Goal: Communication & Community: Answer question/provide support

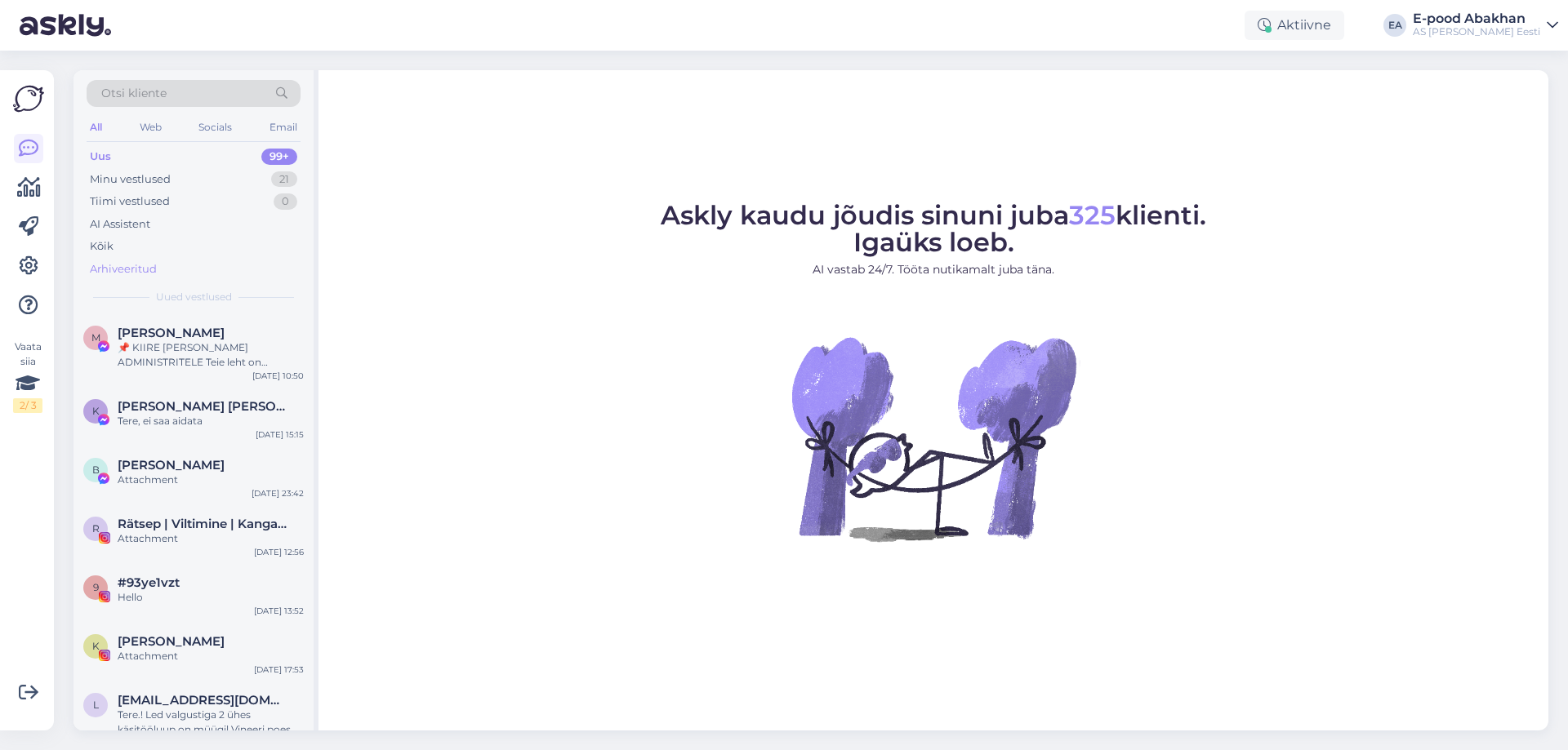
click at [163, 279] on div "Arhiveeritud" at bounding box center [193, 269] width 214 height 22
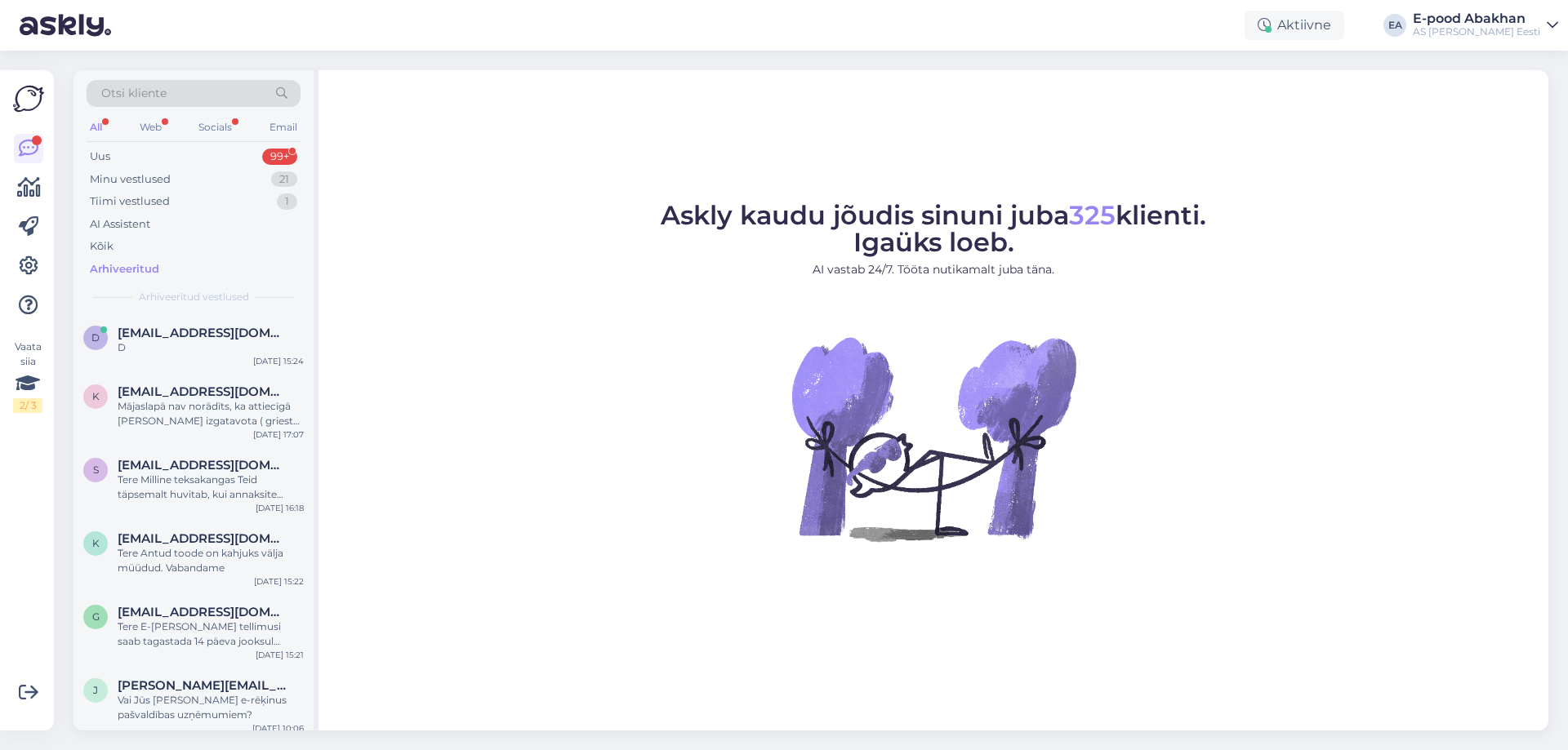
drag, startPoint x: 227, startPoint y: 358, endPoint x: 405, endPoint y: 313, distance: 183.6
click at [405, 313] on figure "Askly kaudu jõudis sinuni juba 325 klienti. Igaüks loeb. AI vastab 24/7. Tööta …" at bounding box center [933, 394] width 1201 height 383
click at [238, 489] on div "Tere Milline teksakangas Teid täpsemalt huvitab, kui annaksite toote sku-koodi …" at bounding box center [210, 487] width 187 height 29
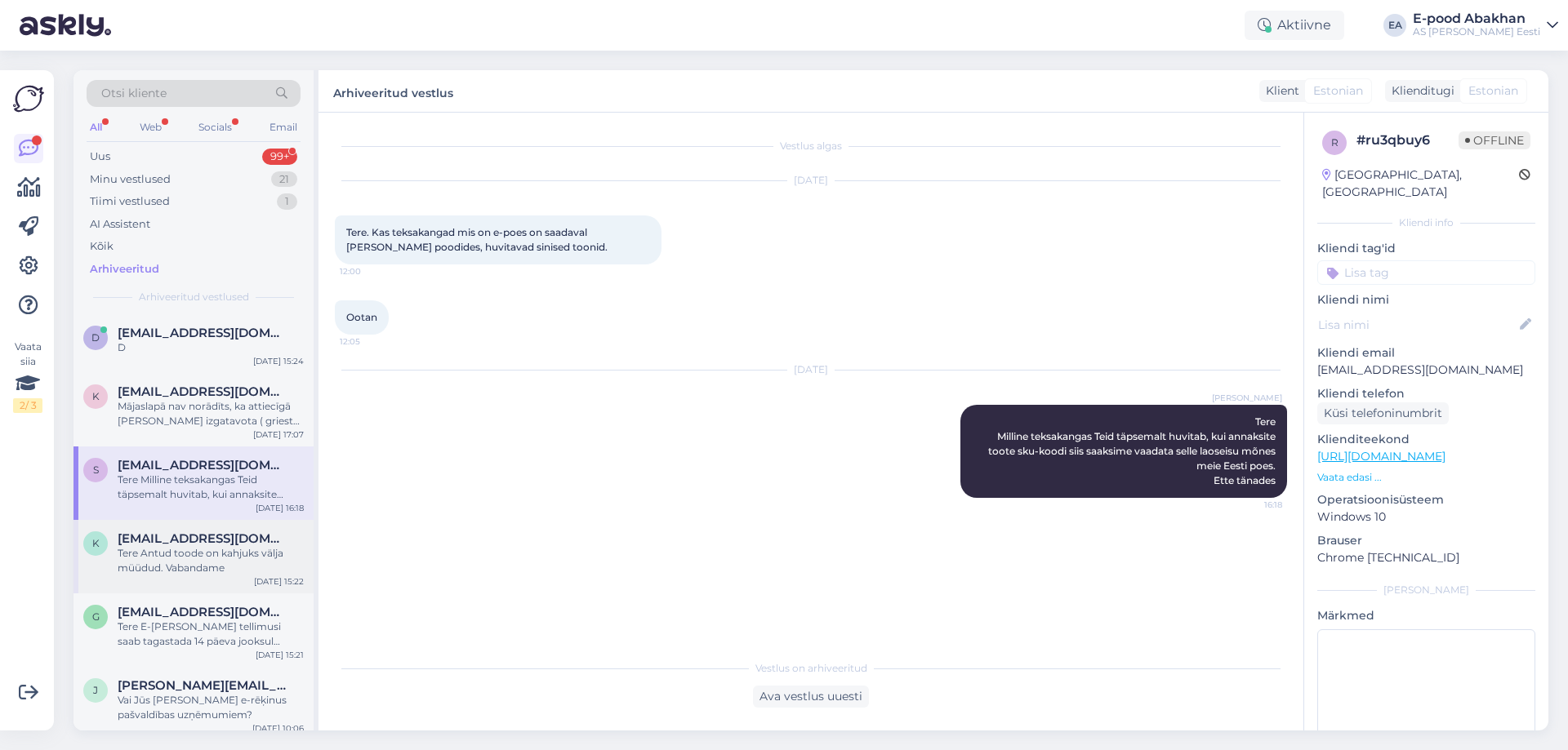
click at [178, 558] on div "Tere Antud toode on kahjuks välja müüdud. Vabandame" at bounding box center [210, 561] width 187 height 29
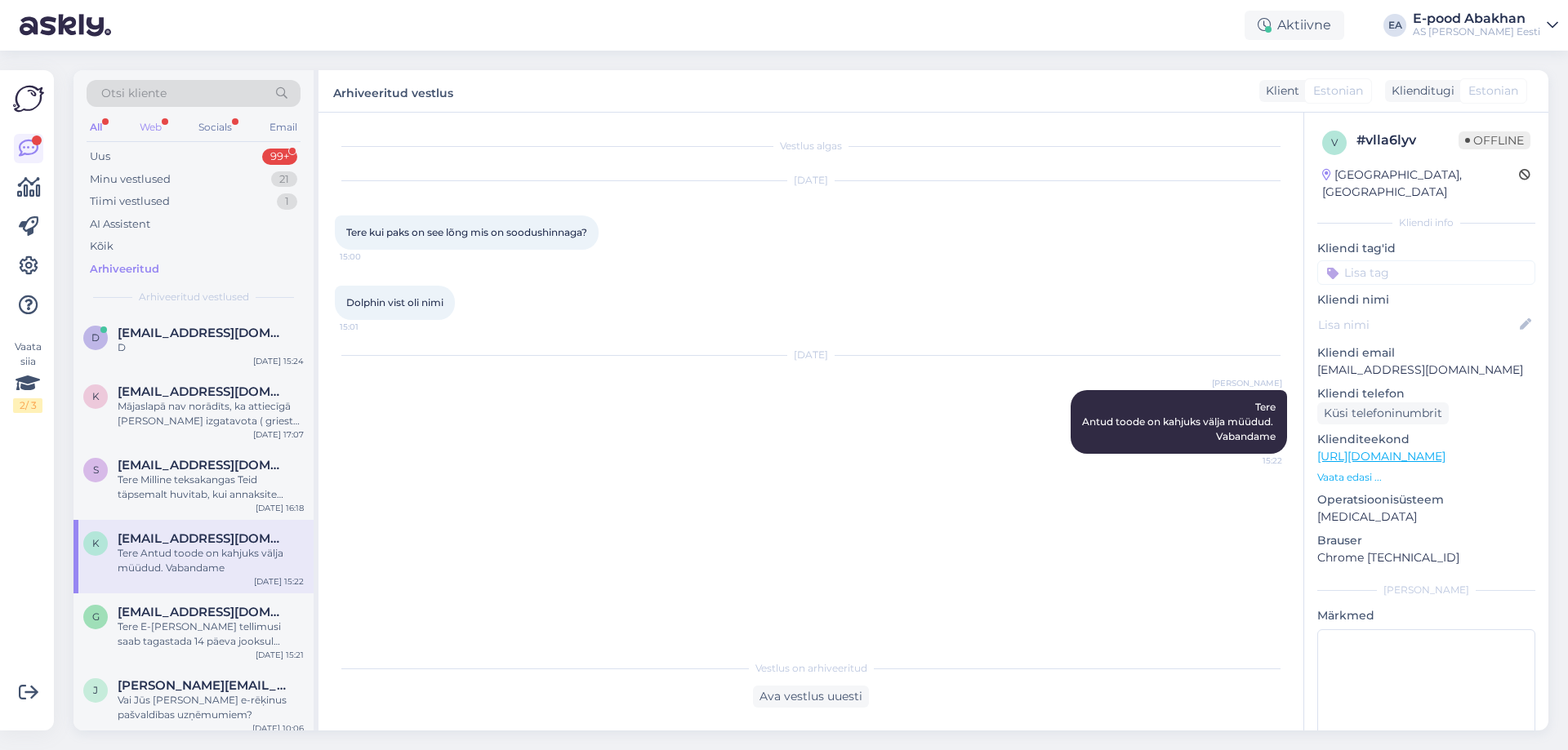
click at [143, 125] on div "Web" at bounding box center [150, 128] width 28 height 21
click at [151, 147] on div "Uus 14" at bounding box center [193, 156] width 214 height 22
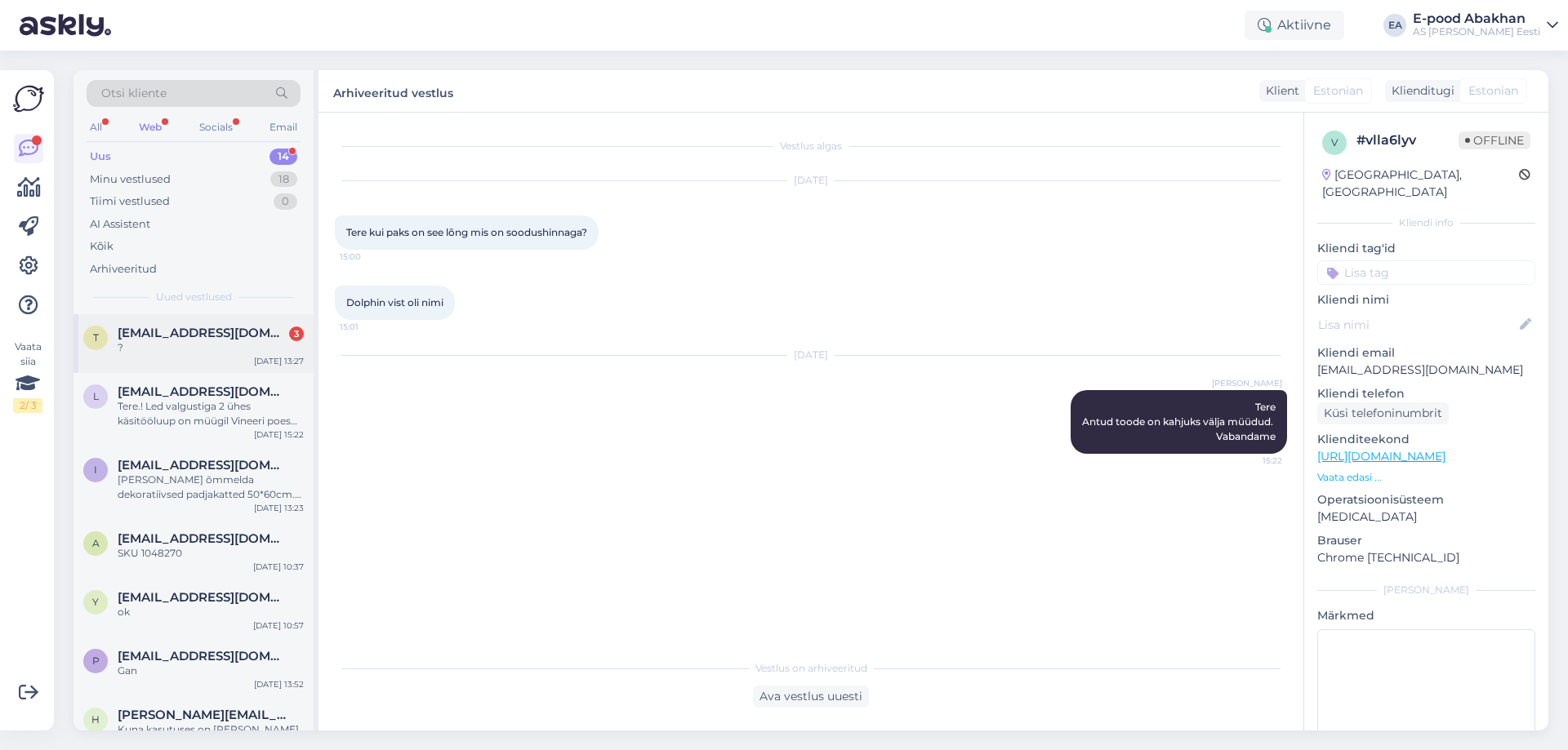
click at [219, 346] on div "?" at bounding box center [210, 348] width 187 height 15
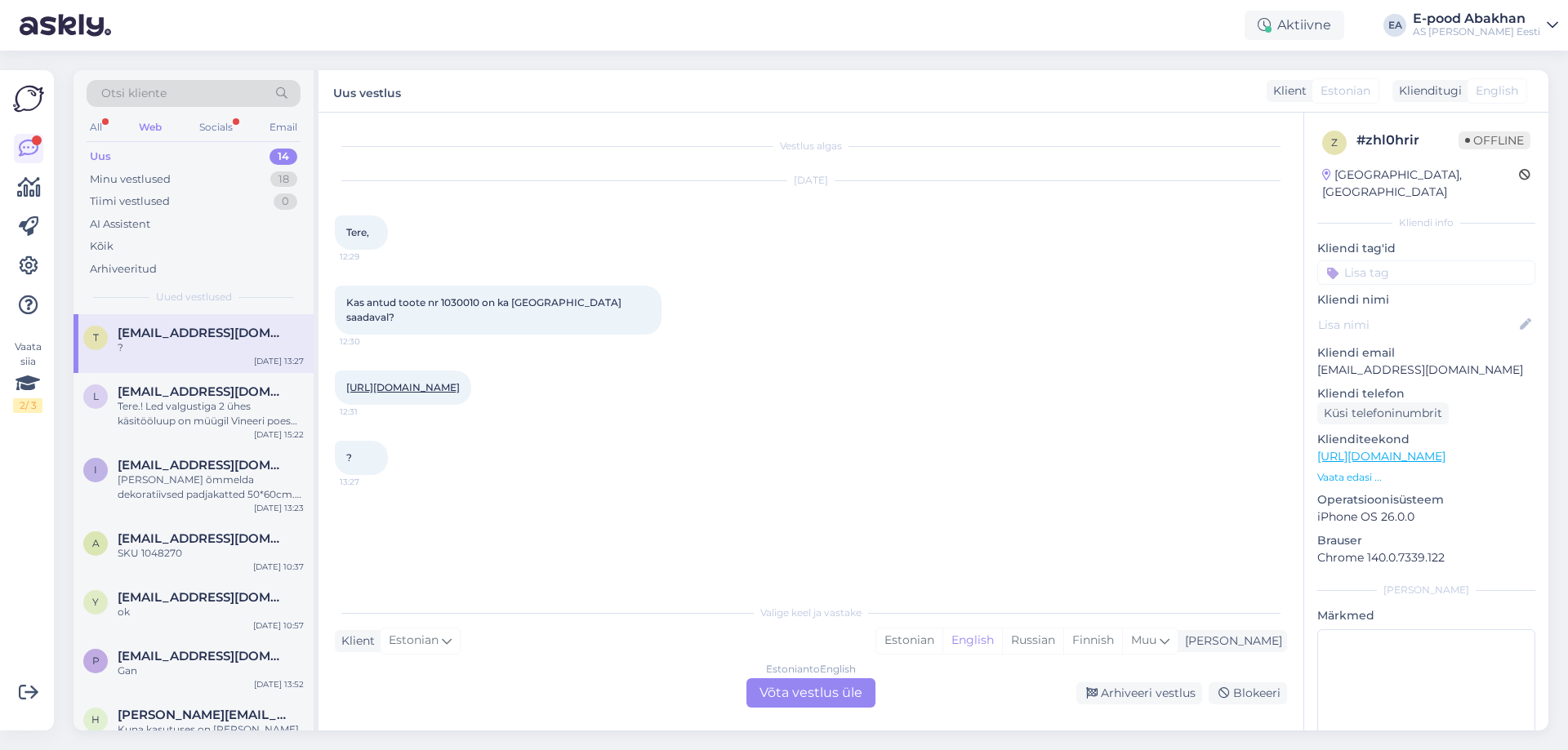
click at [460, 381] on link "https://www.abakhan.ee/tiaara-hobedane-d8" at bounding box center [403, 387] width 113 height 13
click at [828, 683] on div "Estonian to English Võta vestlus üle" at bounding box center [811, 693] width 129 height 29
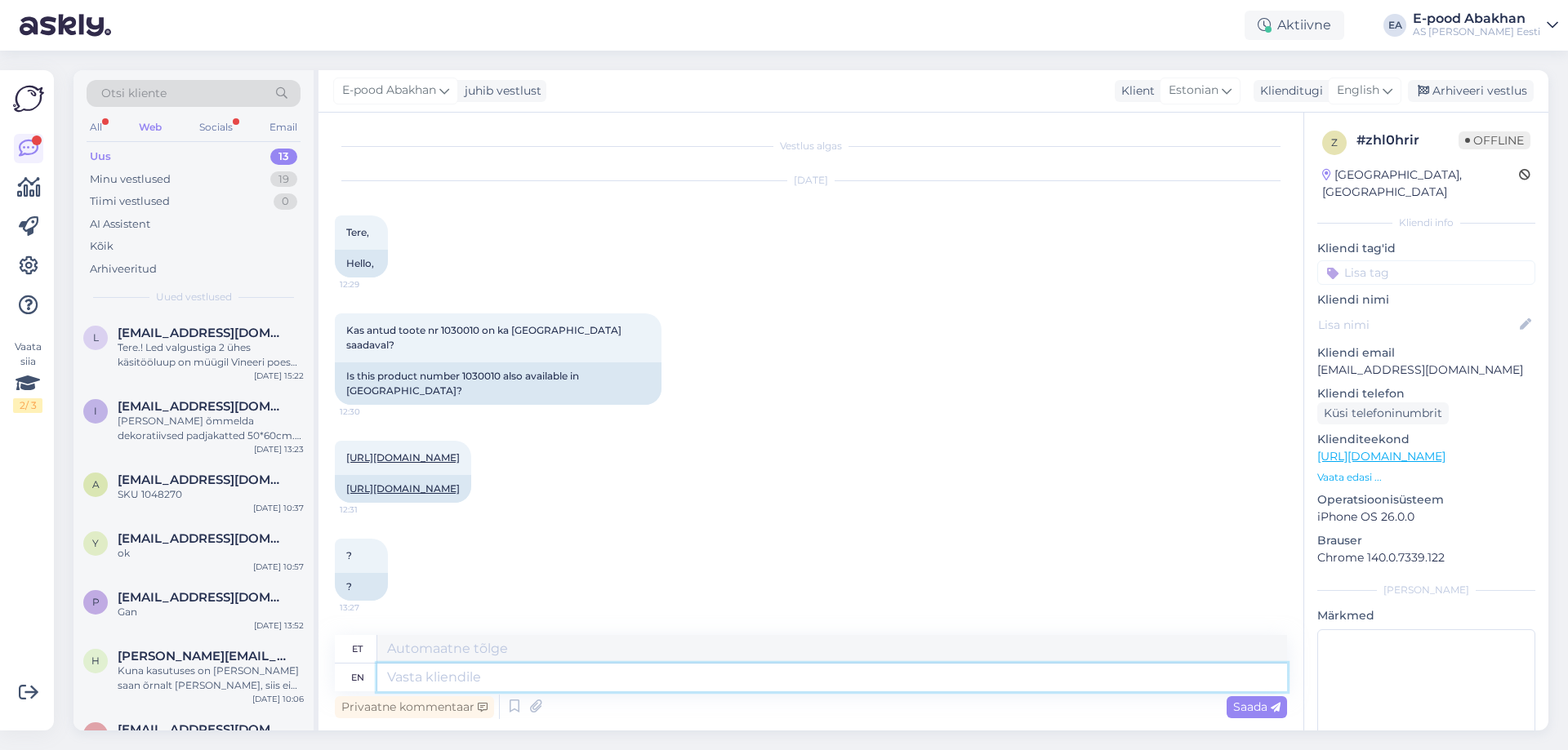
click at [530, 681] on textarea at bounding box center [831, 678] width 910 height 27
click at [1376, 90] on span "English" at bounding box center [1357, 91] width 42 height 18
type input "estonia"
click at [1334, 158] on link "Estonian" at bounding box center [1328, 163] width 180 height 26
click at [534, 680] on textarea at bounding box center [811, 674] width 953 height 34
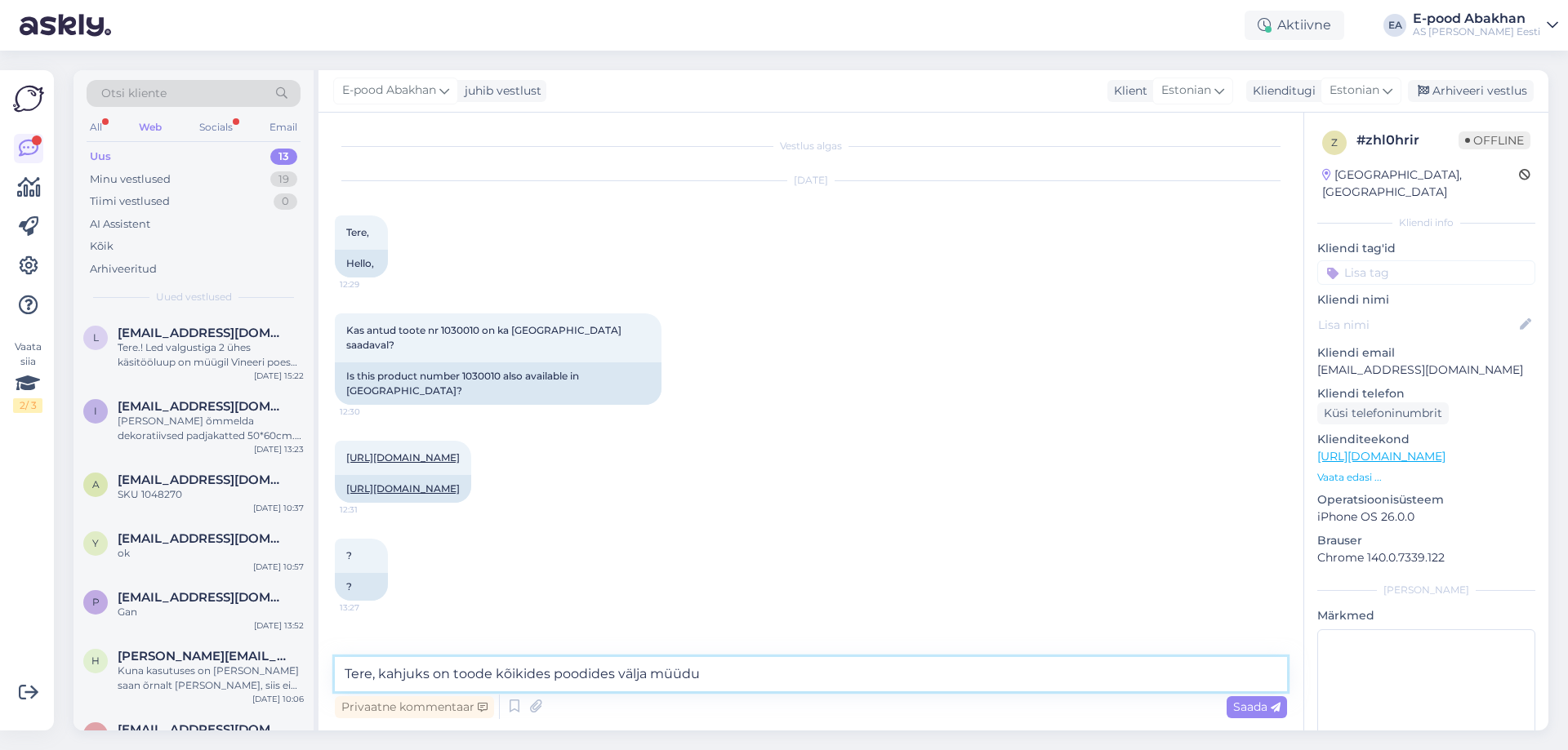
type textarea "Tere, kahjuks on toode kõikides poodides välja müüdud"
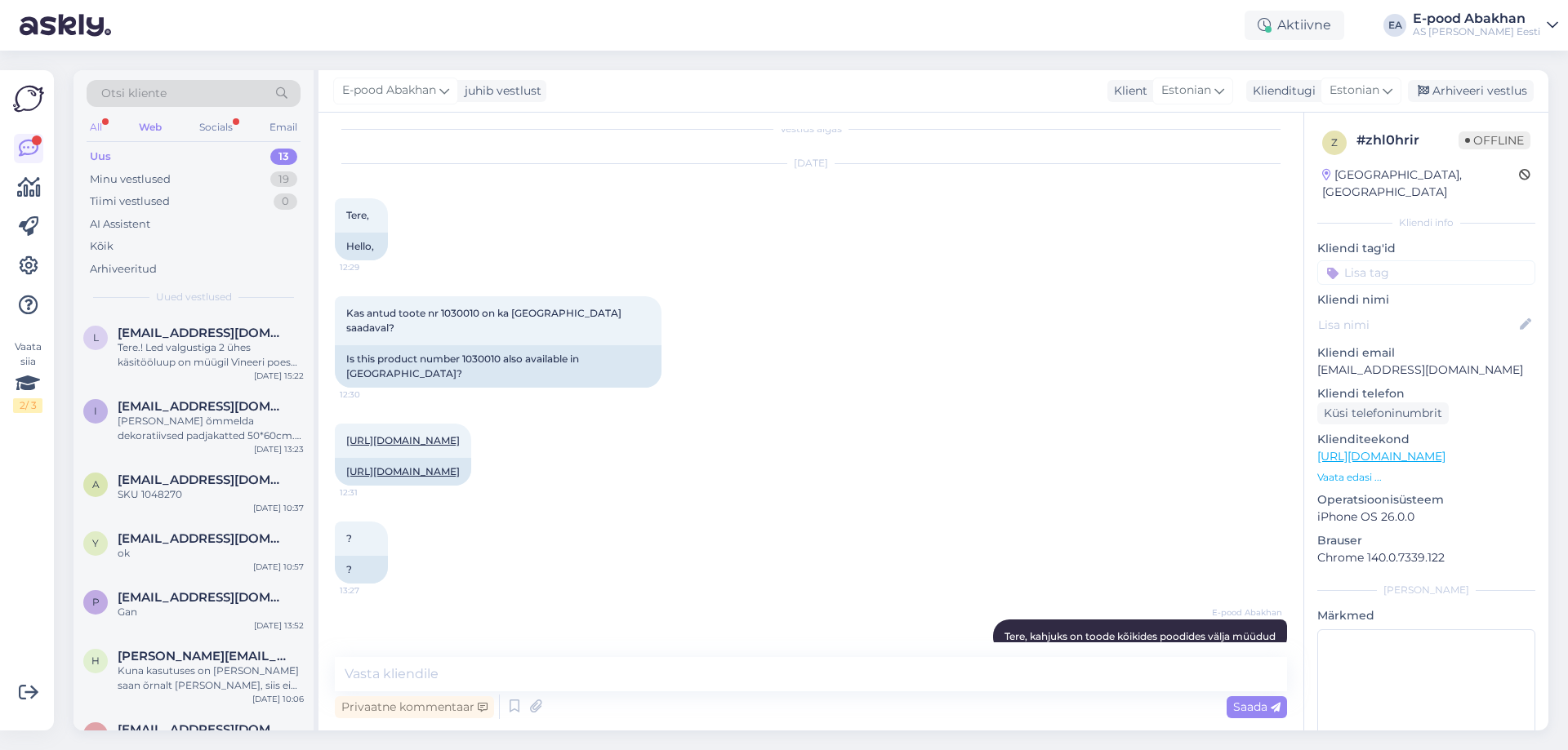
click at [102, 123] on div "All" at bounding box center [96, 128] width 19 height 21
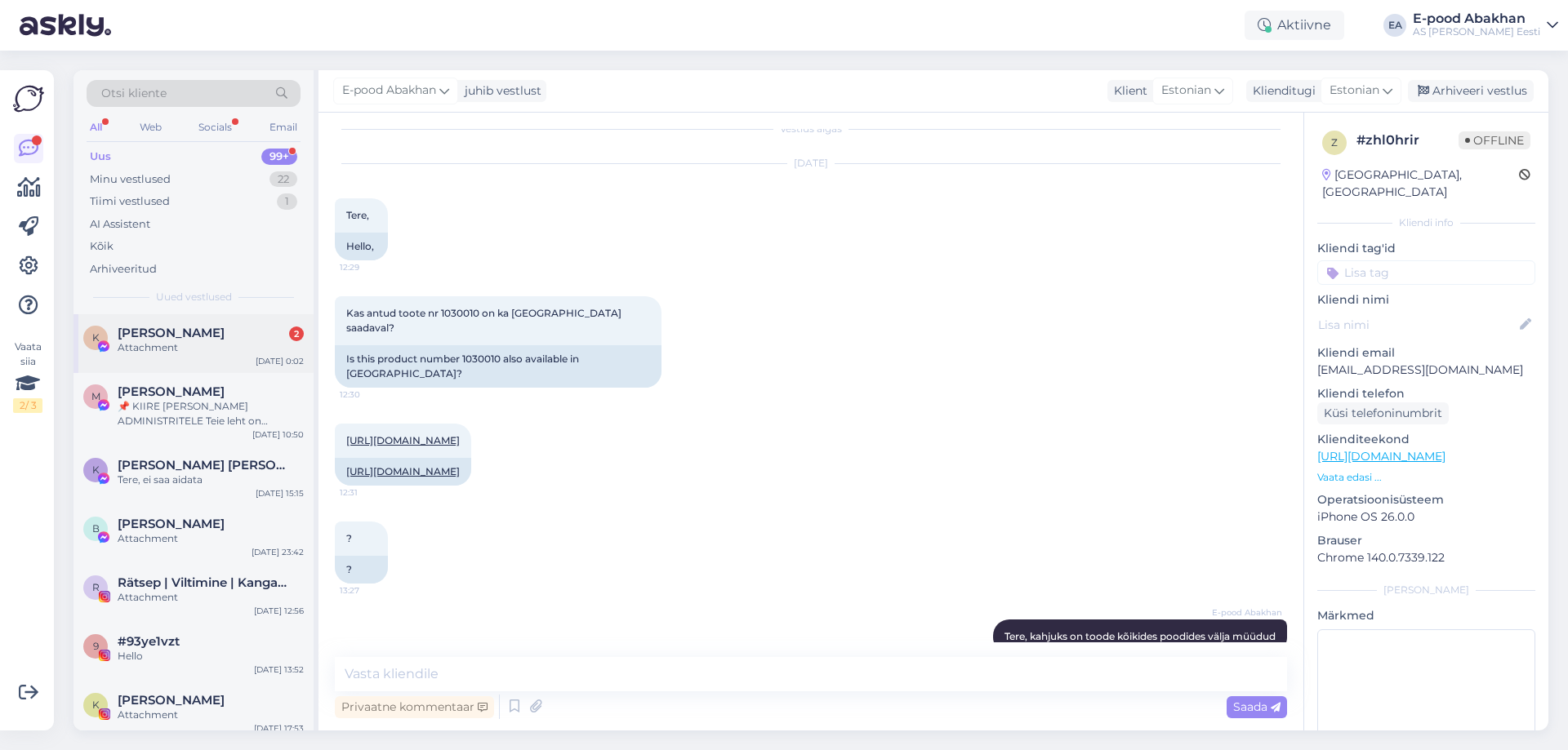
click at [246, 331] on div "Karin Jürisalu 2" at bounding box center [210, 332] width 187 height 15
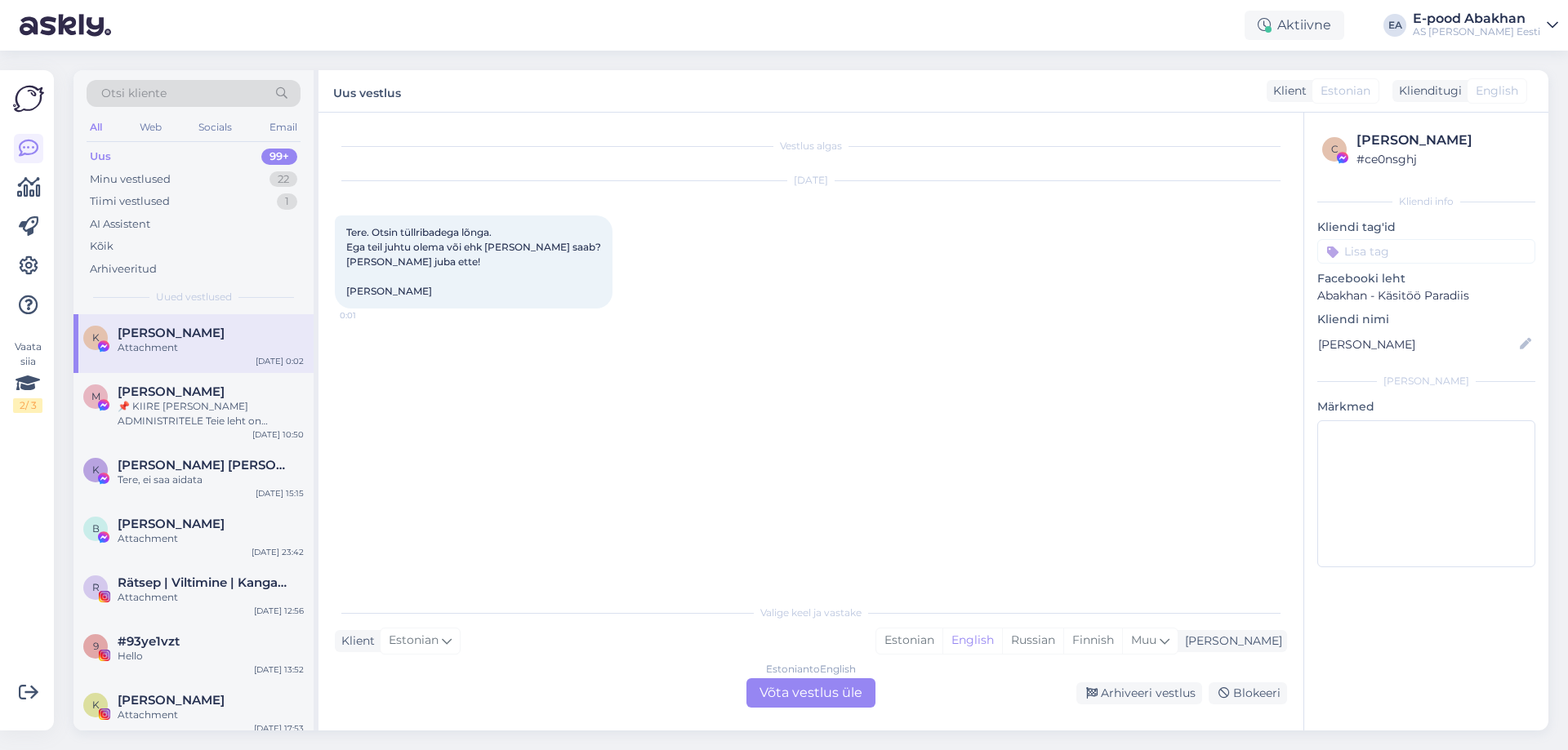
scroll to position [0, 0]
click at [838, 695] on div "Estonian to English Võta vestlus üle" at bounding box center [811, 693] width 129 height 29
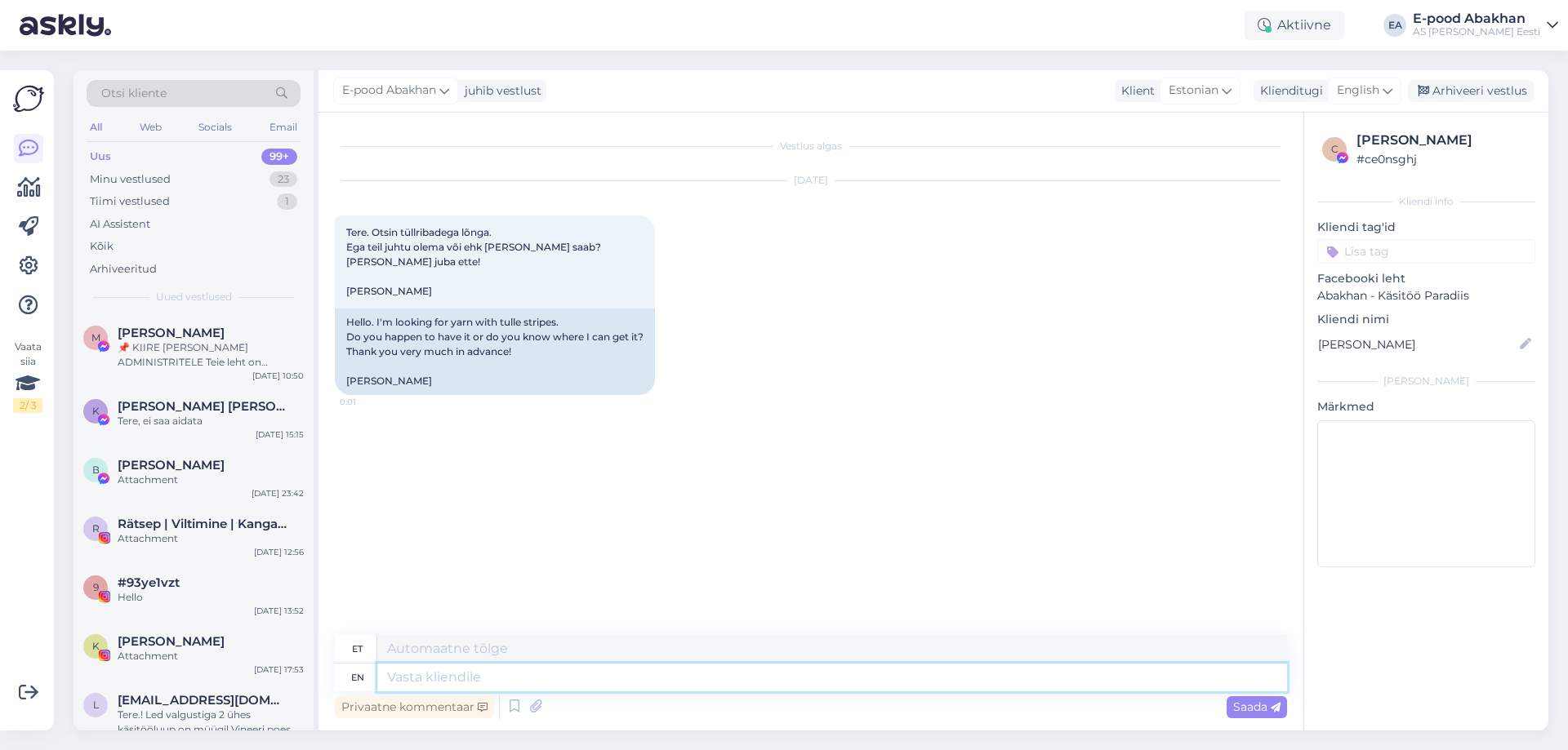
click at [493, 674] on textarea at bounding box center [831, 678] width 910 height 27
click at [1358, 86] on span "English" at bounding box center [1357, 91] width 42 height 18
click at [1335, 165] on link "Estonian" at bounding box center [1328, 163] width 180 height 26
click at [428, 675] on textarea at bounding box center [811, 674] width 953 height 34
type textarea "Tere, kahjuks ei [PERSON_NAME] sellist lõnga. Saaksime [PERSON_NAME] pakkuda [P…"
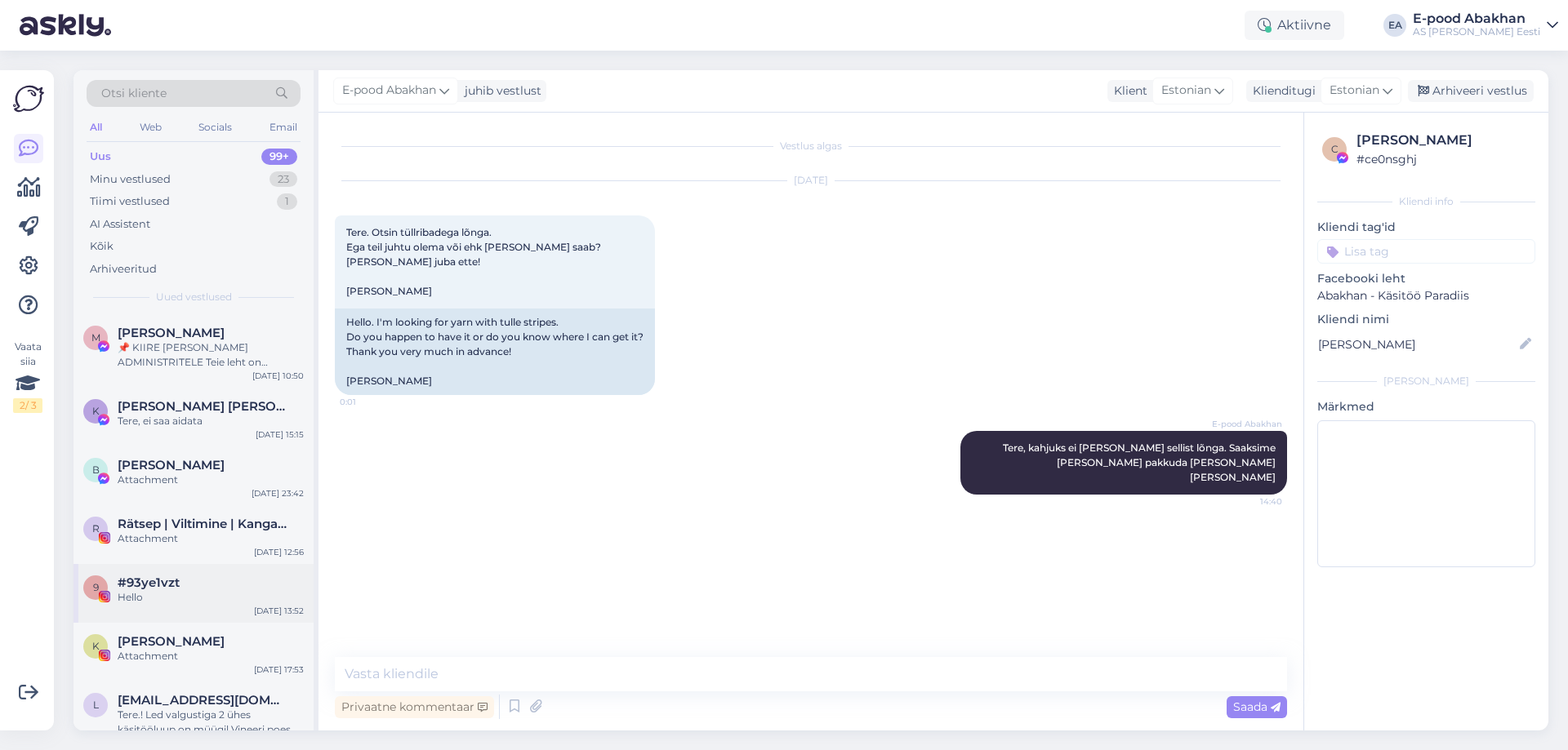
click at [237, 598] on div "Hello" at bounding box center [210, 597] width 187 height 15
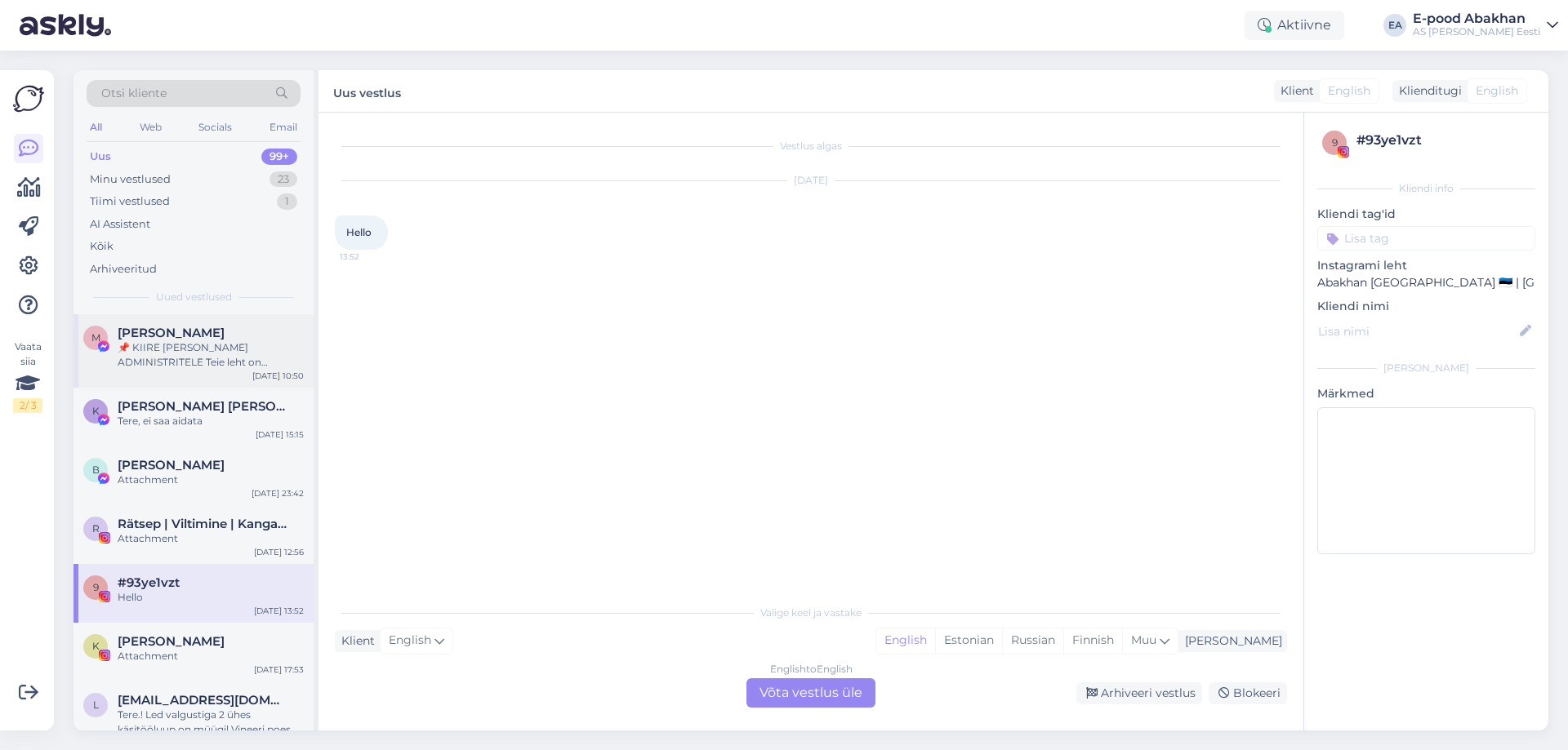
click at [261, 364] on div "📌 KIIRE [PERSON_NAME] ADMINISTRITELE Teie leht on rikkunud Meta kogukonna juhis…" at bounding box center [210, 355] width 187 height 29
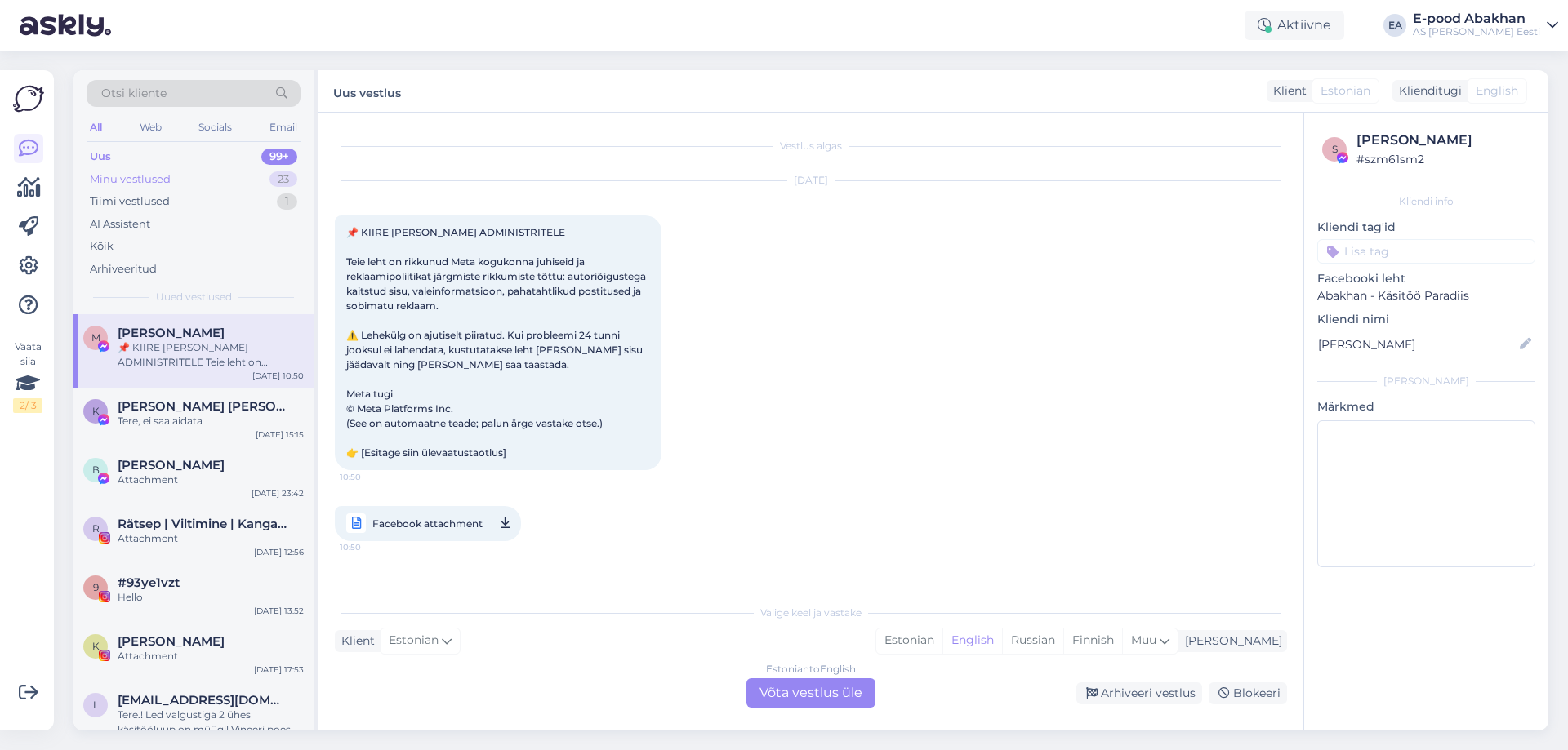
click at [216, 172] on div "Minu vestlused 23" at bounding box center [193, 179] width 214 height 22
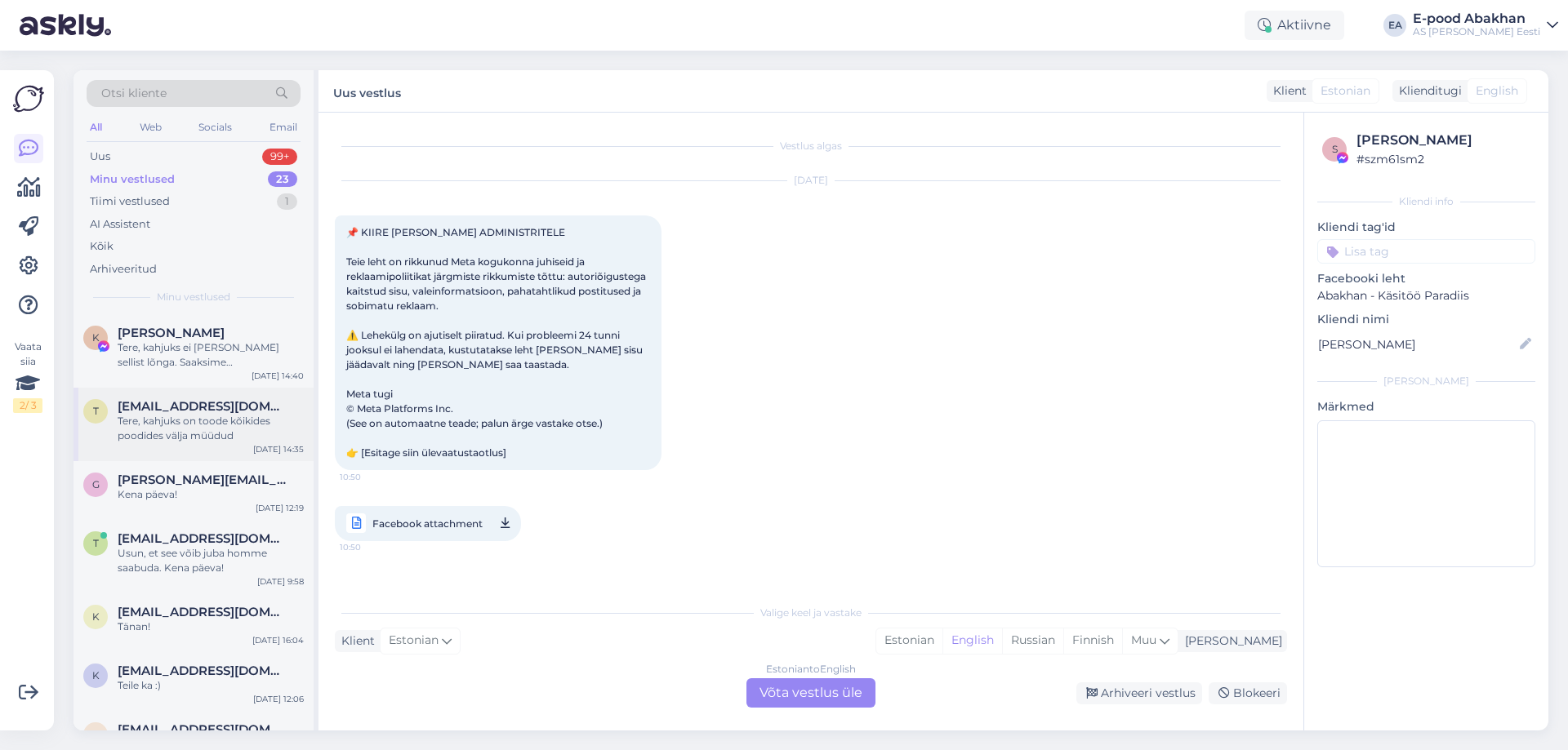
click at [276, 424] on div "Tere, kahjuks on toode kõikides poodides välja müüdud" at bounding box center [210, 429] width 187 height 29
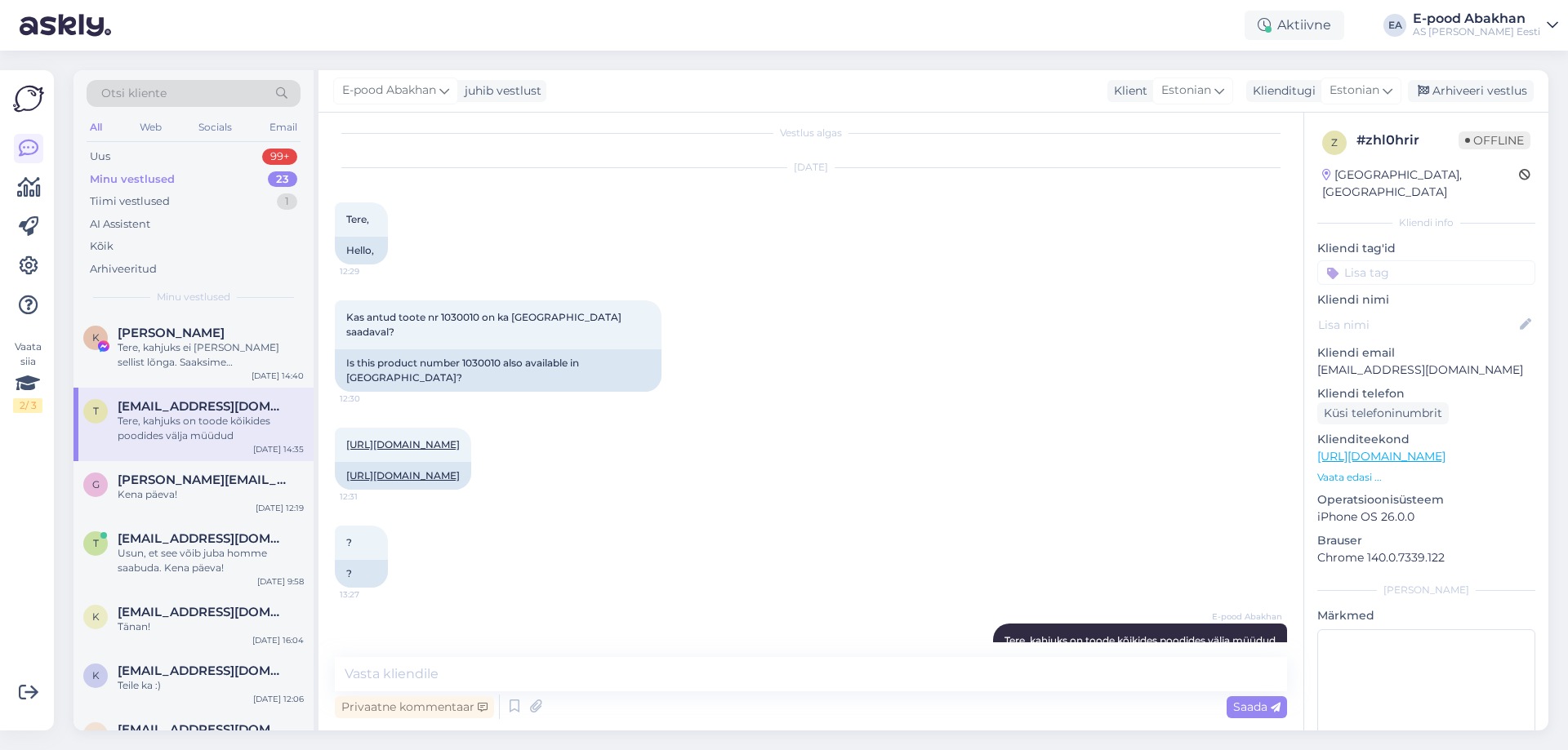
scroll to position [18, 0]
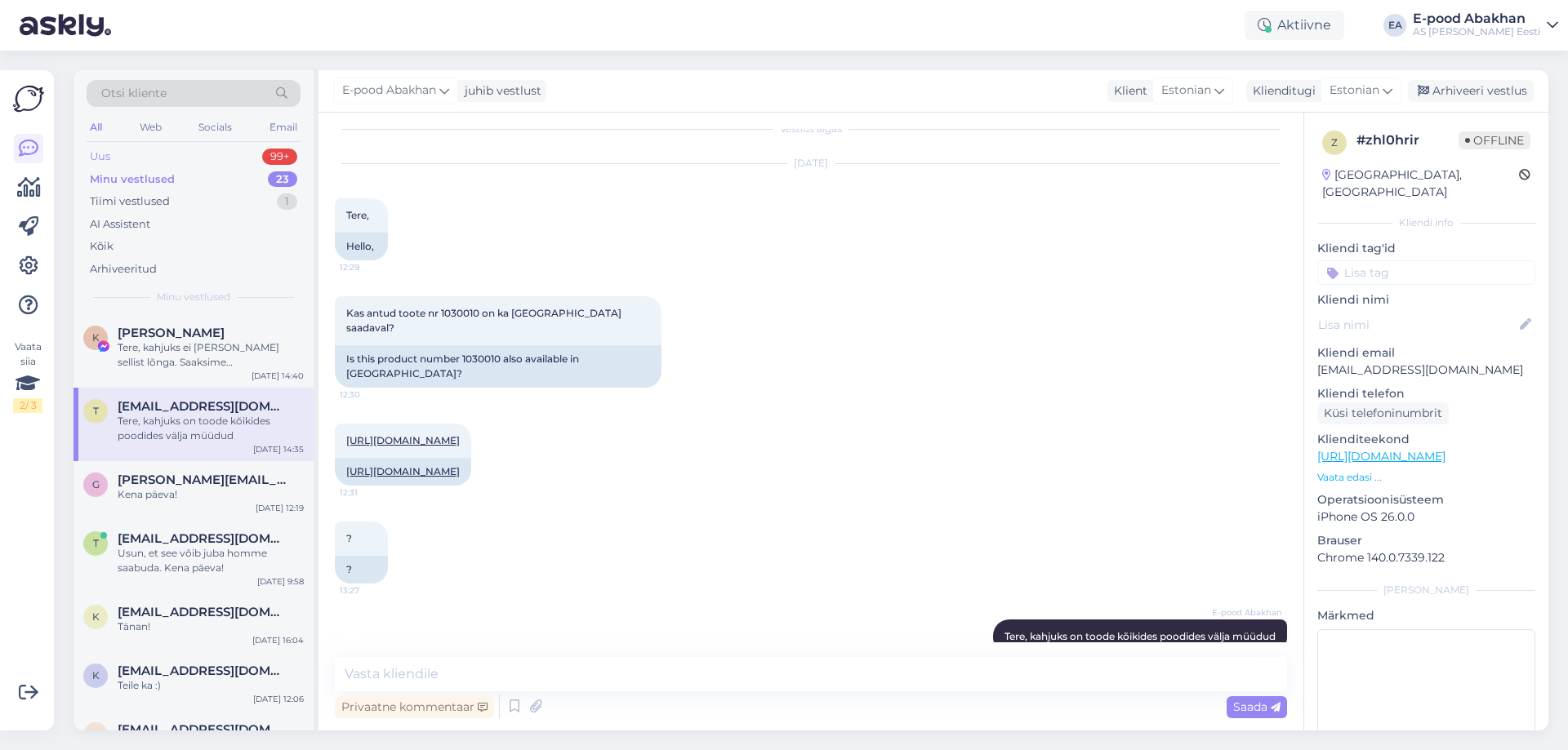
click at [202, 151] on div "Uus 99+" at bounding box center [193, 156] width 214 height 22
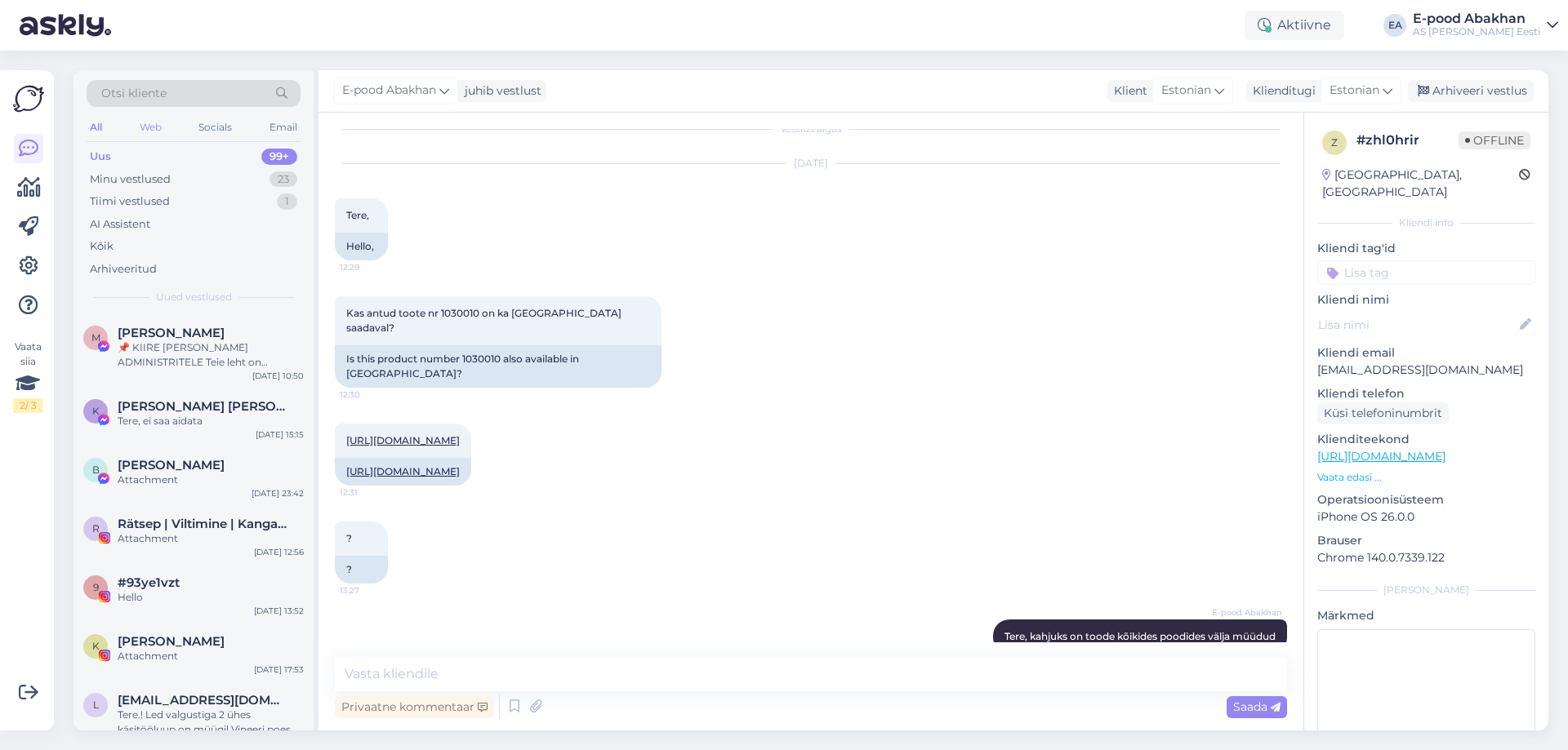
click at [144, 124] on div "Web" at bounding box center [150, 128] width 28 height 21
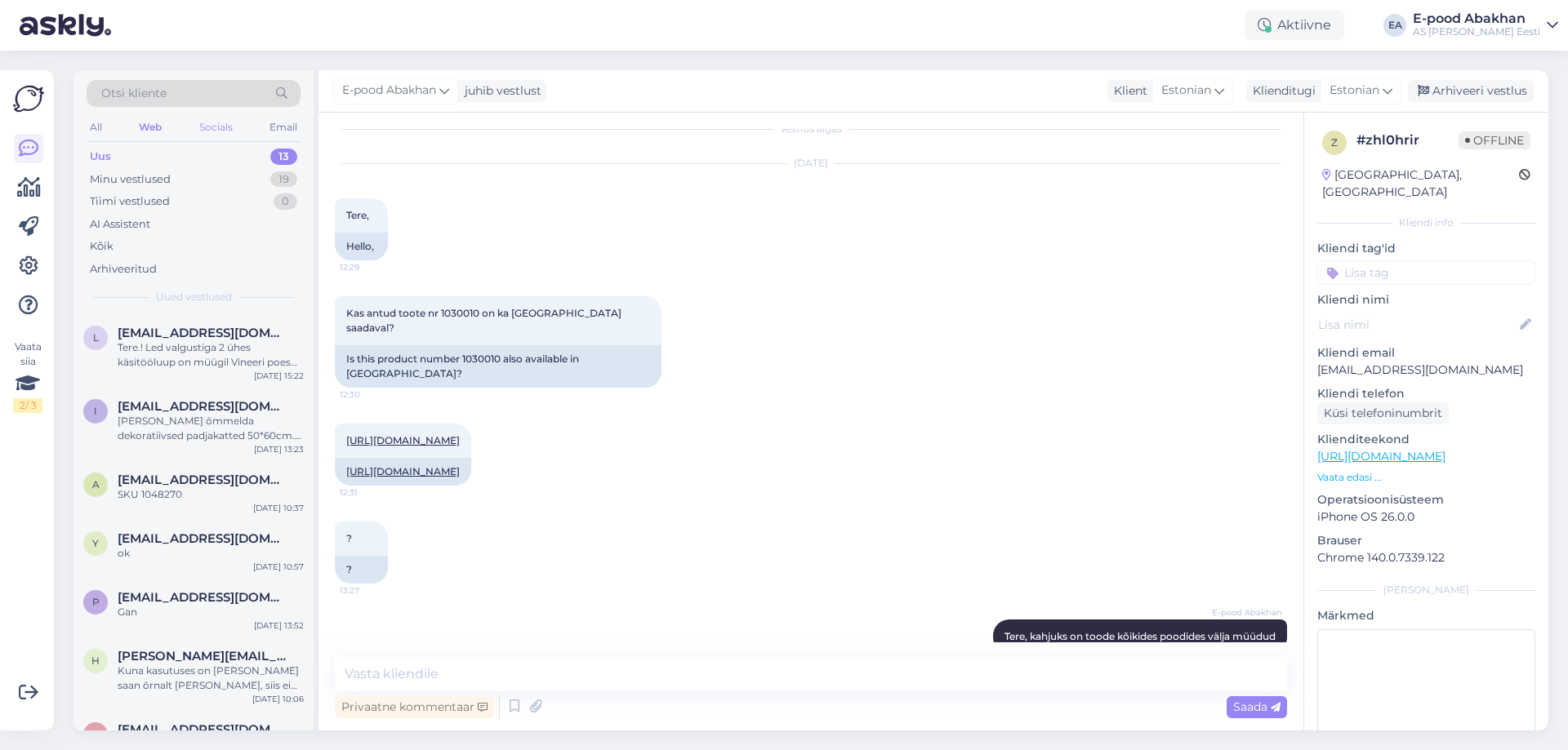
click at [204, 130] on div "Socials" at bounding box center [216, 128] width 40 height 21
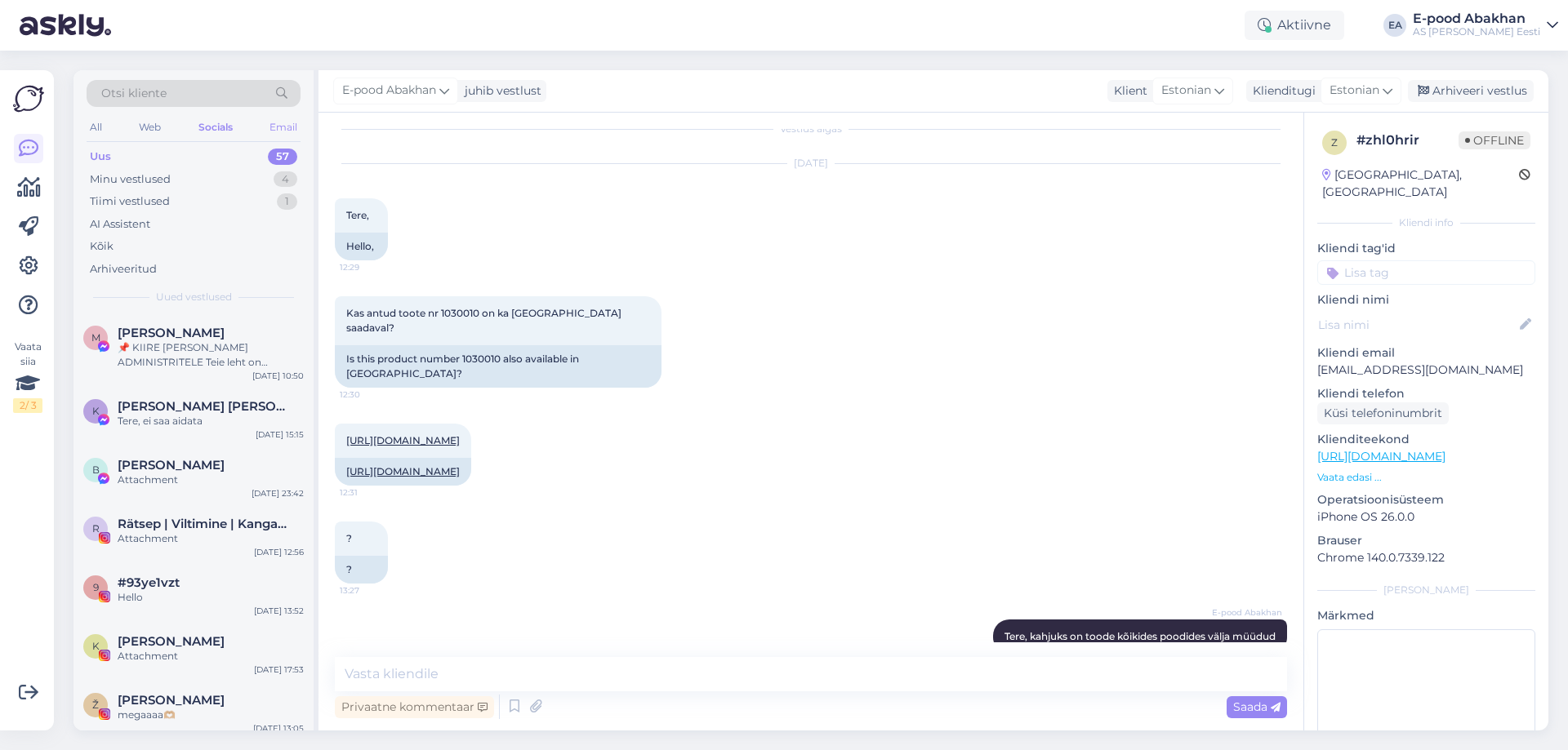
click at [279, 133] on div "Email" at bounding box center [282, 128] width 34 height 21
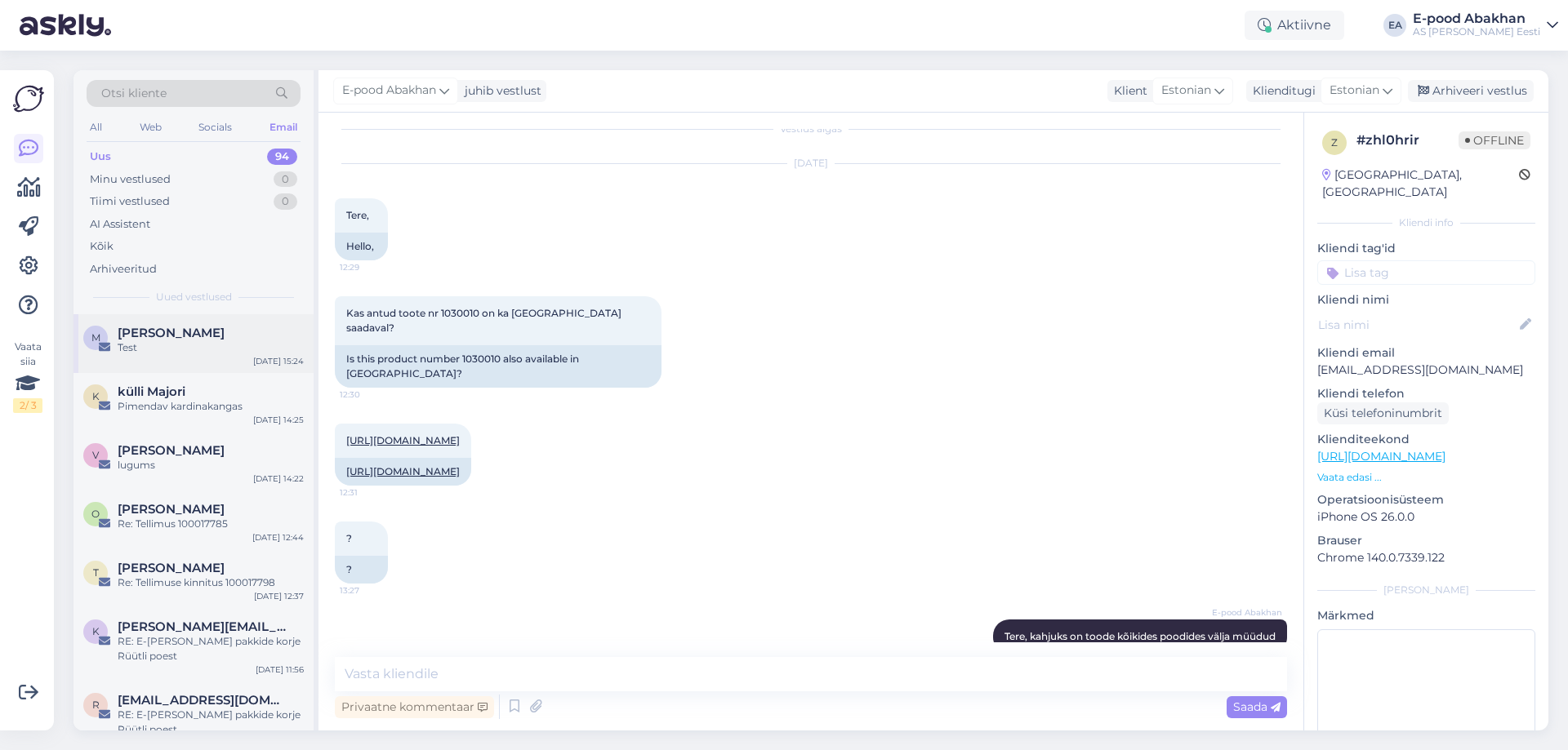
click at [200, 345] on div "Test" at bounding box center [210, 348] width 187 height 15
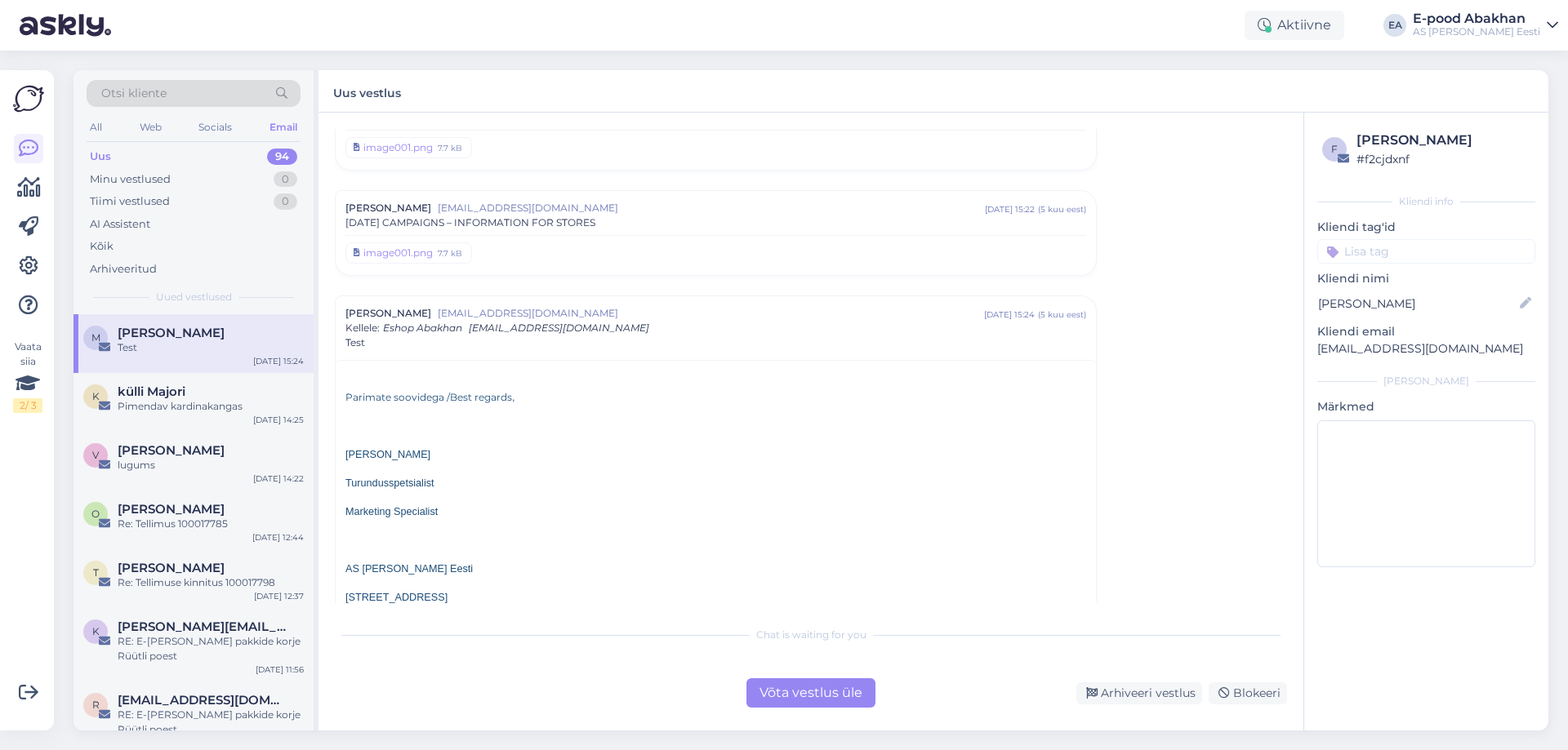
scroll to position [125, 0]
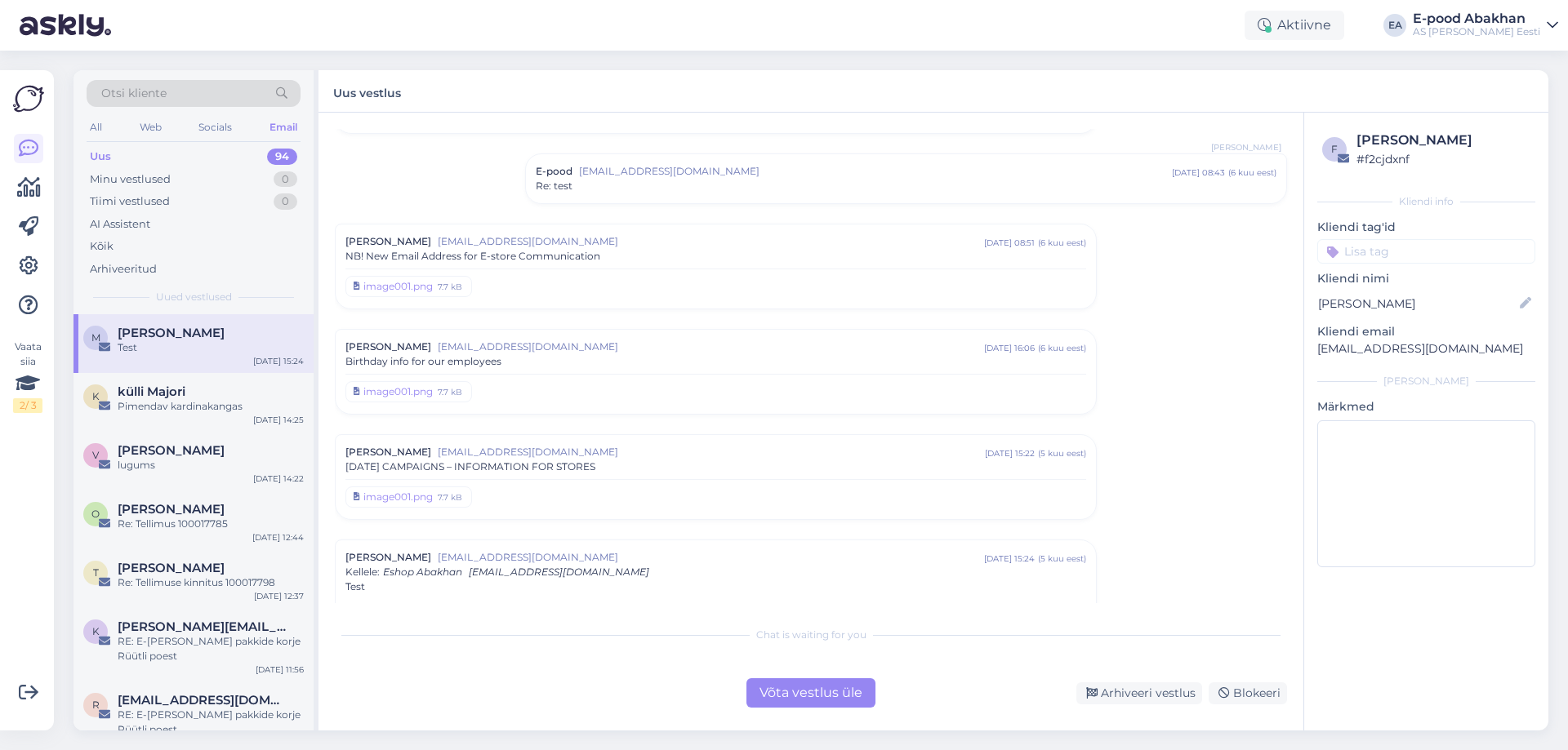
click at [489, 353] on span "mariisa.olesk@abakhan.ee" at bounding box center [710, 347] width 546 height 15
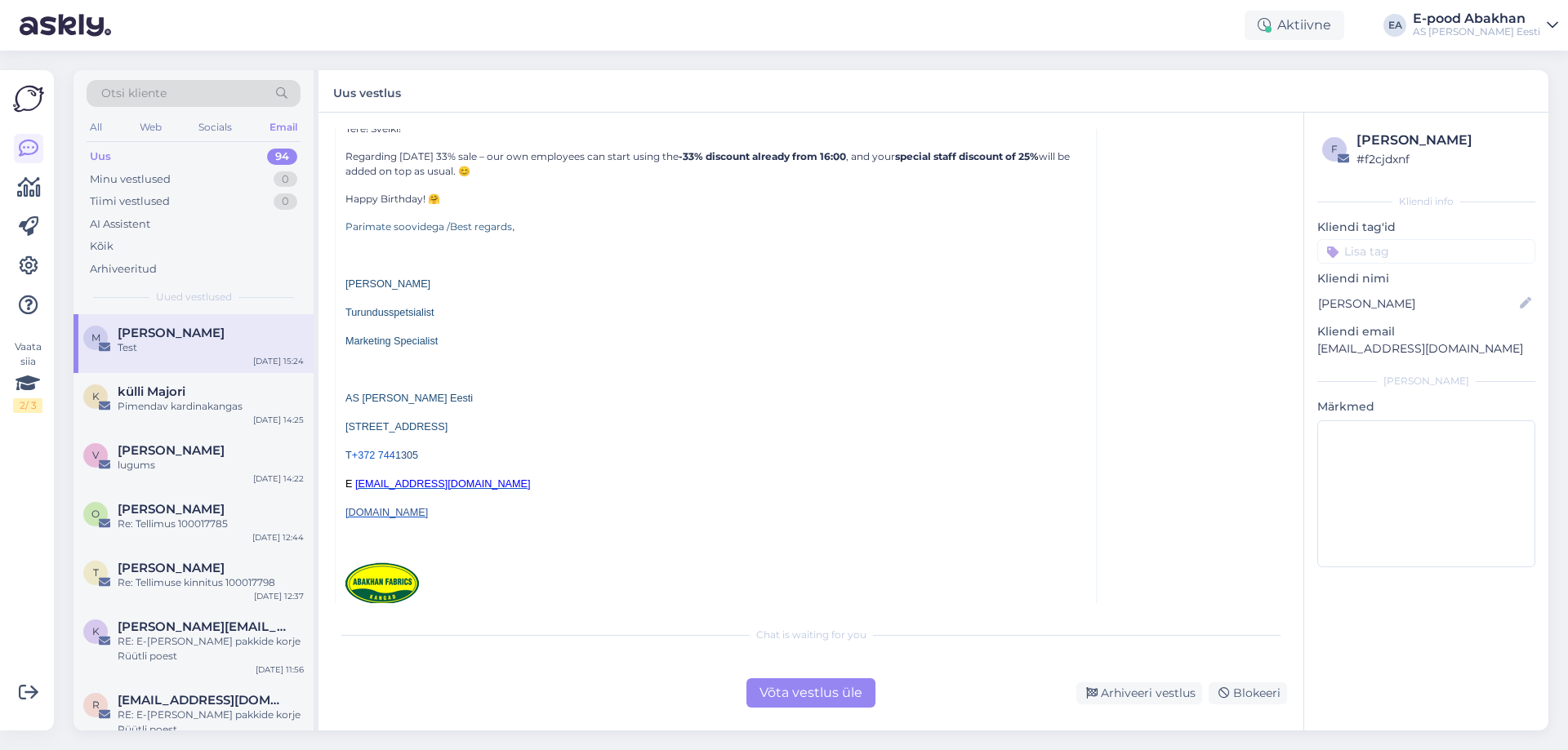
scroll to position [206, 0]
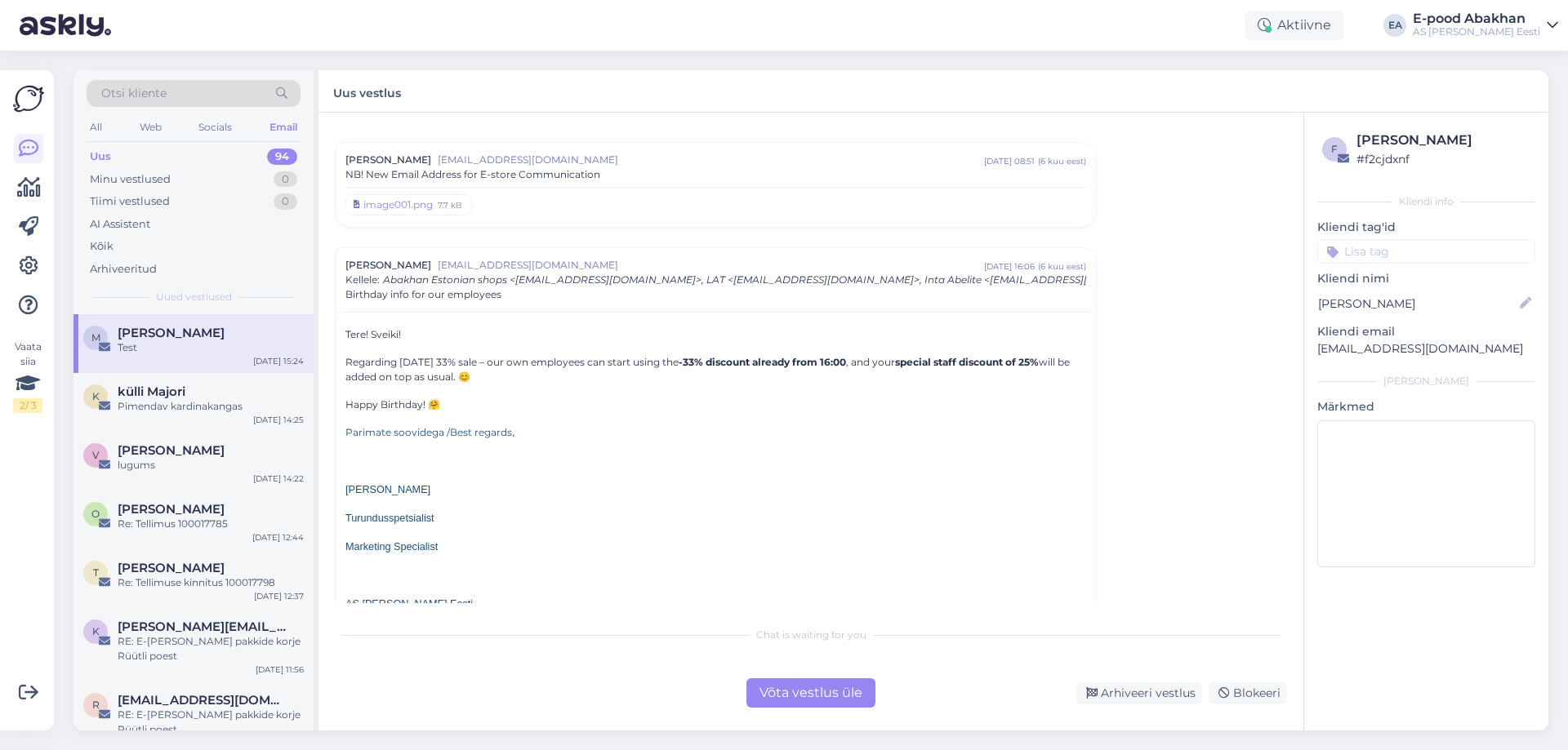
click at [699, 280] on span "Abakhan Estonian shops <est@abakhan.ee>, LAT <lat@abakhan.ee>, Inta Abelite <in…" at bounding box center [1087, 279] width 1410 height 13
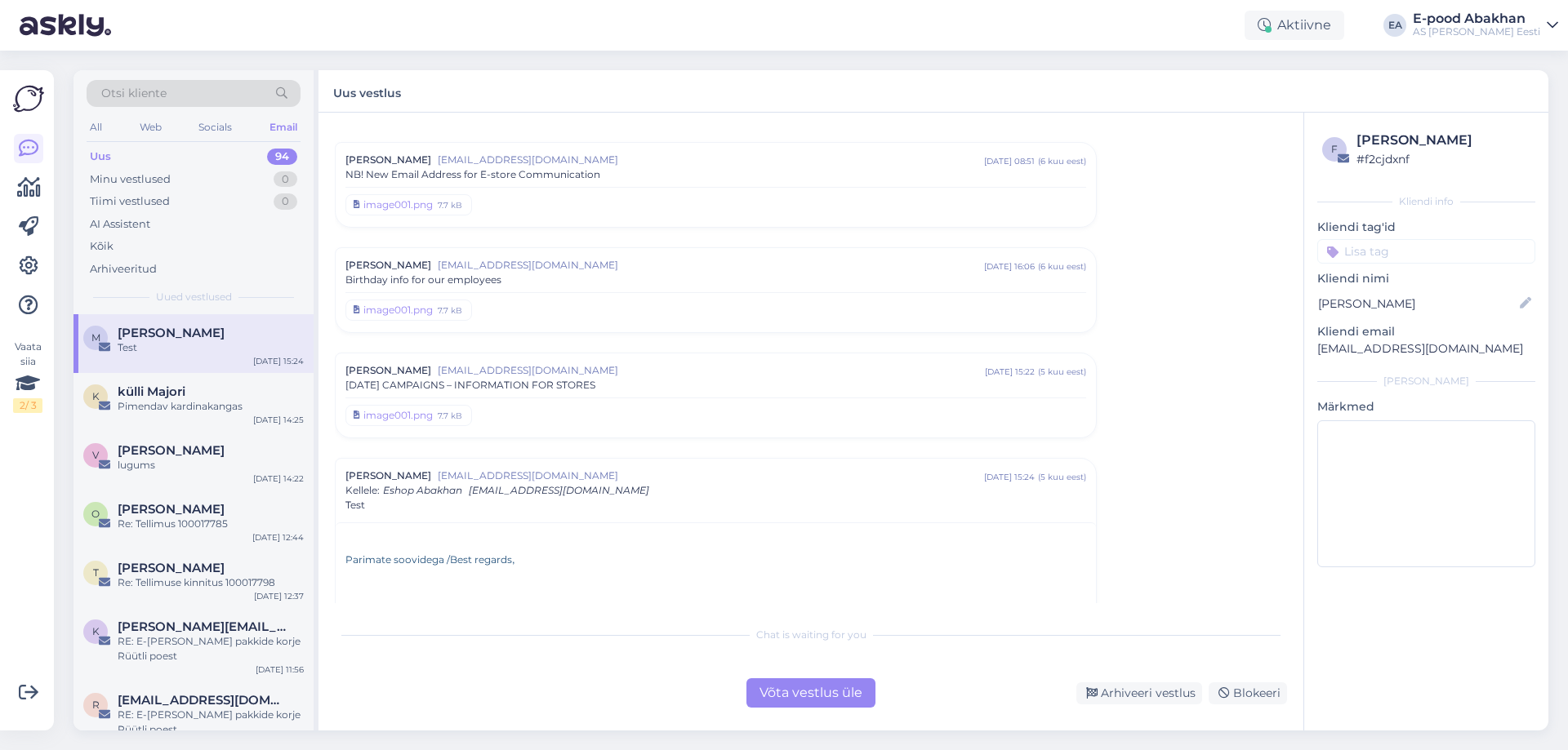
click at [691, 168] on div "NB! New Email Address for E-store Communication" at bounding box center [716, 174] width 741 height 15
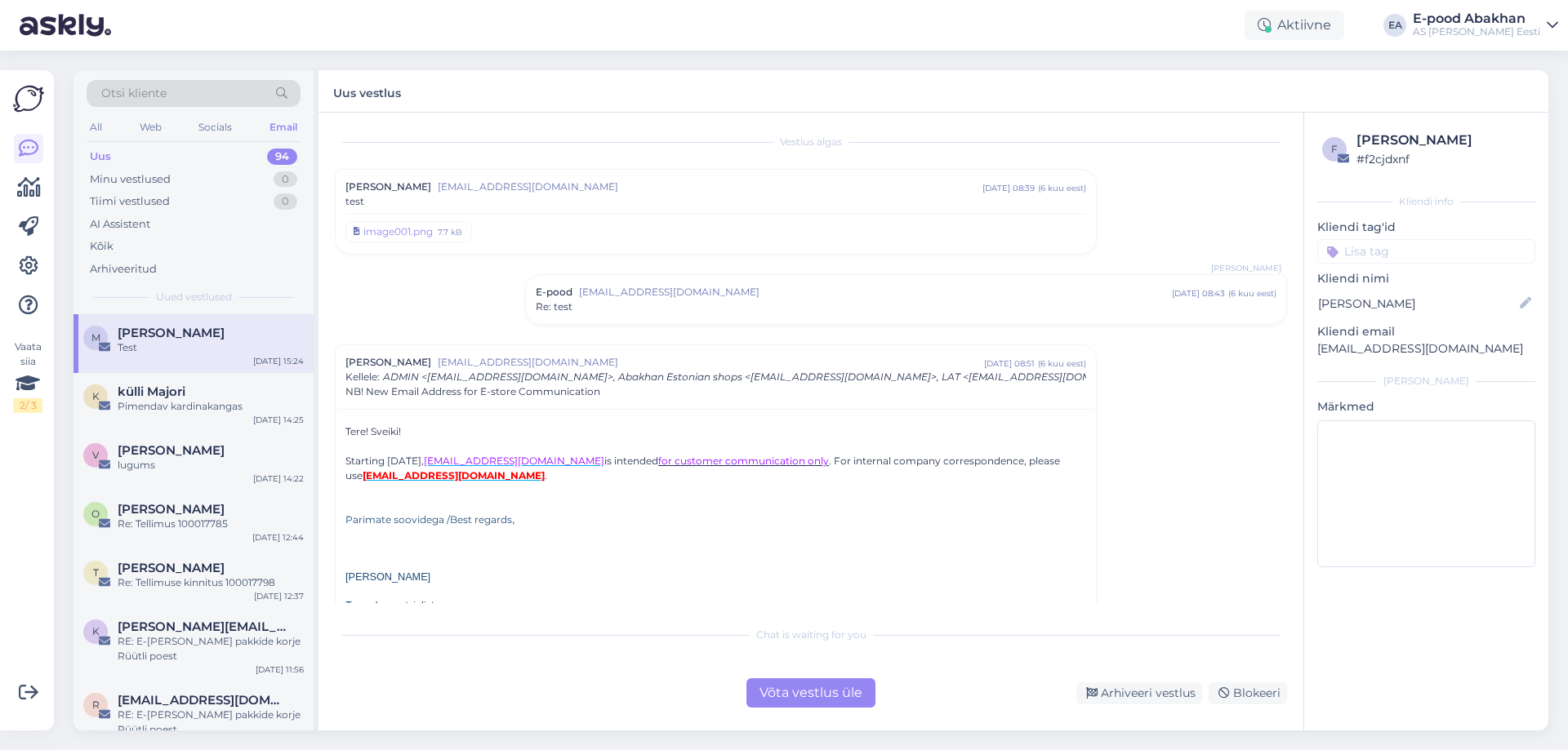
scroll to position [3, 0]
click at [758, 373] on span "ADMIN <admin@abakhan.ee>, Abakhan Estonian shops <est@abakhan.ee>, LAT <lat@aba…" at bounding box center [1520, 377] width 2275 height 13
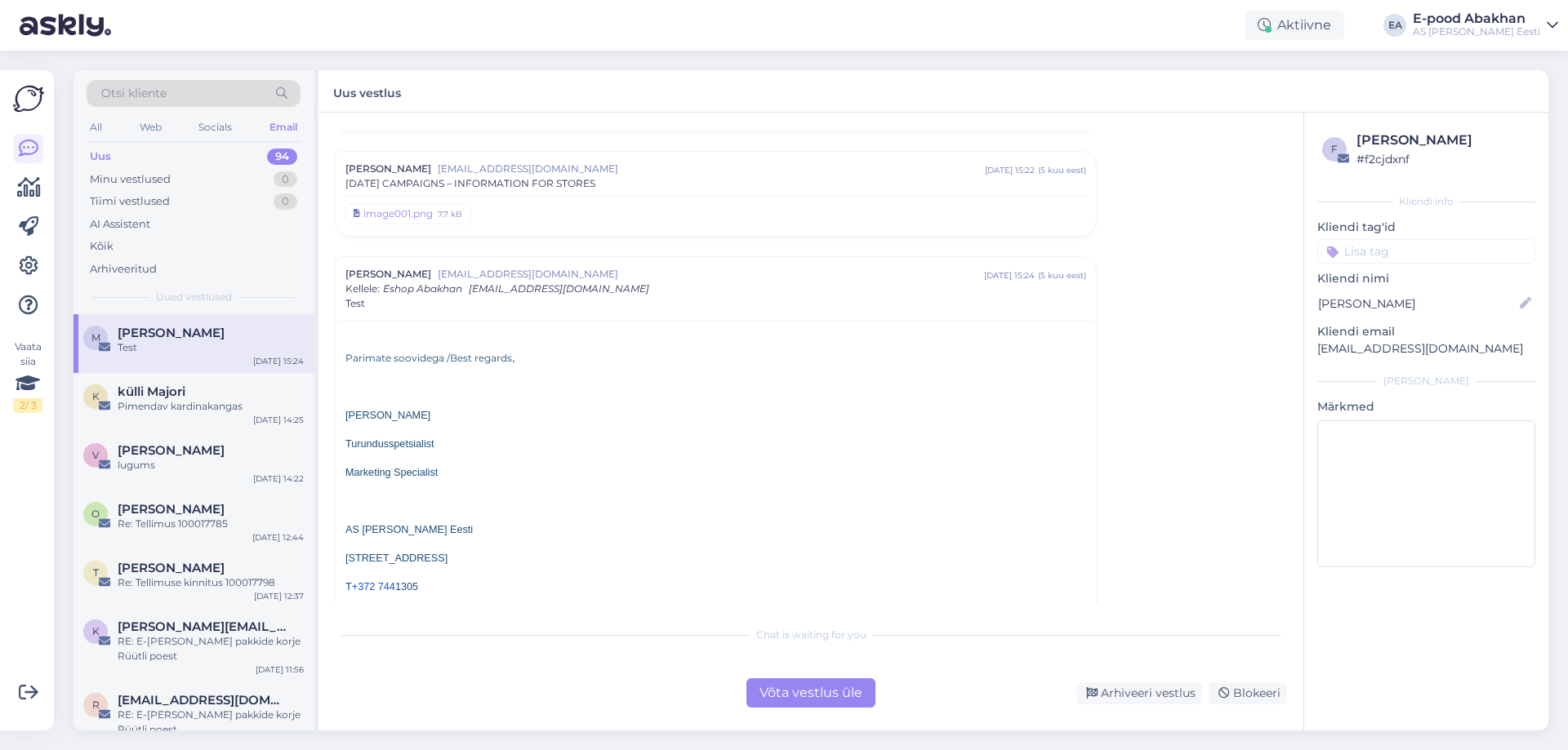
scroll to position [614, 0]
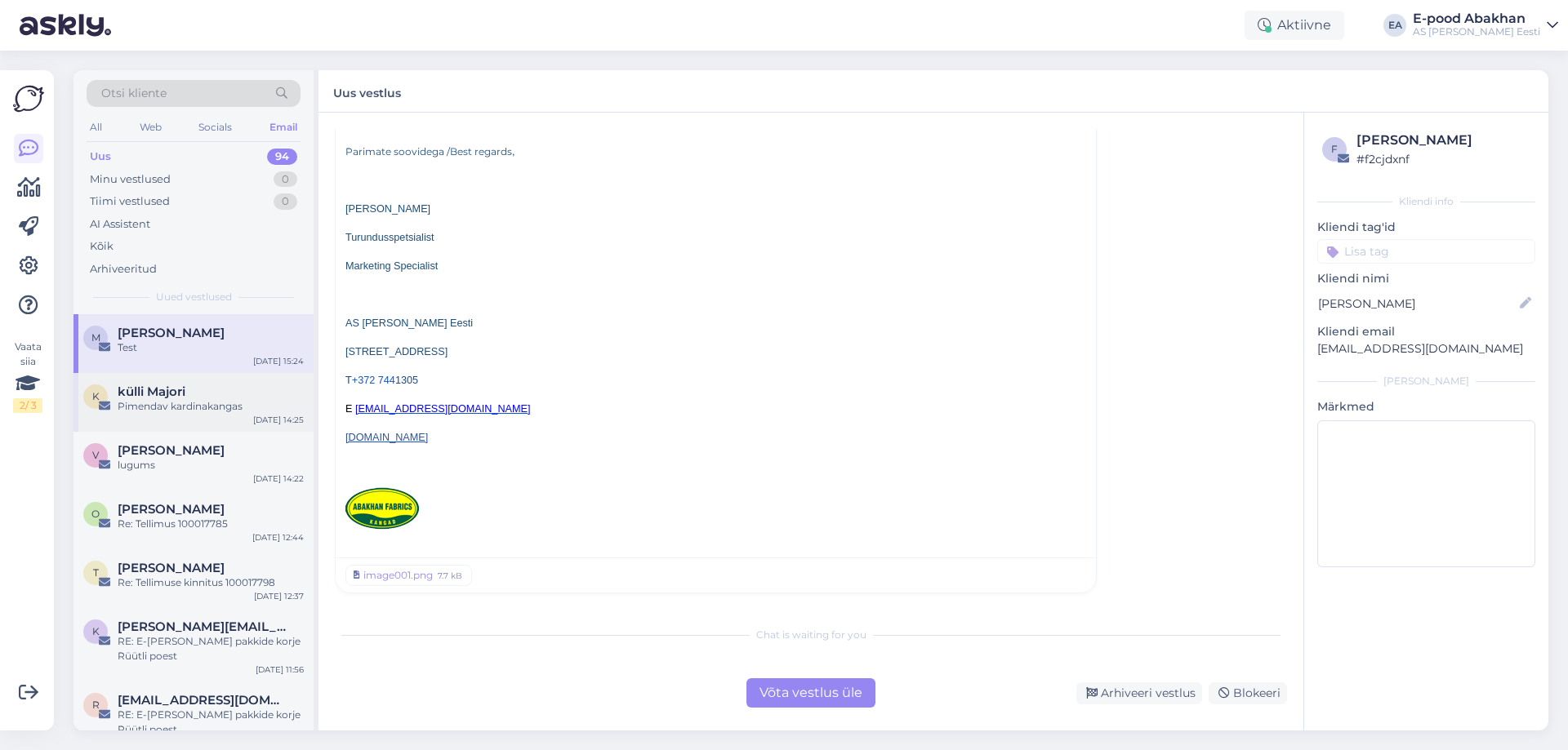
click at [171, 391] on span "külli Majori" at bounding box center [150, 392] width 67 height 15
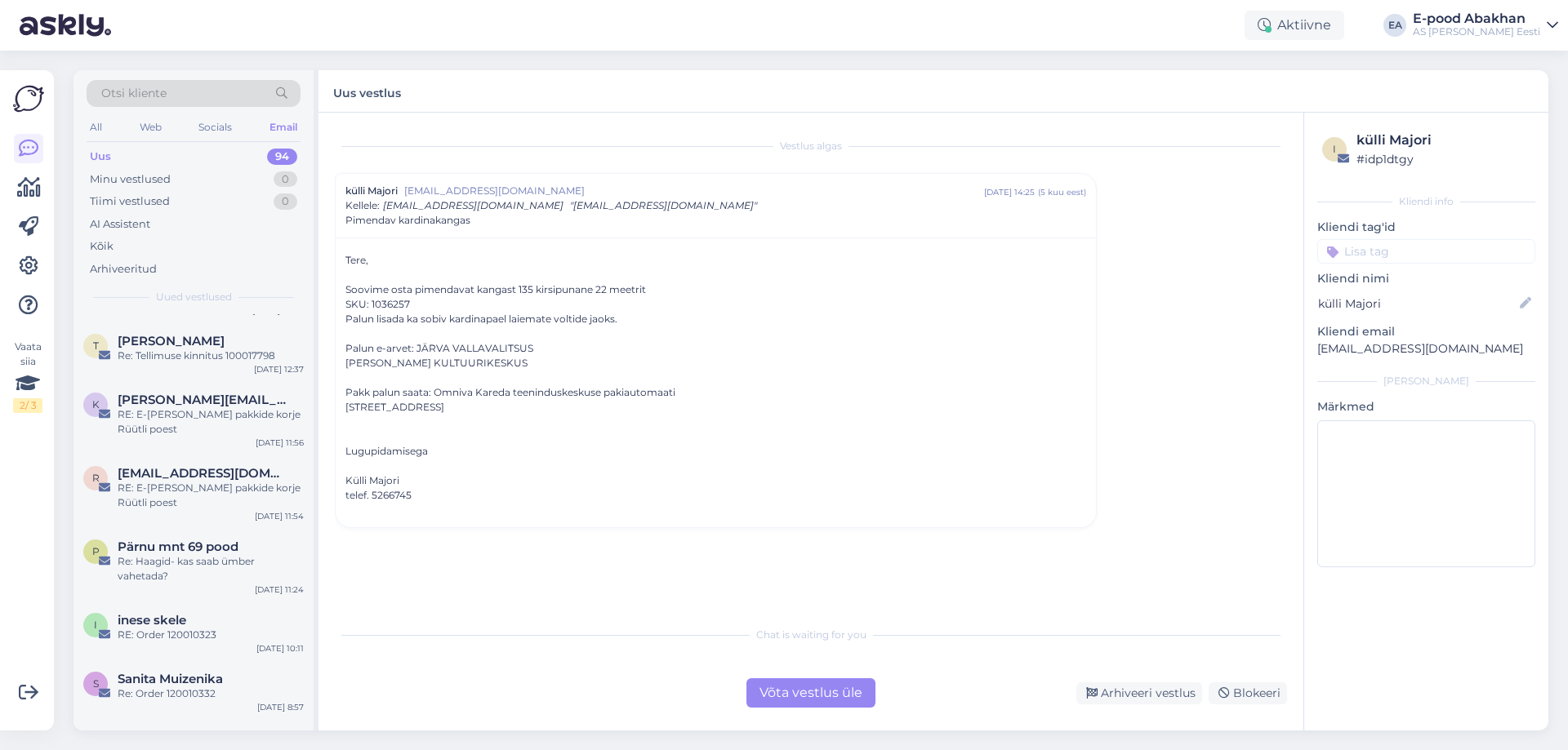
scroll to position [245, 0]
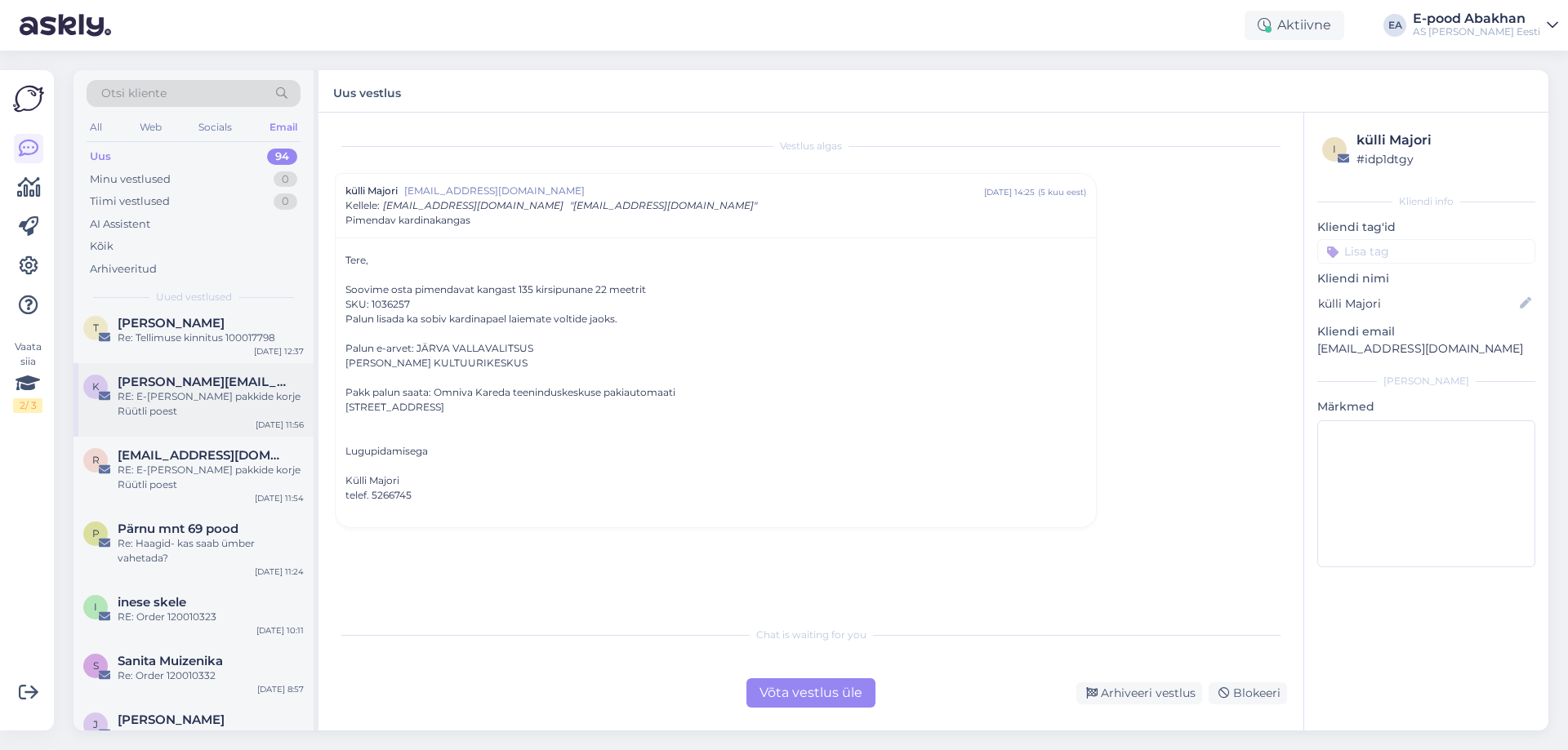
click at [195, 413] on div "k kristine.stroom@abakhan.ee RE: E-poe pakkide korje Rüütli poest Apr 30 11:56" at bounding box center [193, 399] width 240 height 73
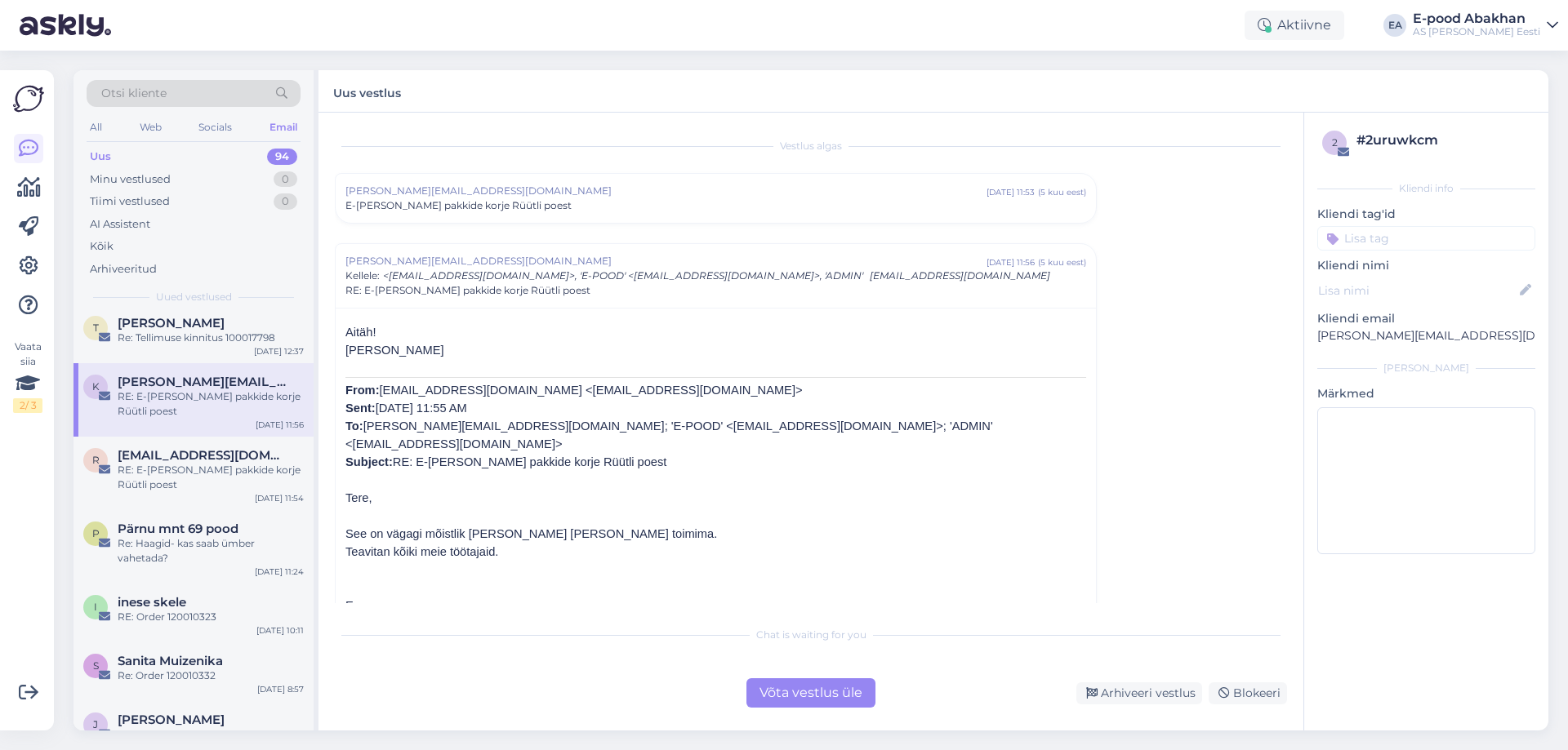
click at [679, 200] on div "E-poe pakkide korje Rüütli poest" at bounding box center [716, 205] width 741 height 15
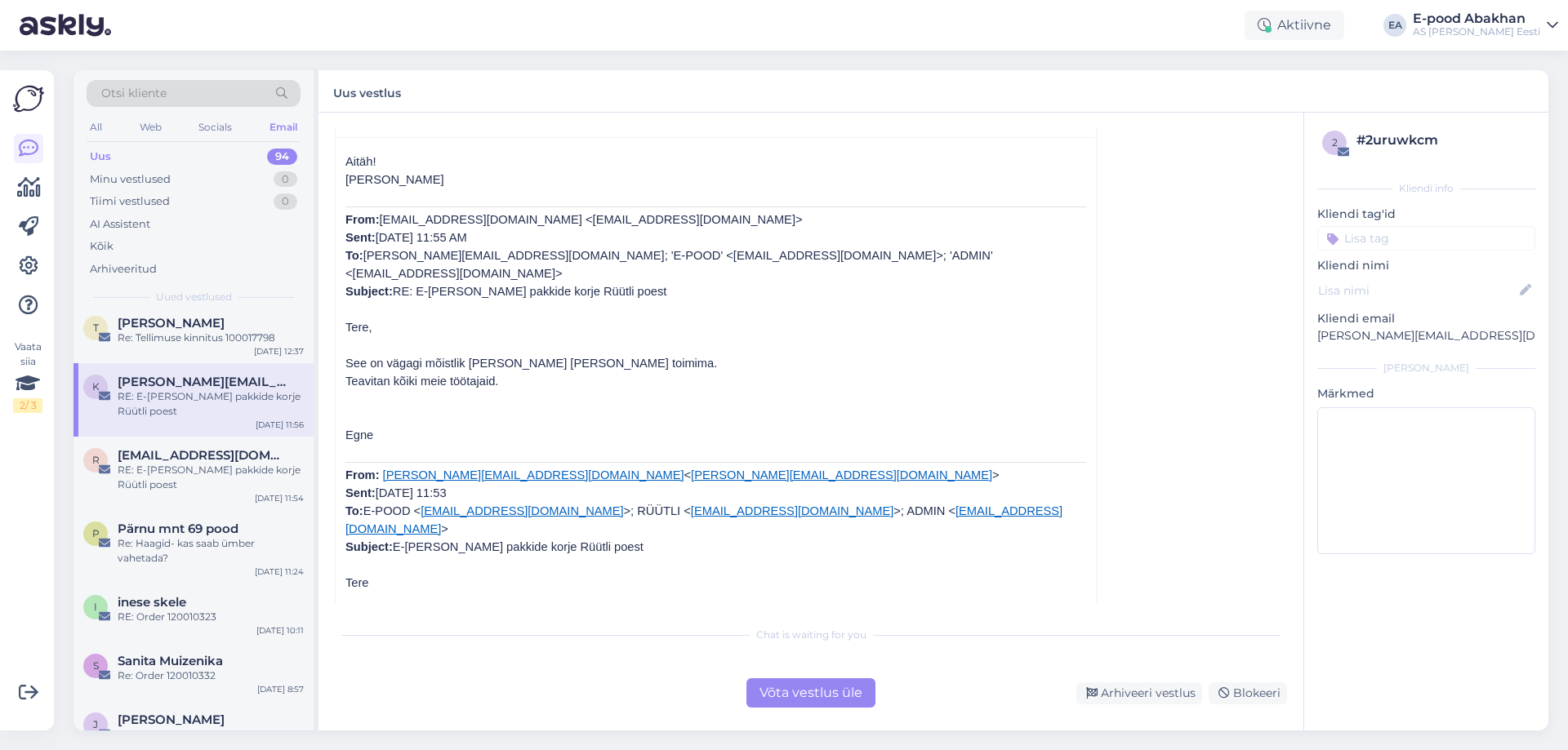
scroll to position [561, 0]
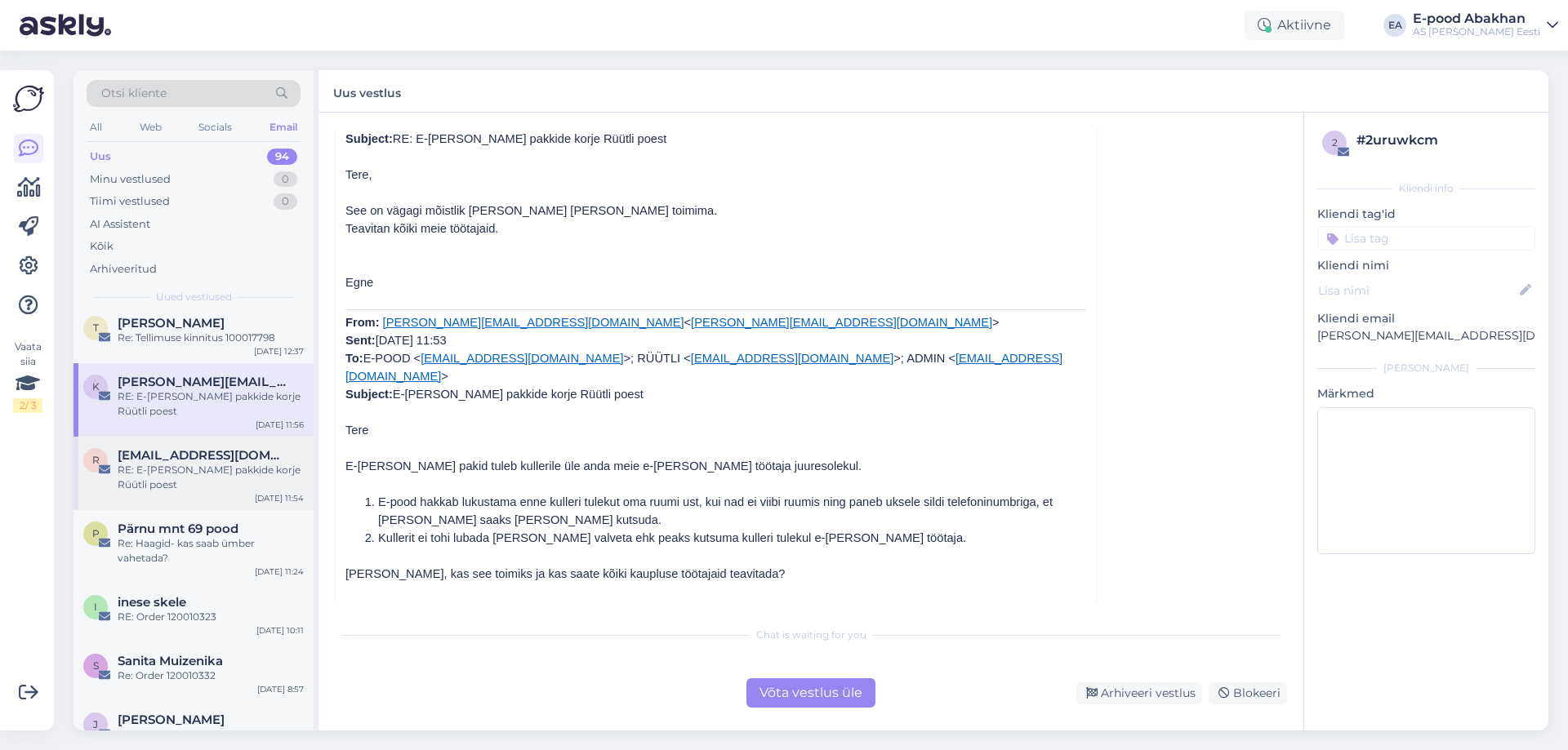
click at [211, 437] on div "r ruutli@abakhan.ee RE: E-poe pakkide korje Rüütli poest Apr 30 11:54" at bounding box center [193, 473] width 240 height 73
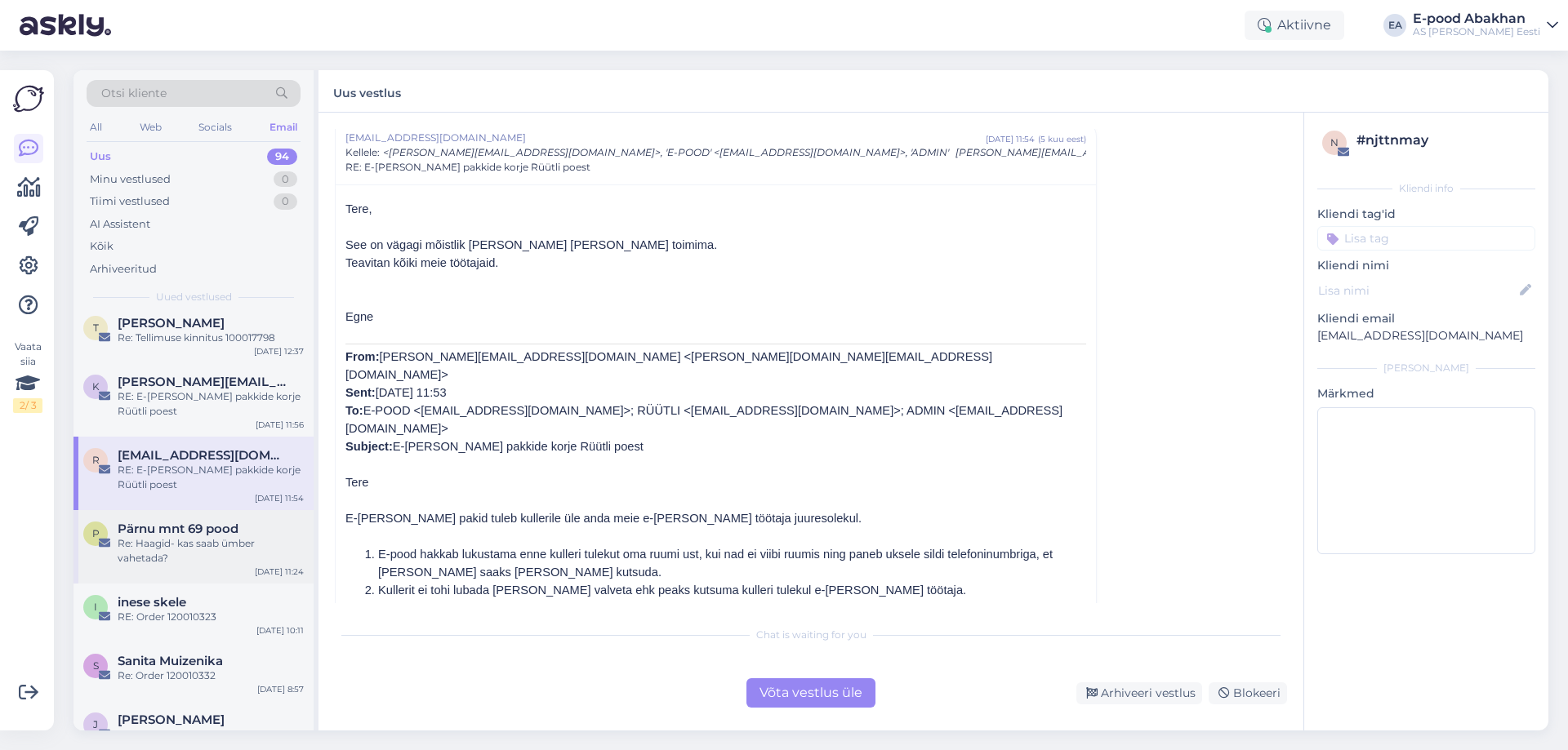
scroll to position [82, 0]
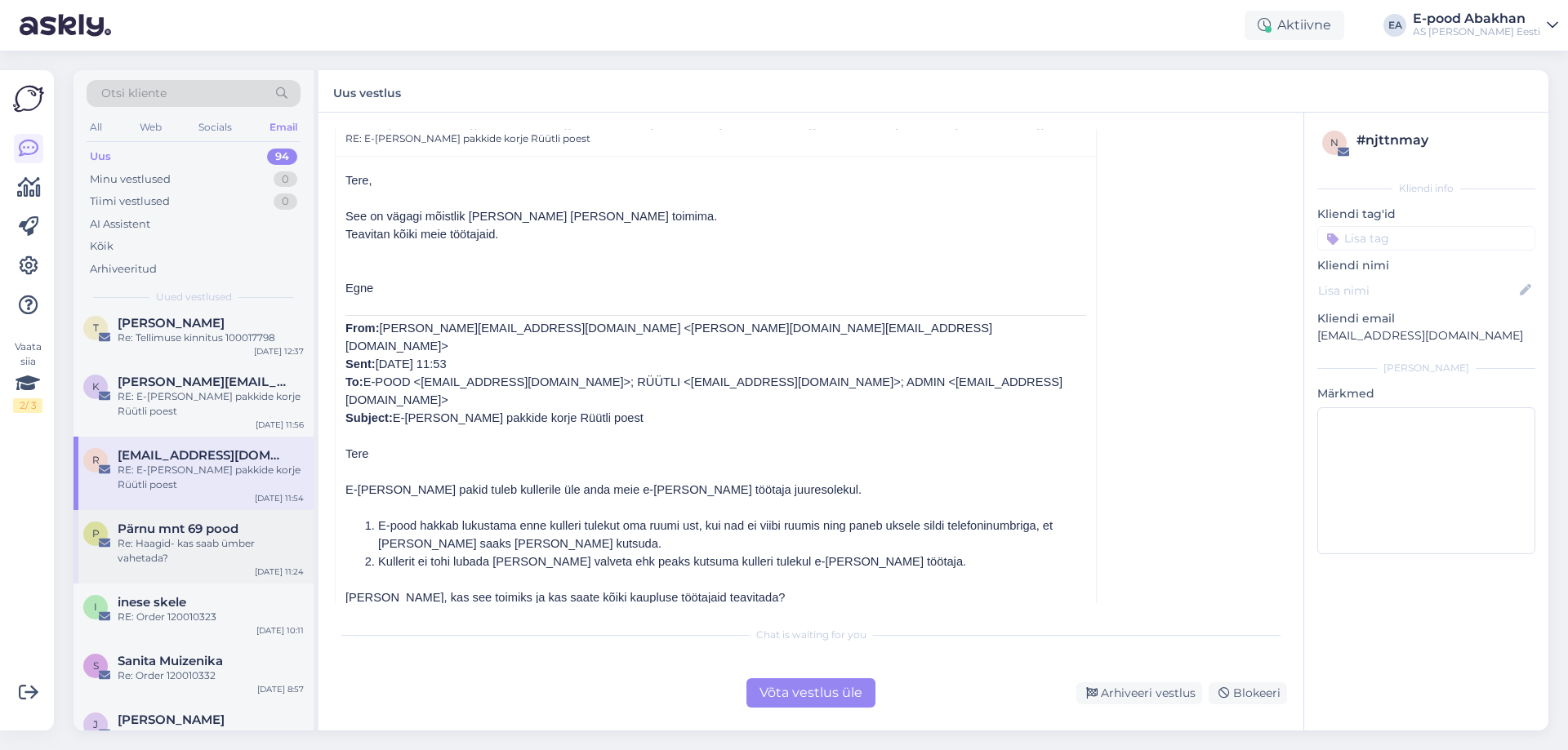
click at [191, 510] on div "P Pärnu mnt 69 pood Re: Haagid- kas saab ümber vahetada? Apr 30 11:24" at bounding box center [193, 546] width 240 height 73
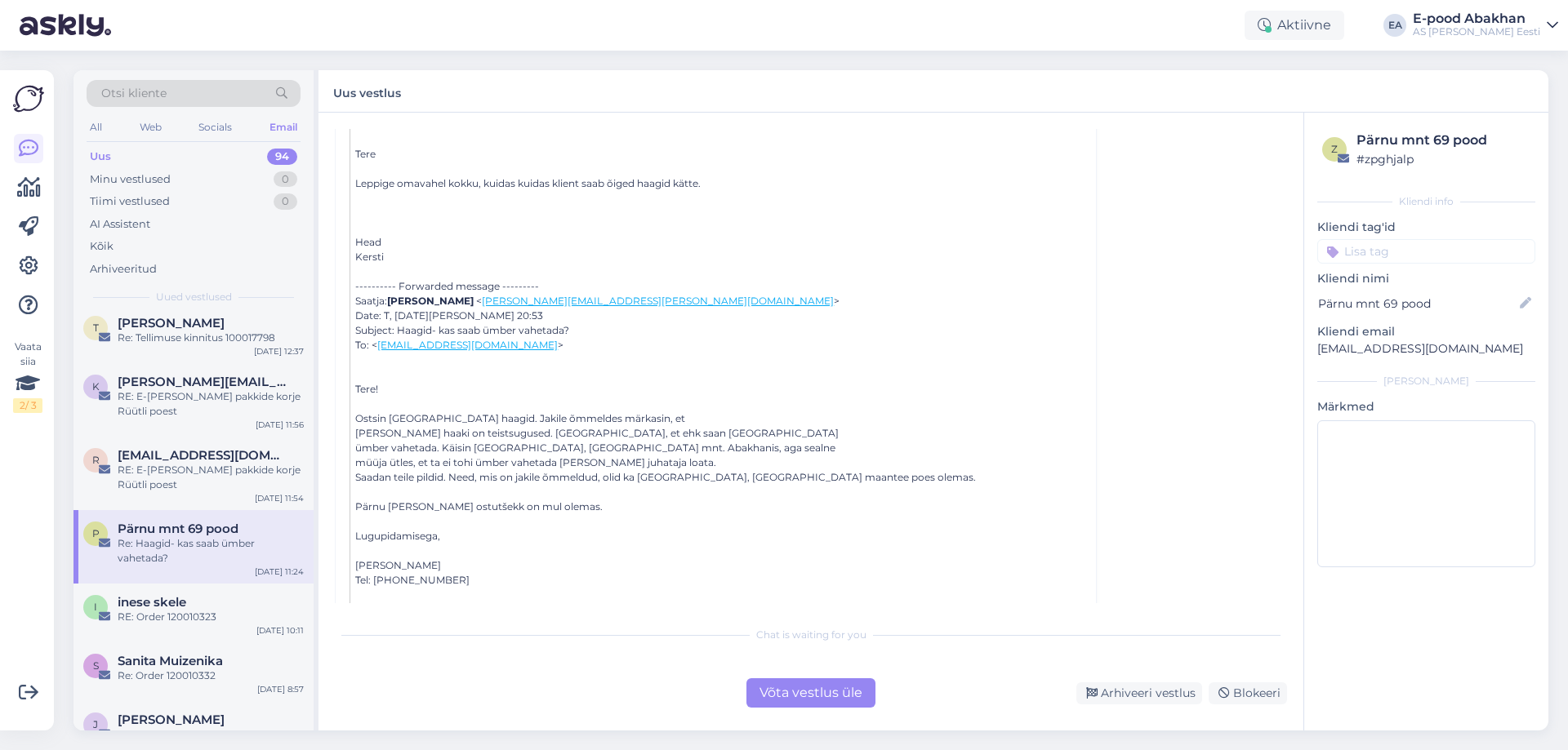
scroll to position [360, 0]
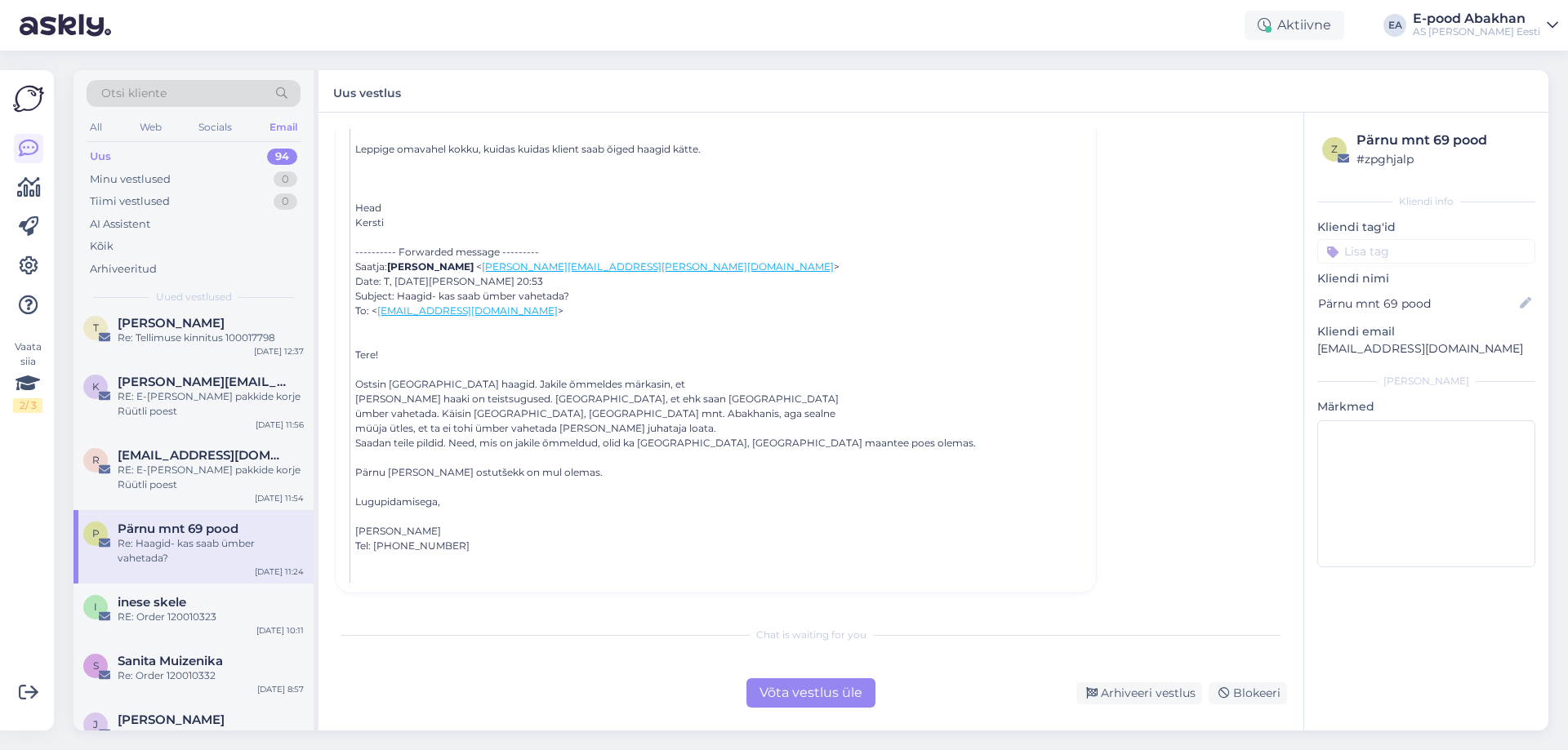
click at [240, 146] on div "Uus 94" at bounding box center [193, 156] width 214 height 22
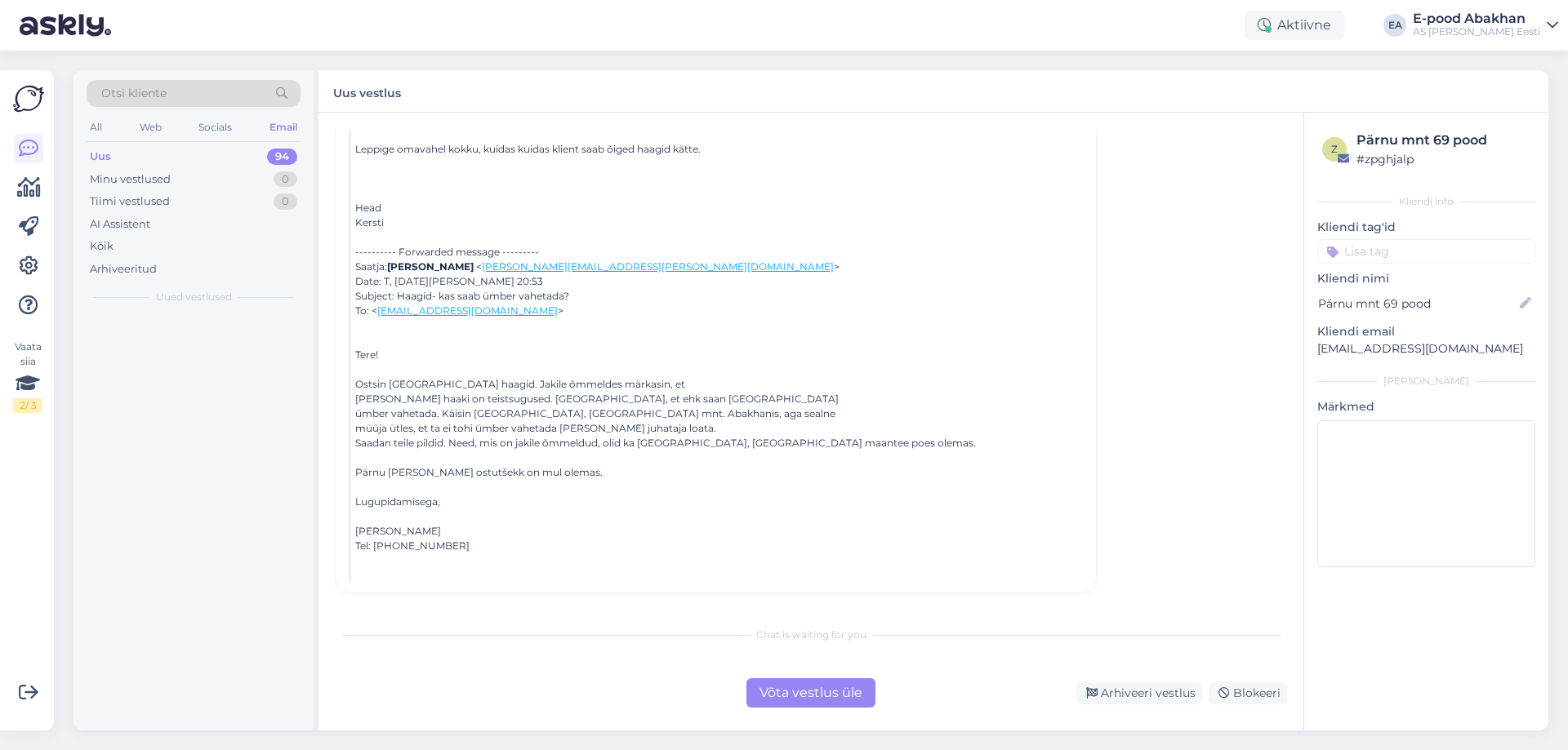
scroll to position [0, 0]
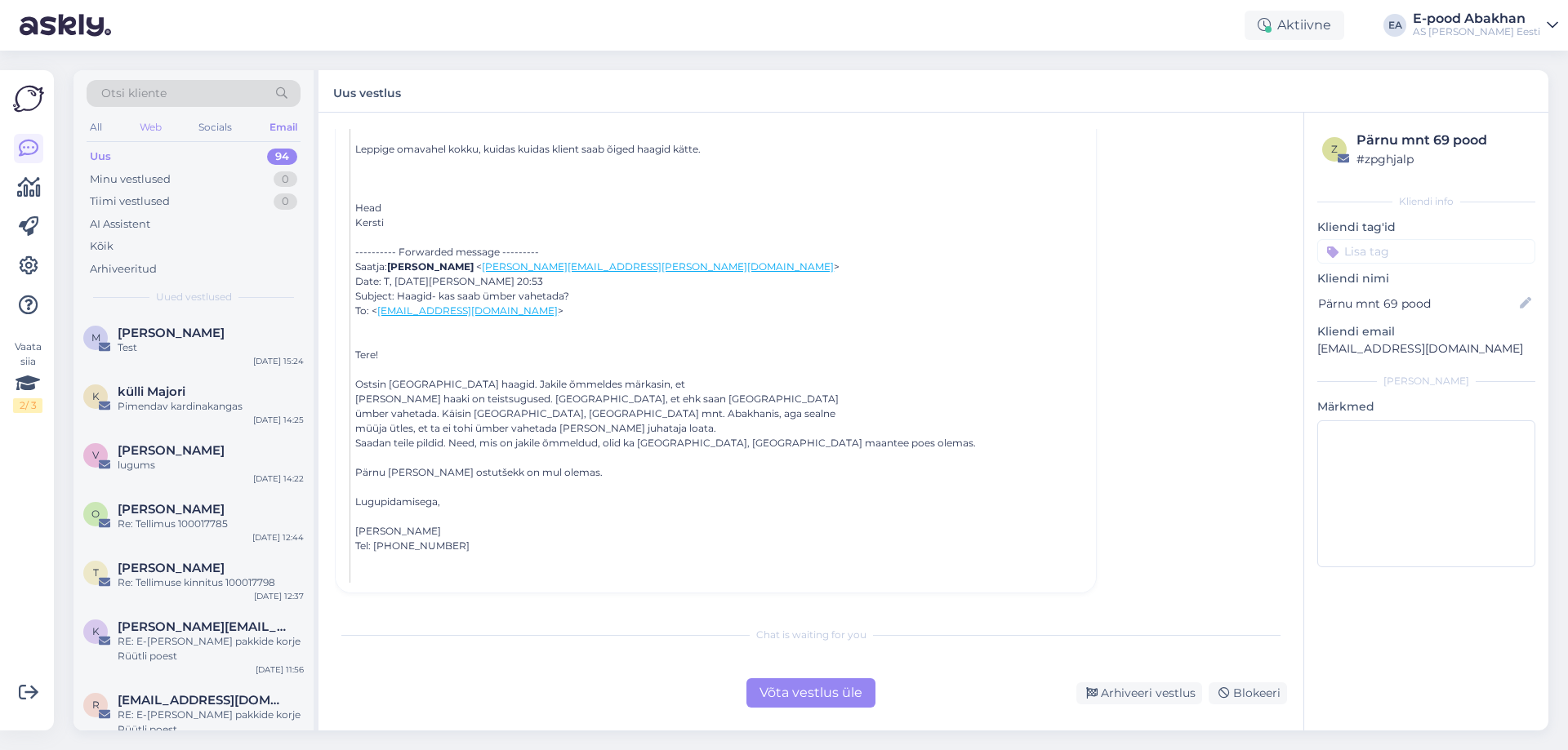
click at [145, 126] on div "Web" at bounding box center [150, 128] width 28 height 21
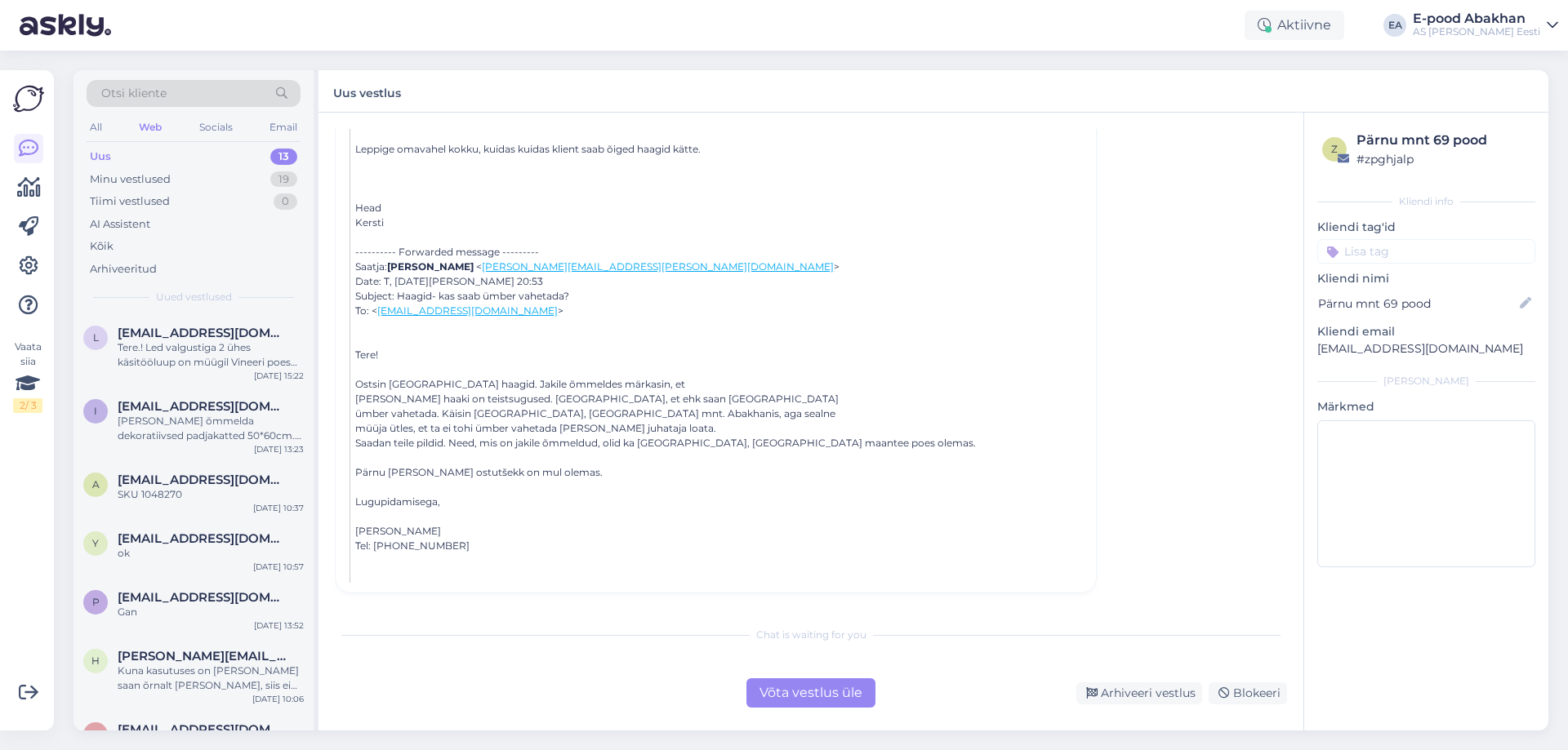
click at [191, 122] on div "All Web Socials Email" at bounding box center [193, 130] width 214 height 25
click at [92, 127] on div "All" at bounding box center [96, 128] width 19 height 21
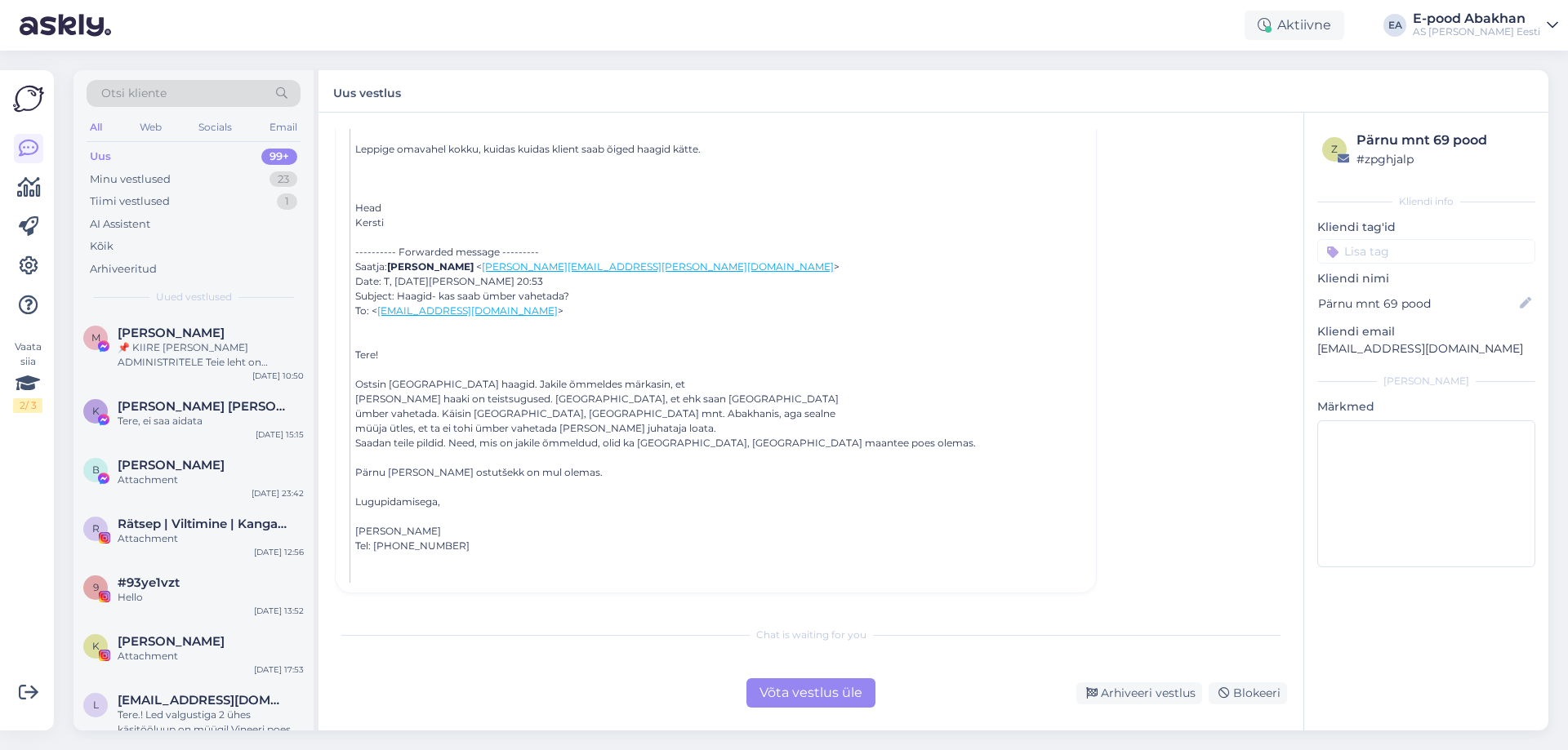
click at [227, 151] on div "Uus 99+" at bounding box center [193, 156] width 214 height 22
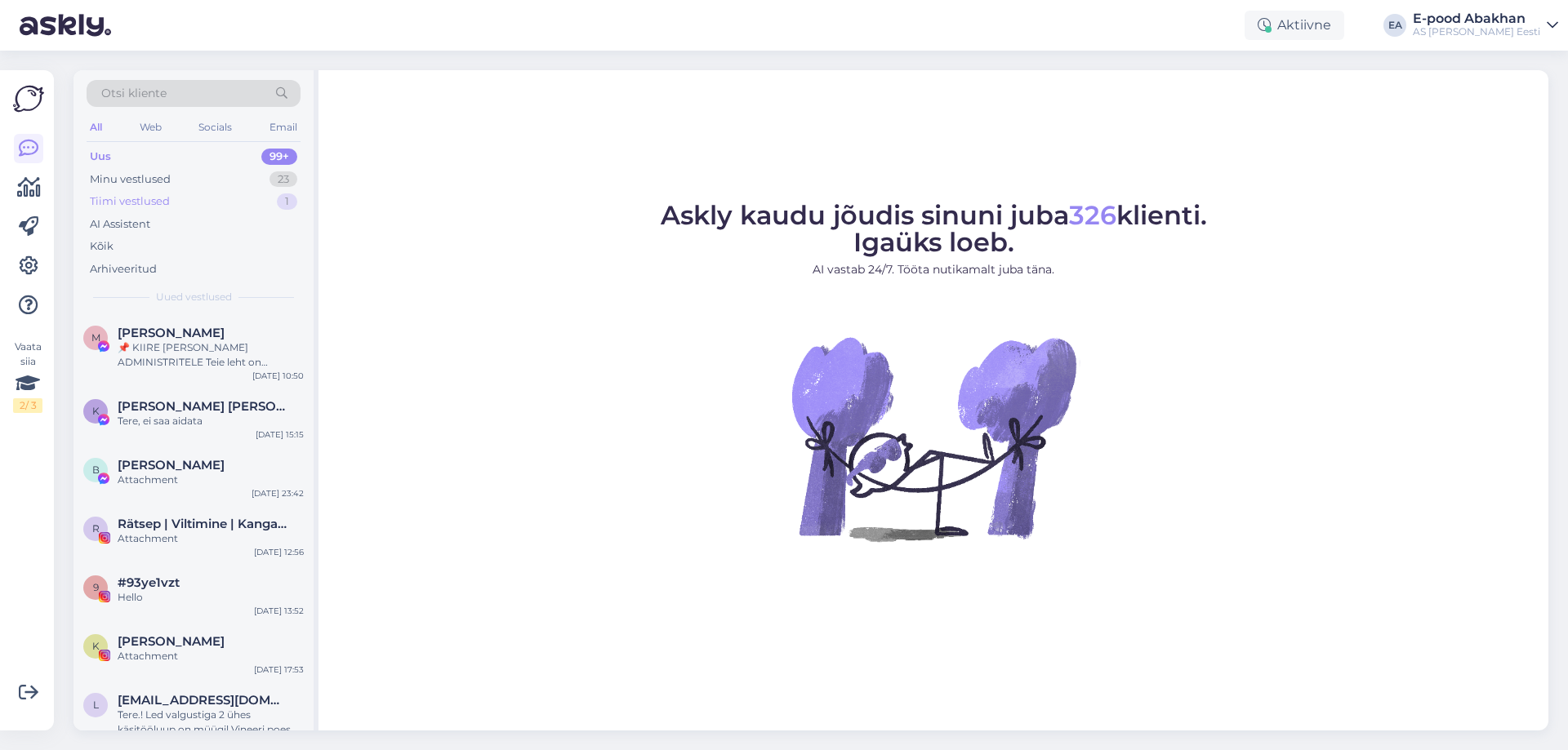
click at [232, 193] on div "Tiimi vestlused 1" at bounding box center [193, 201] width 214 height 22
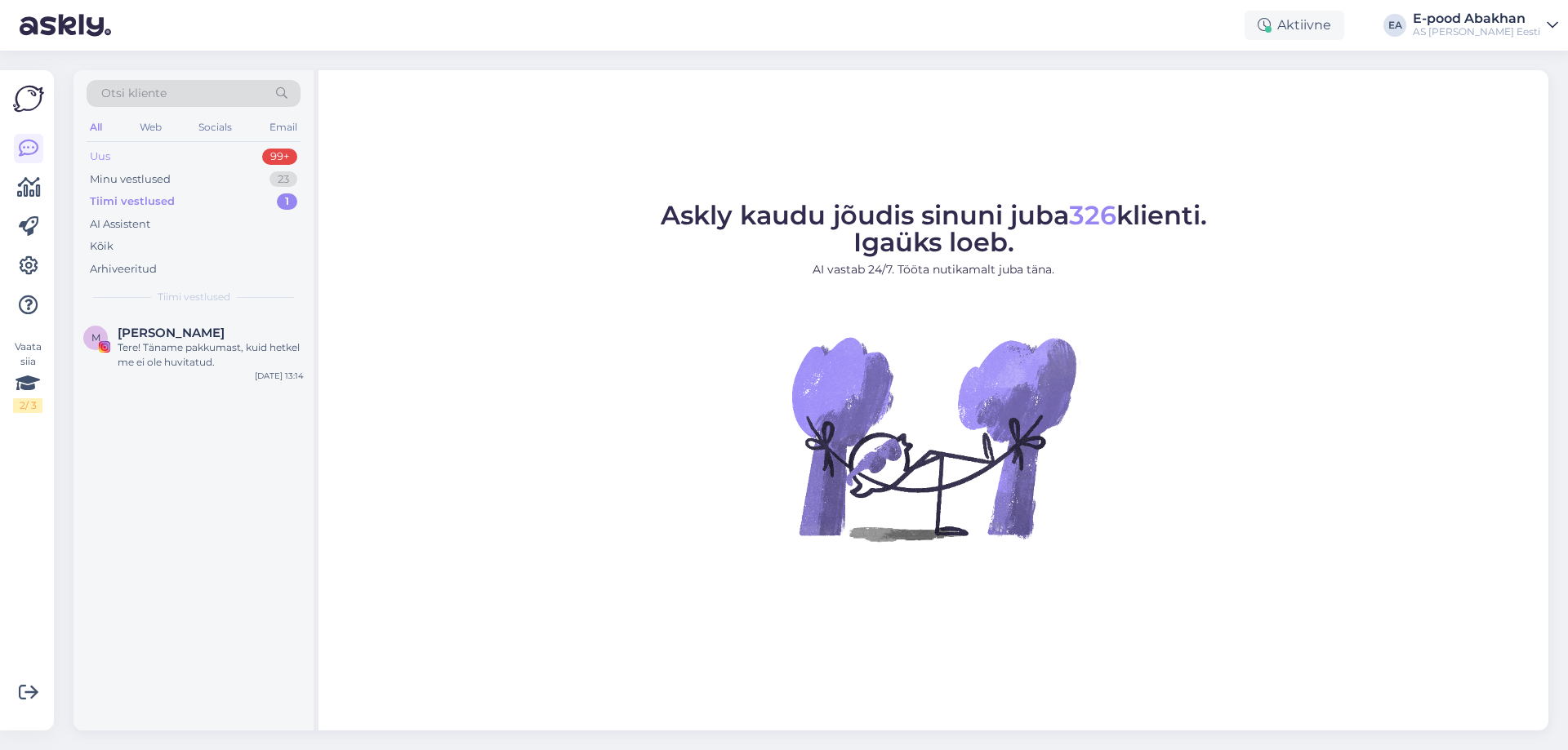
click at [211, 150] on div "Uus 99+" at bounding box center [193, 156] width 214 height 22
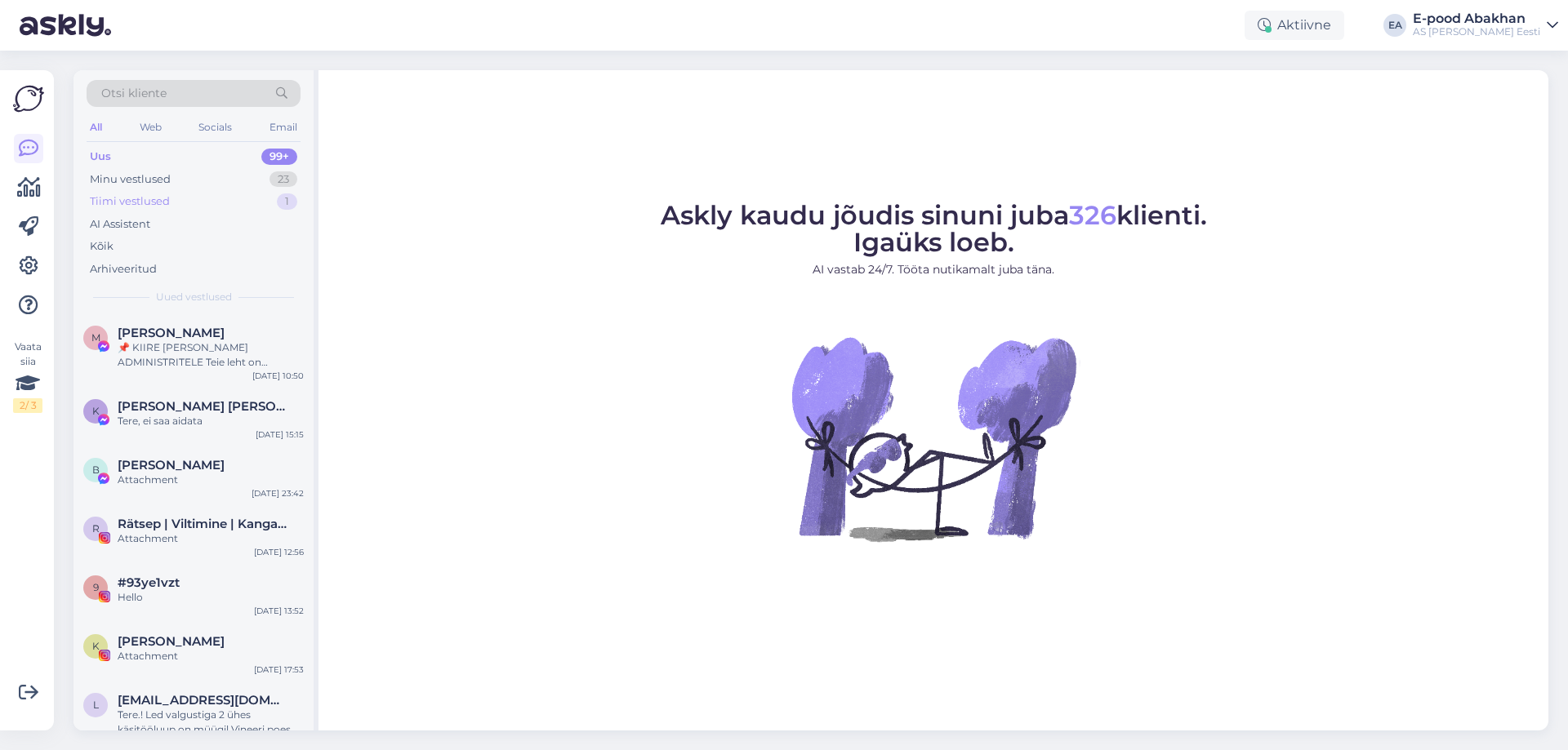
click at [155, 207] on div "Tiimi vestlused" at bounding box center [130, 201] width 80 height 17
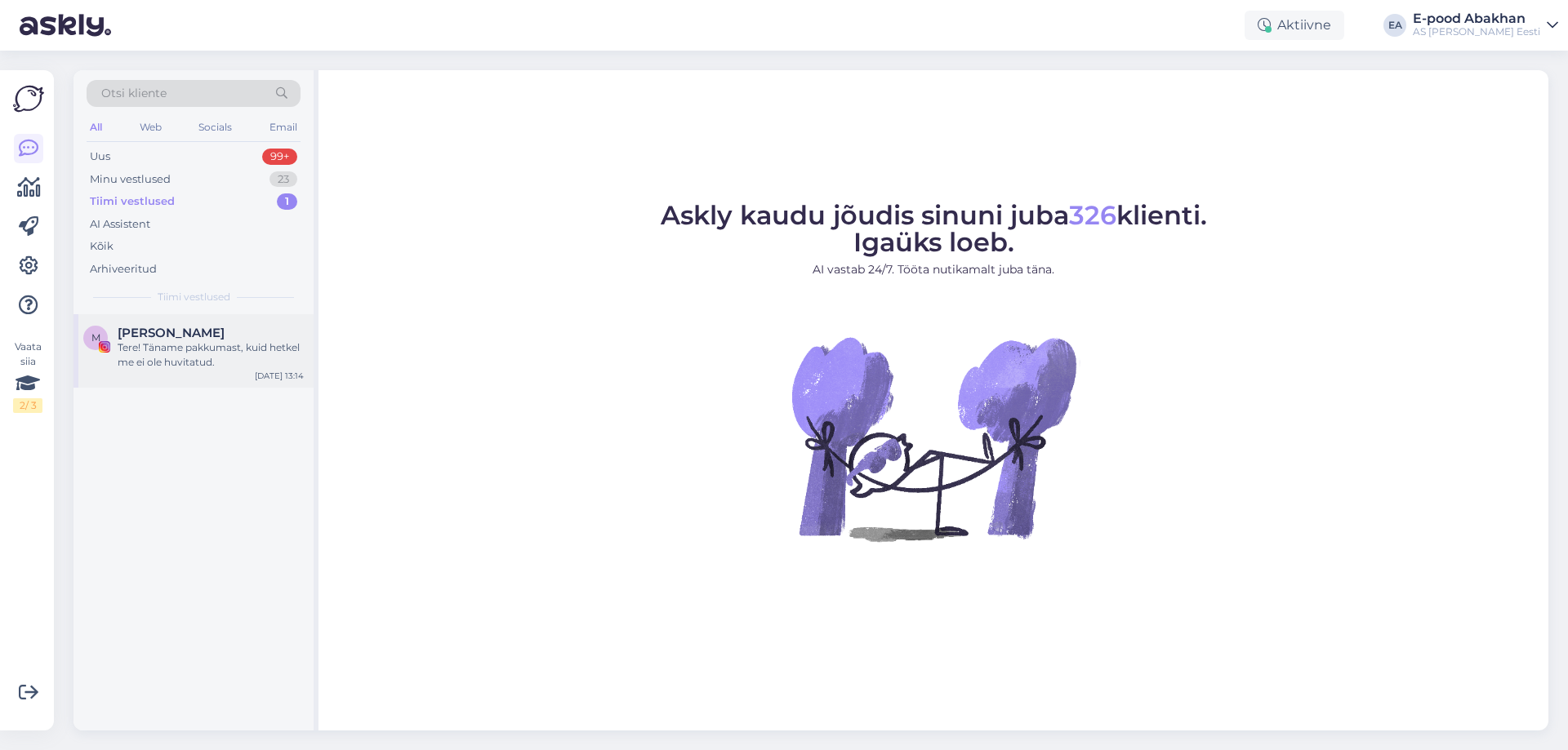
click at [243, 372] on div "m [PERSON_NAME] Tere! Täname pakkumast, kuid hetkel me ei ole huvitatud. [DATE]…" at bounding box center [193, 351] width 240 height 73
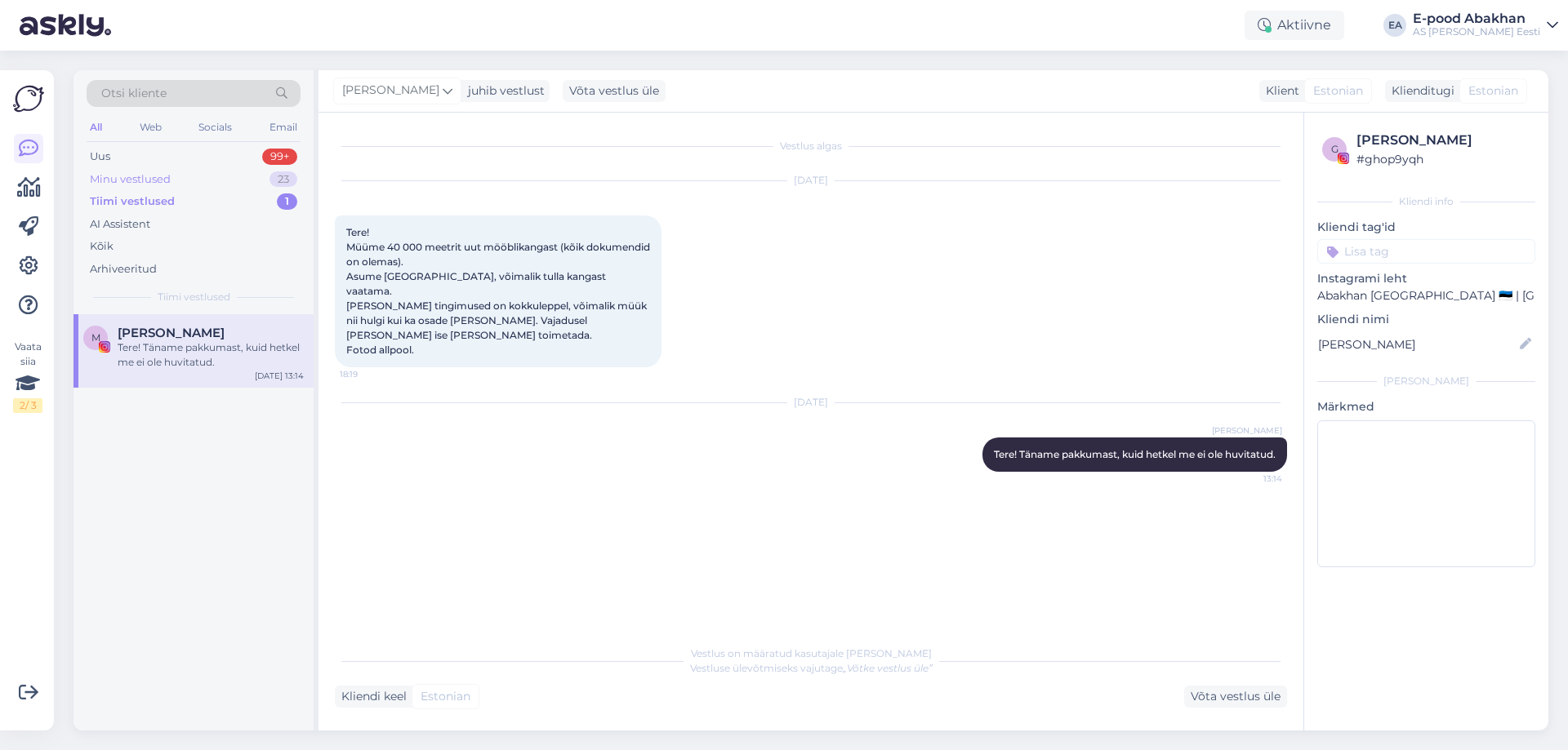
click at [187, 178] on div "Minu vestlused 23" at bounding box center [193, 179] width 214 height 22
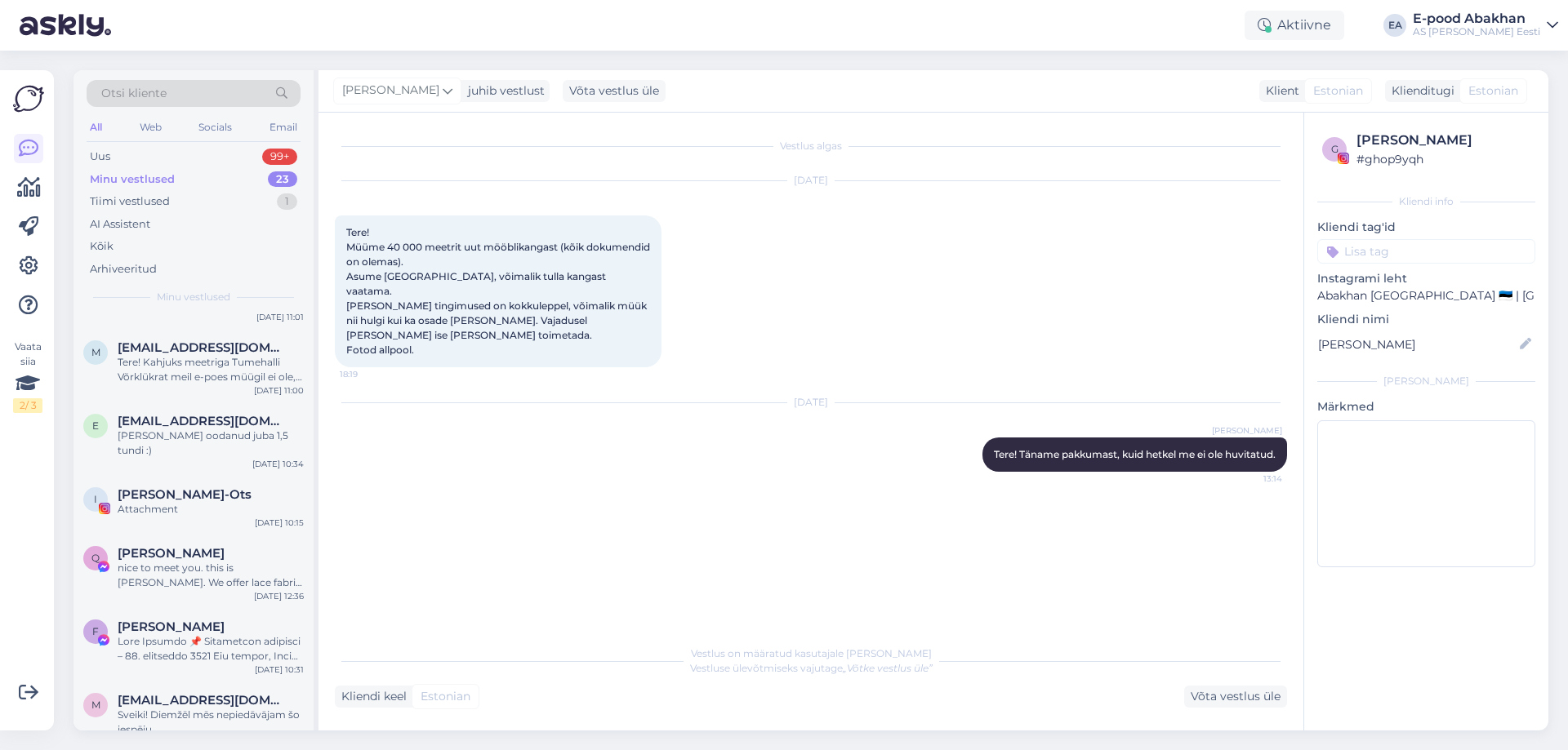
scroll to position [1186, 0]
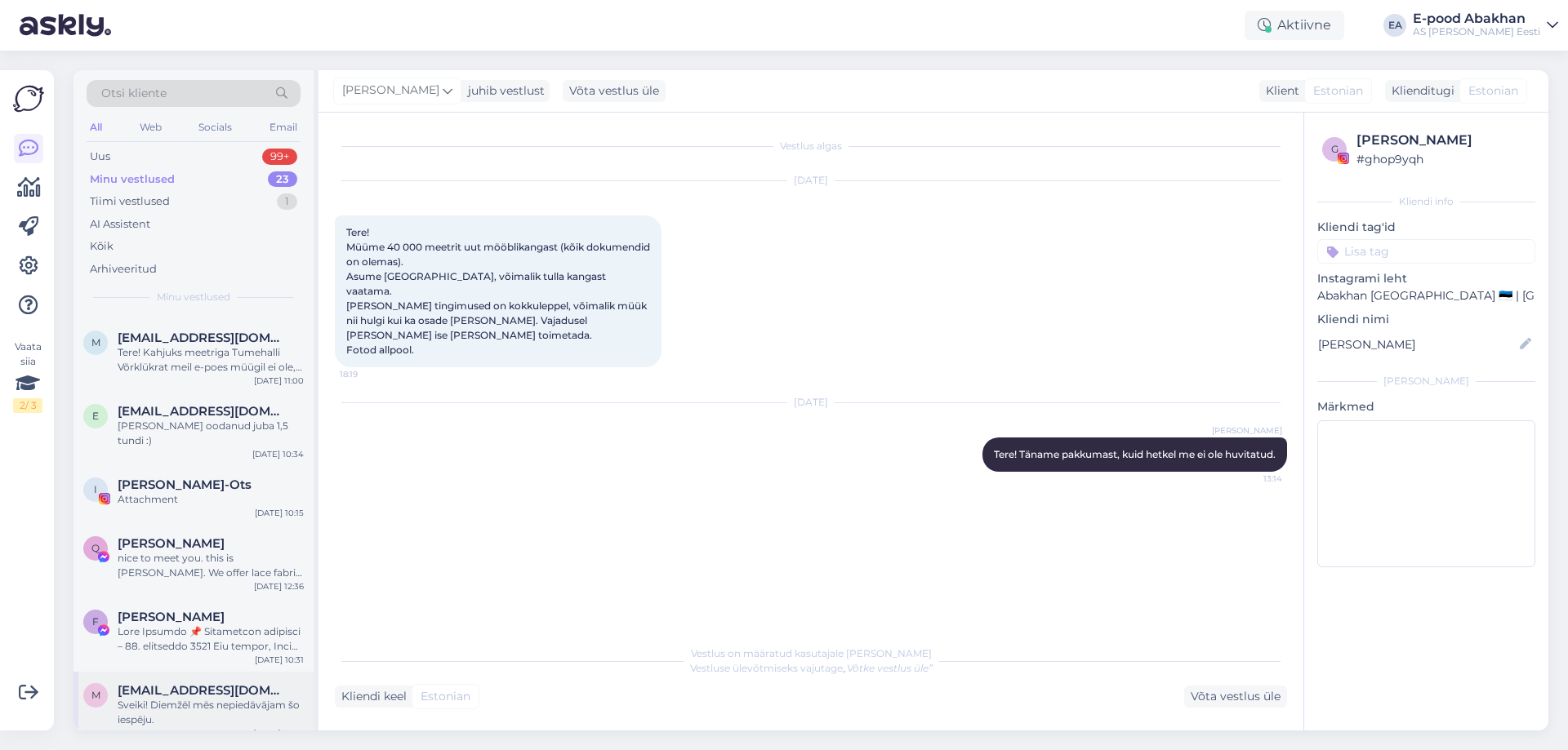
click at [207, 698] on div "Sveiki! Diemžēl mēs nepiedāvājam šo iespēju." at bounding box center [210, 713] width 187 height 29
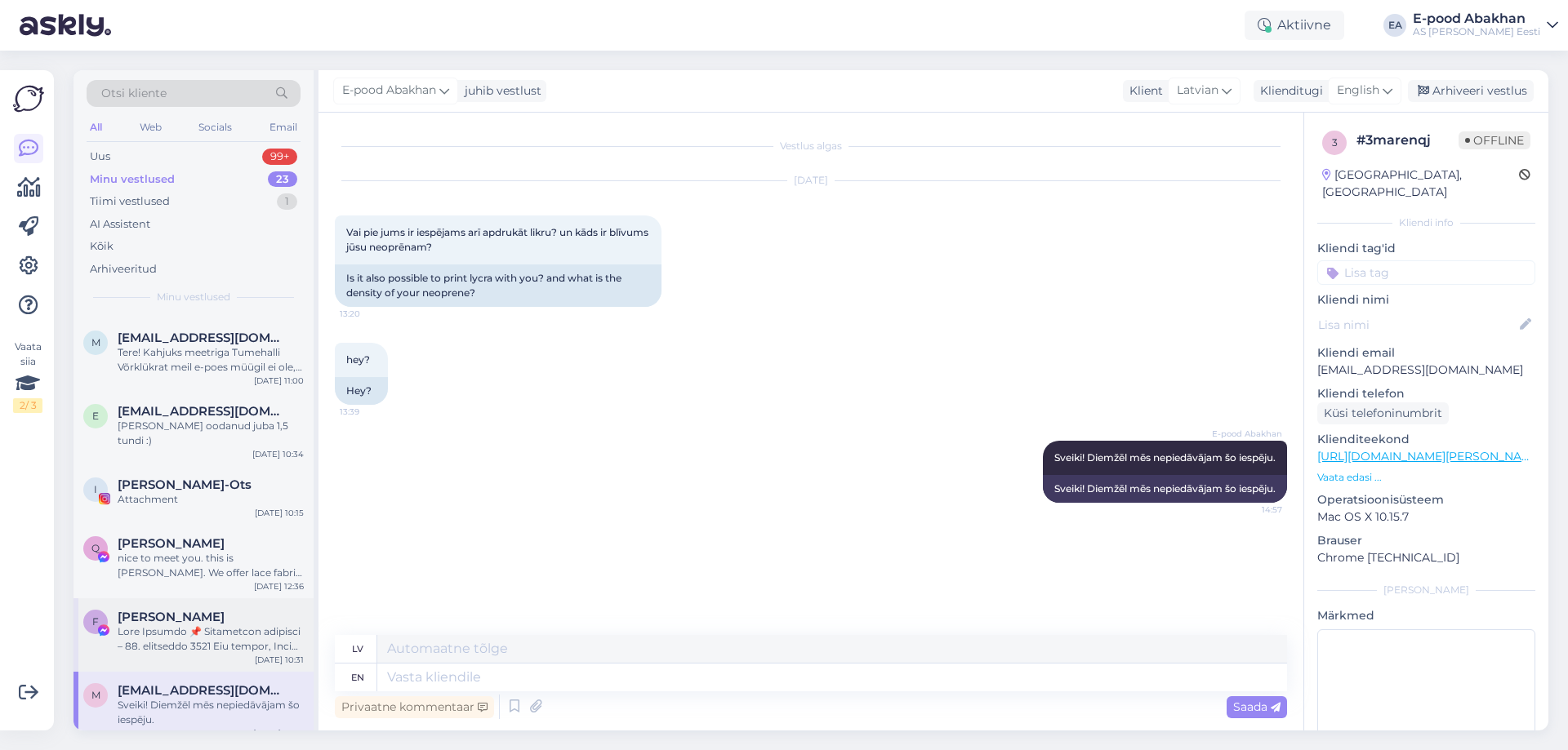
click at [218, 637] on div at bounding box center [210, 639] width 187 height 29
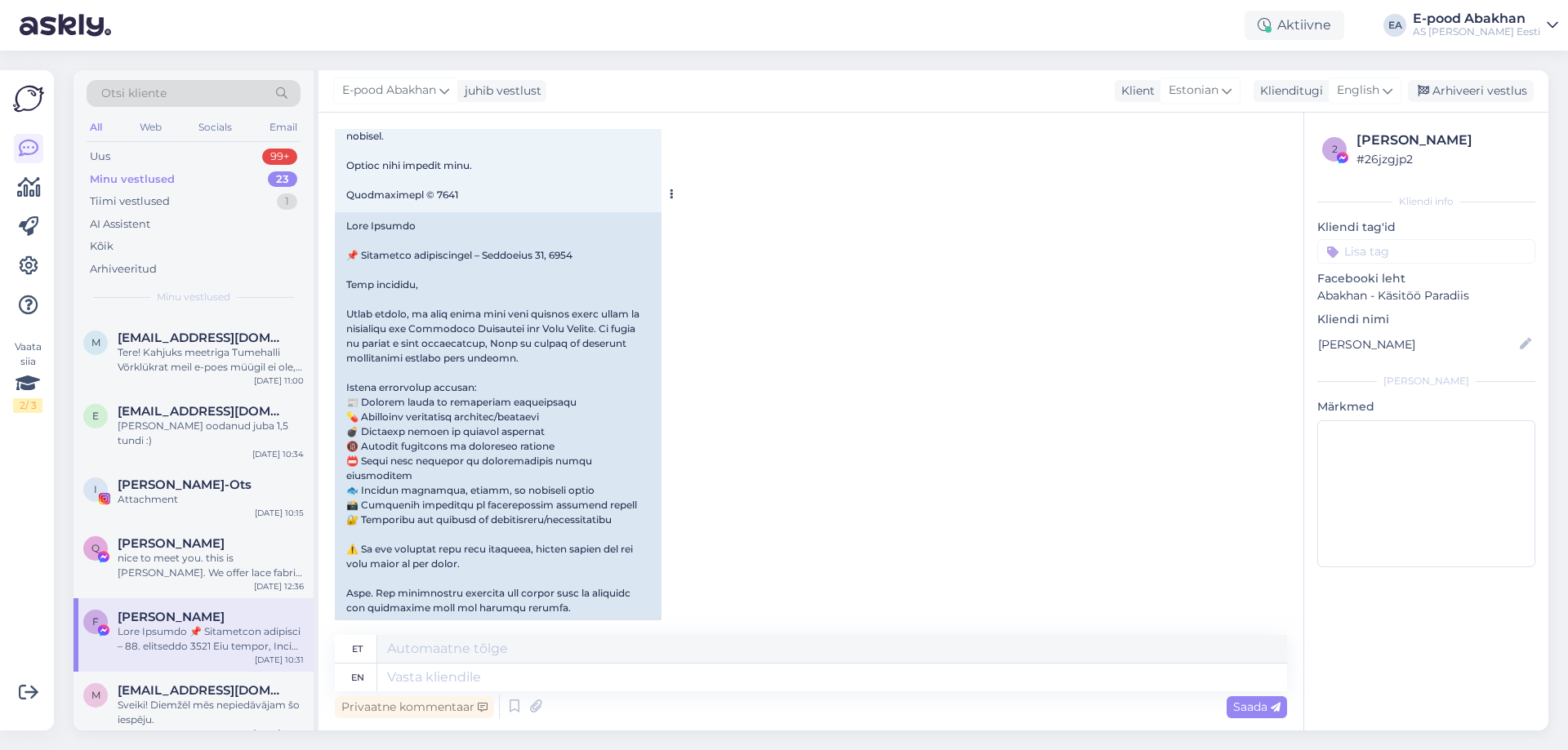
scroll to position [730, 0]
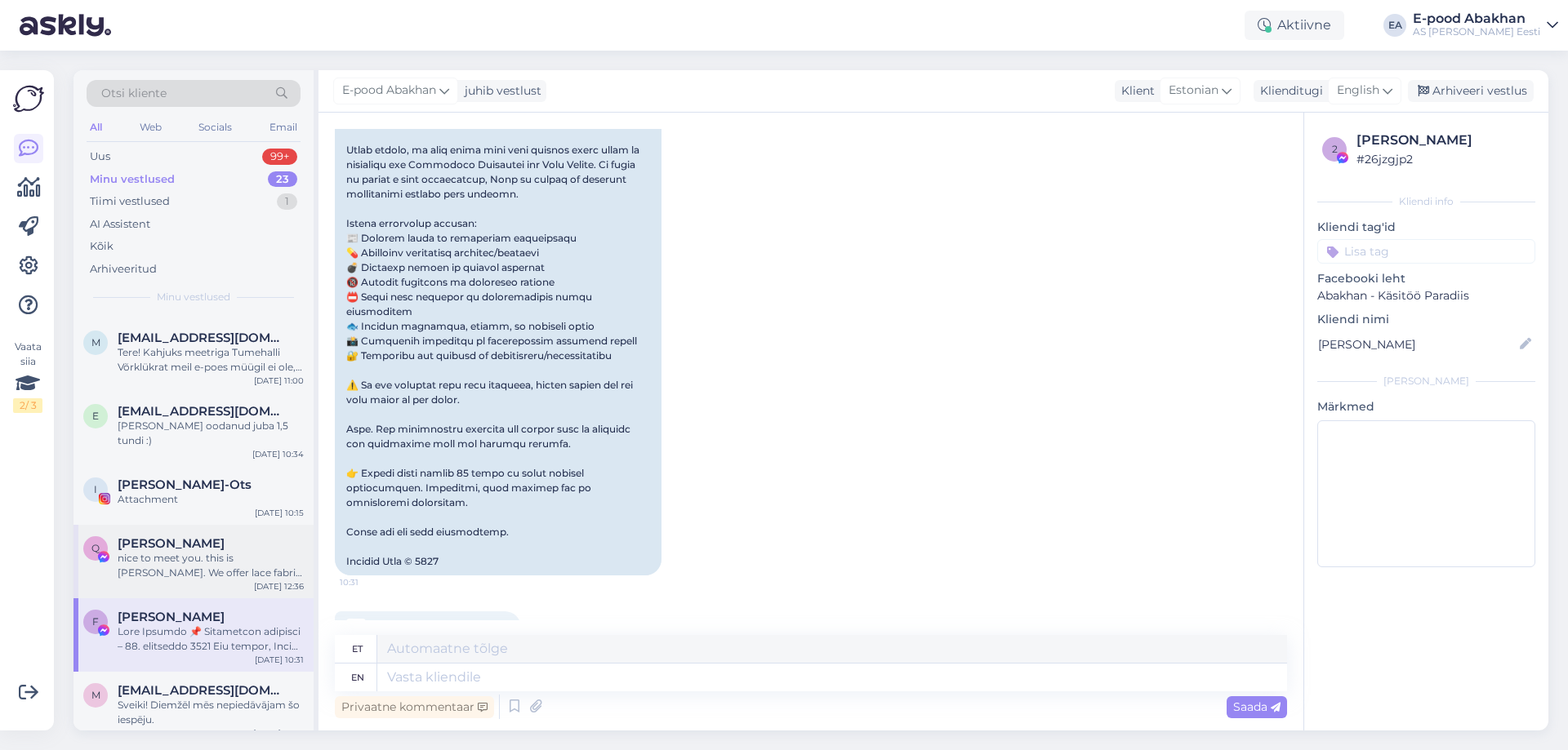
click at [190, 551] on div "nice to meet you. this is [PERSON_NAME]. We offer lace fabric ,lace trim, mesh …" at bounding box center [210, 565] width 187 height 29
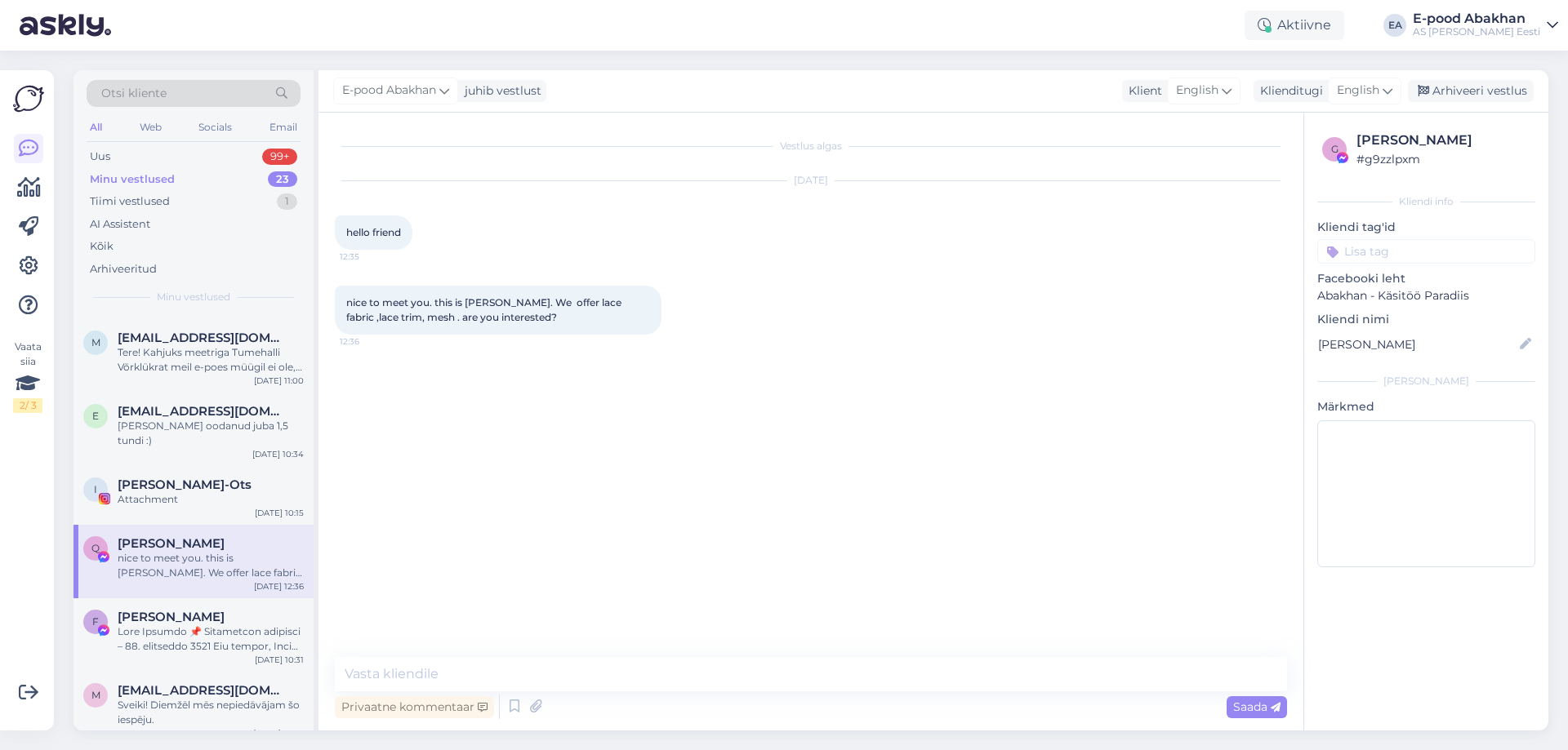
scroll to position [1104, 0]
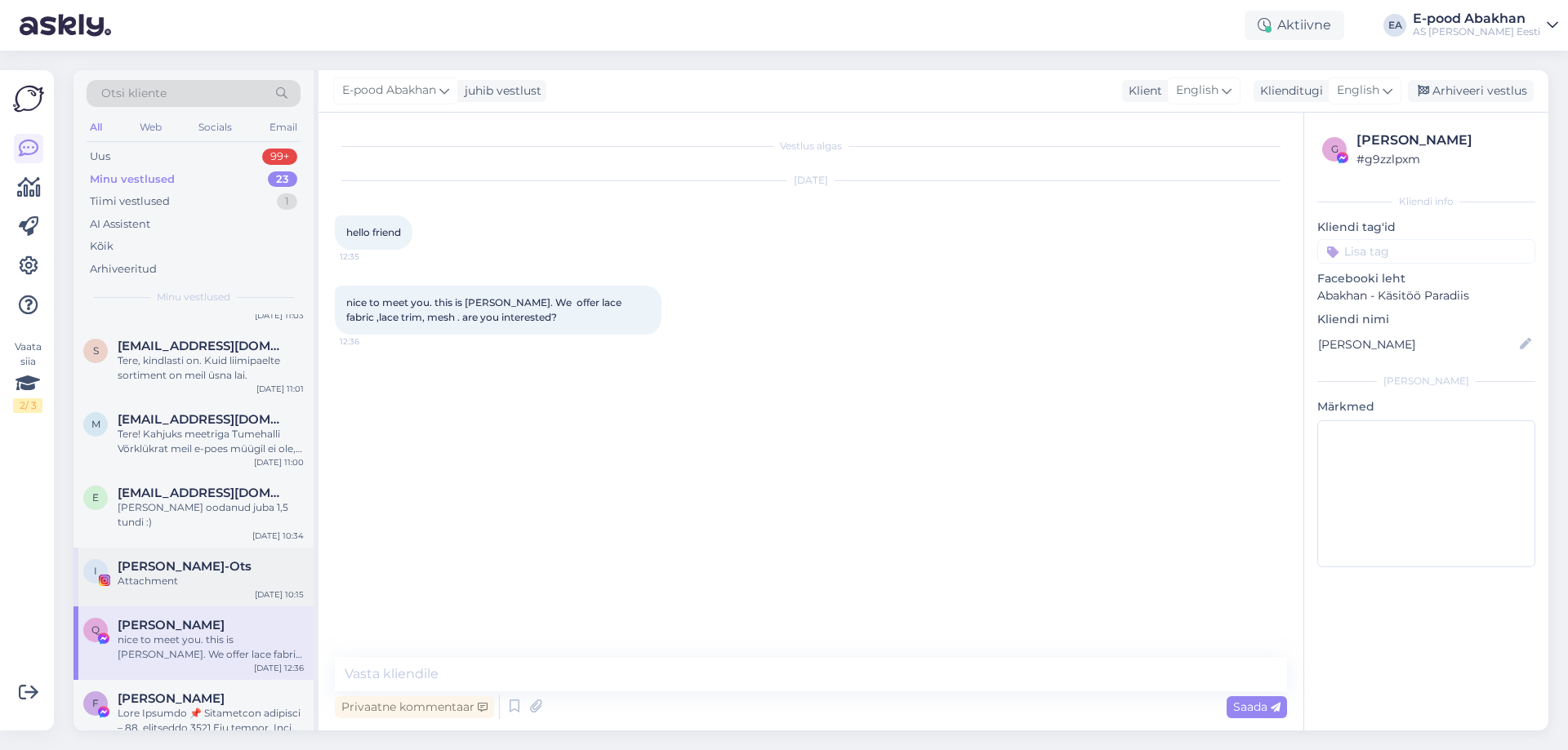
click at [191, 560] on span "[PERSON_NAME]-Ots" at bounding box center [184, 566] width 134 height 15
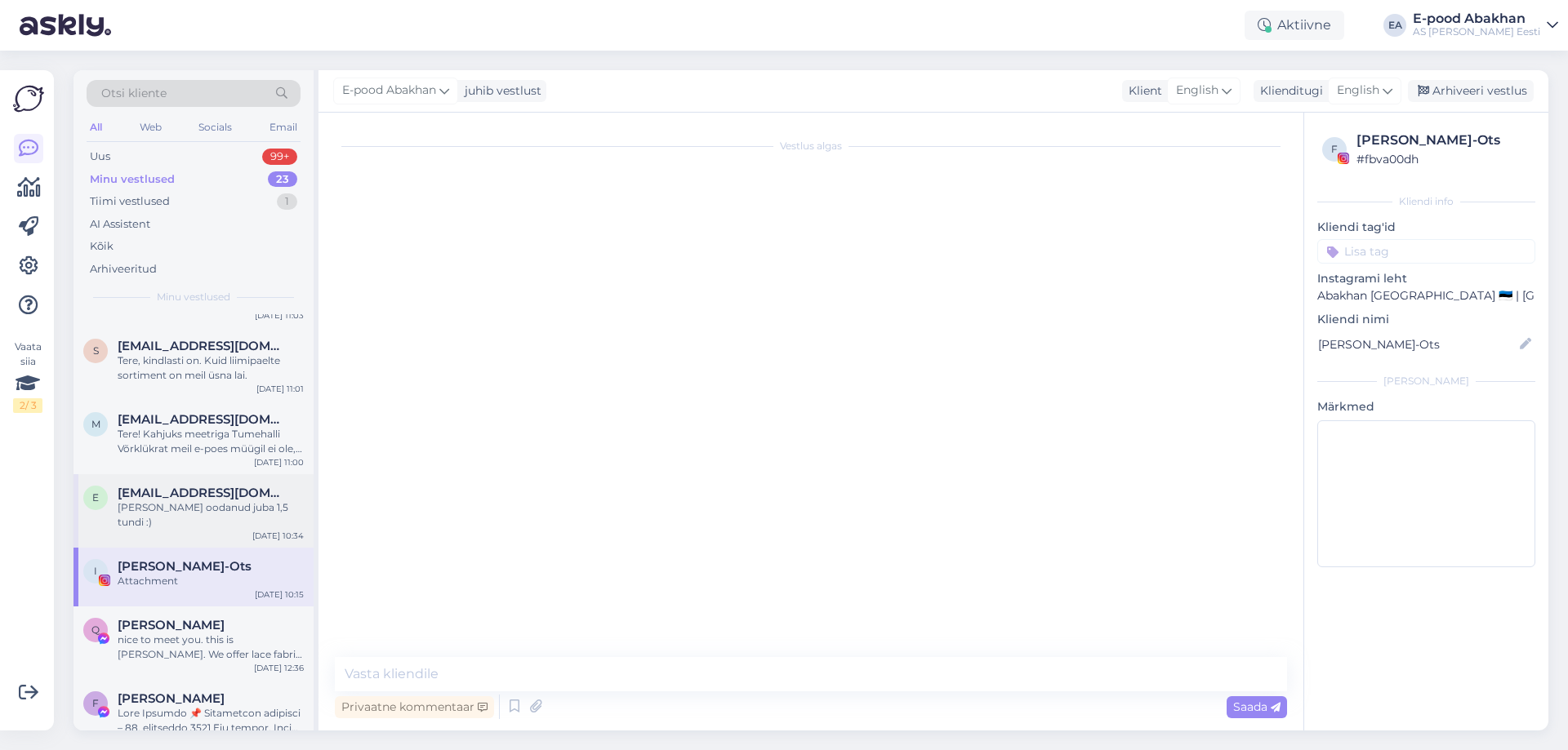
click at [237, 503] on div "[PERSON_NAME] oodanud juba 1,5 tundi :)" at bounding box center [210, 515] width 187 height 29
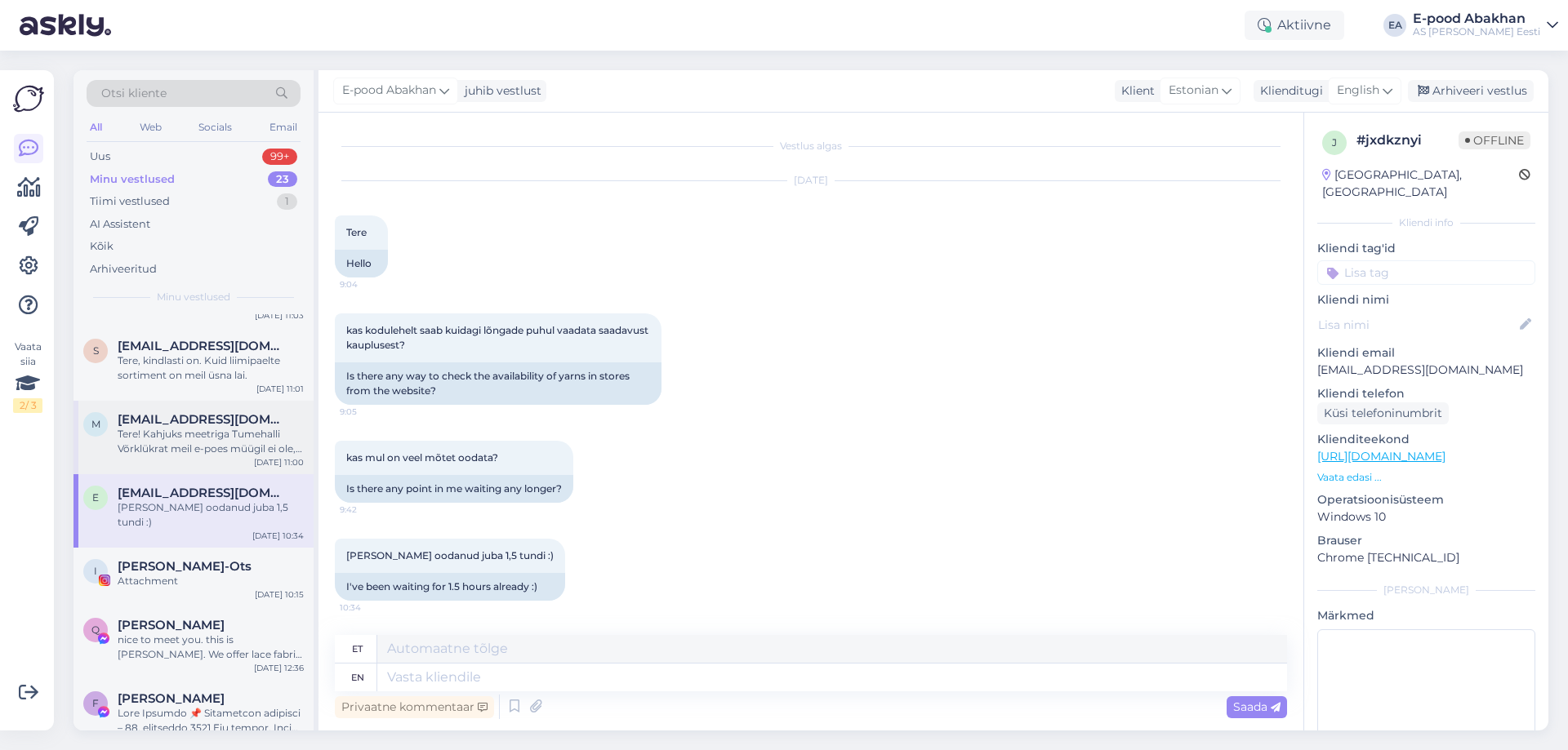
click at [151, 432] on div "Tere! Kahjuks meetriga Tumehalli Võrklükrat meil e-poes müügil ei ole, kuid usu…" at bounding box center [210, 441] width 187 height 29
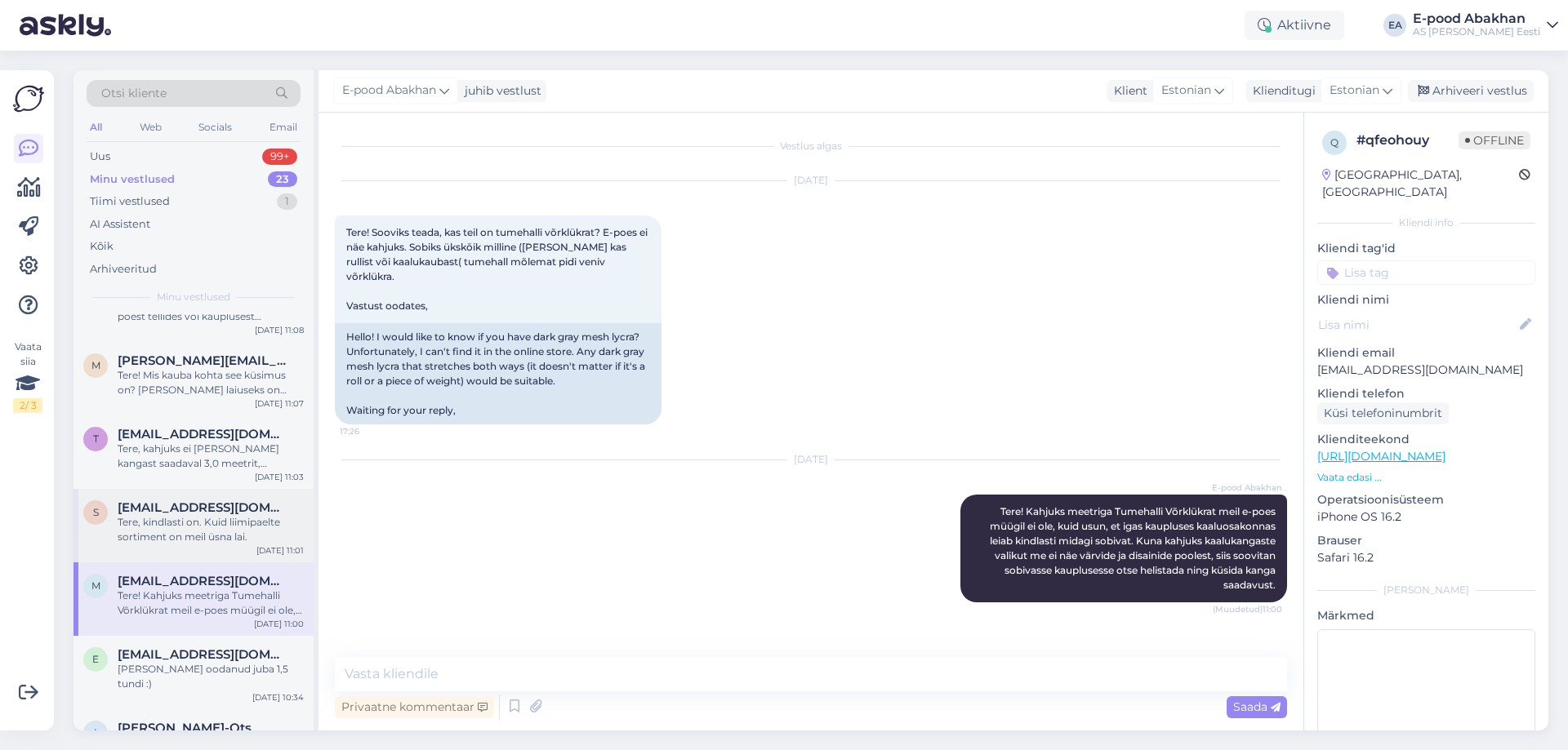
scroll to position [940, 0]
click at [201, 548] on div "s [EMAIL_ADDRESS][DOMAIN_NAME] Tere, kindlasti on. Kuid liimipaelte sortiment o…" at bounding box center [193, 526] width 240 height 73
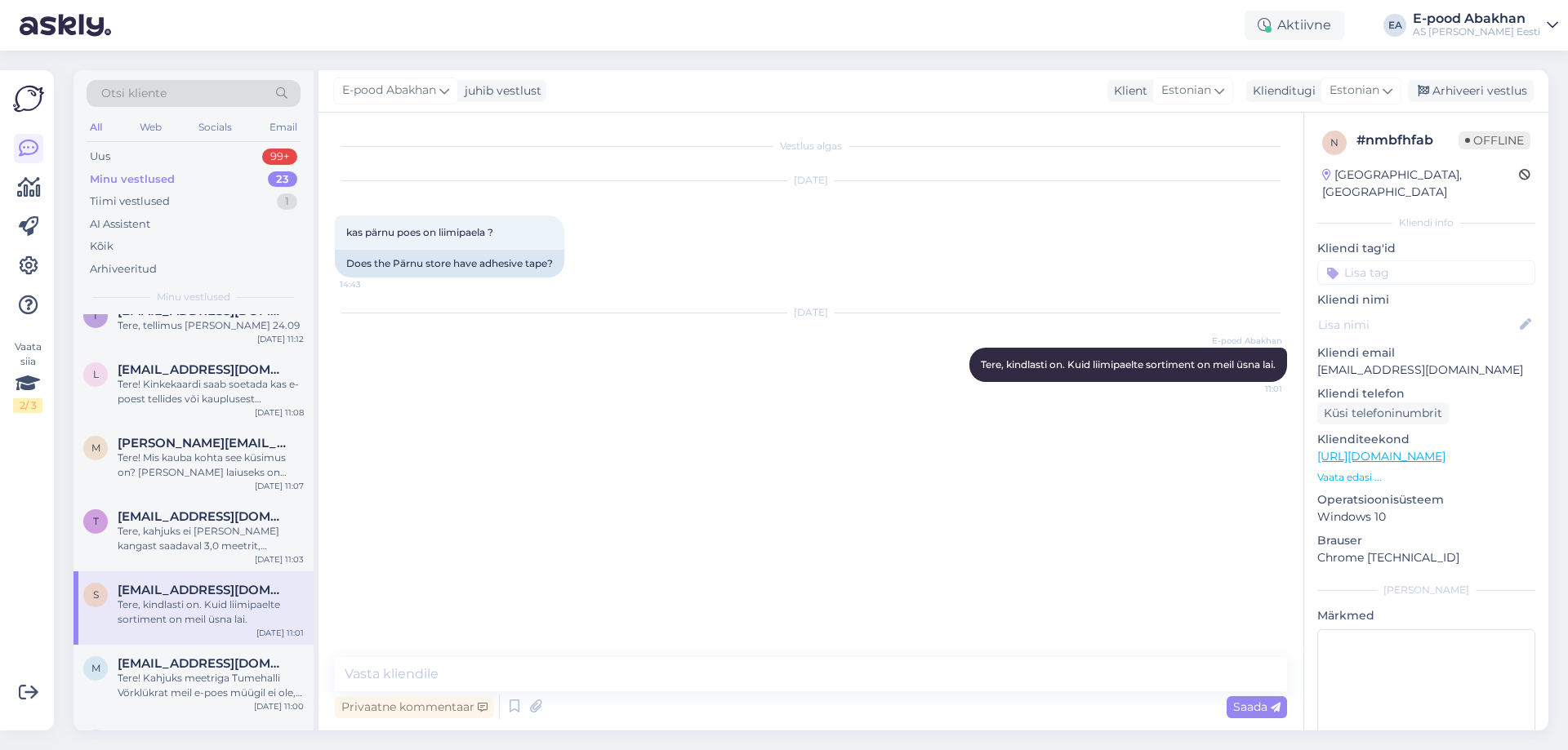
scroll to position [858, 0]
click at [213, 548] on div "Tere, kahjuks ei [PERSON_NAME] kangast saadaval 3,0 meetrit, seetõttu ei saa [P…" at bounding box center [210, 539] width 187 height 29
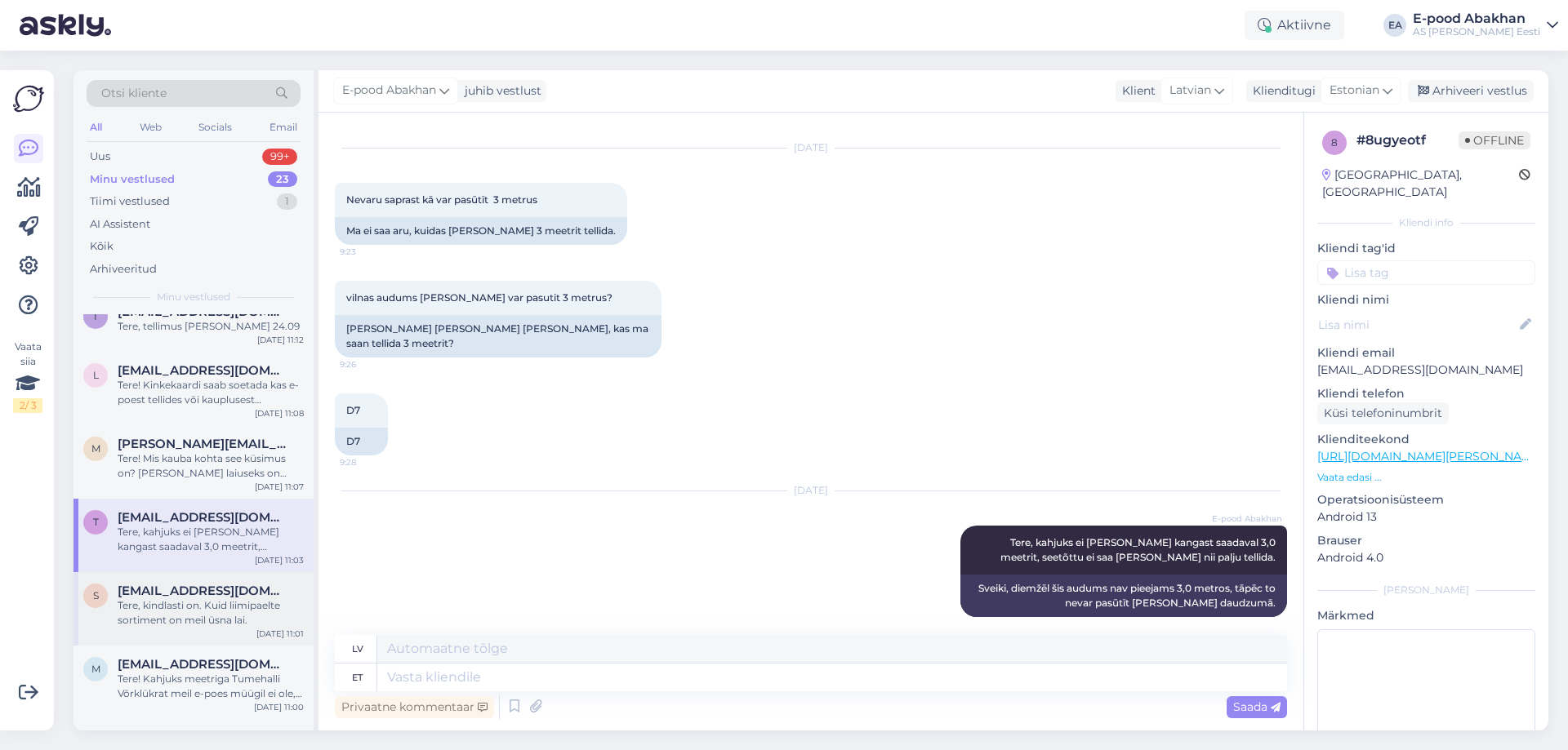
scroll to position [777, 0]
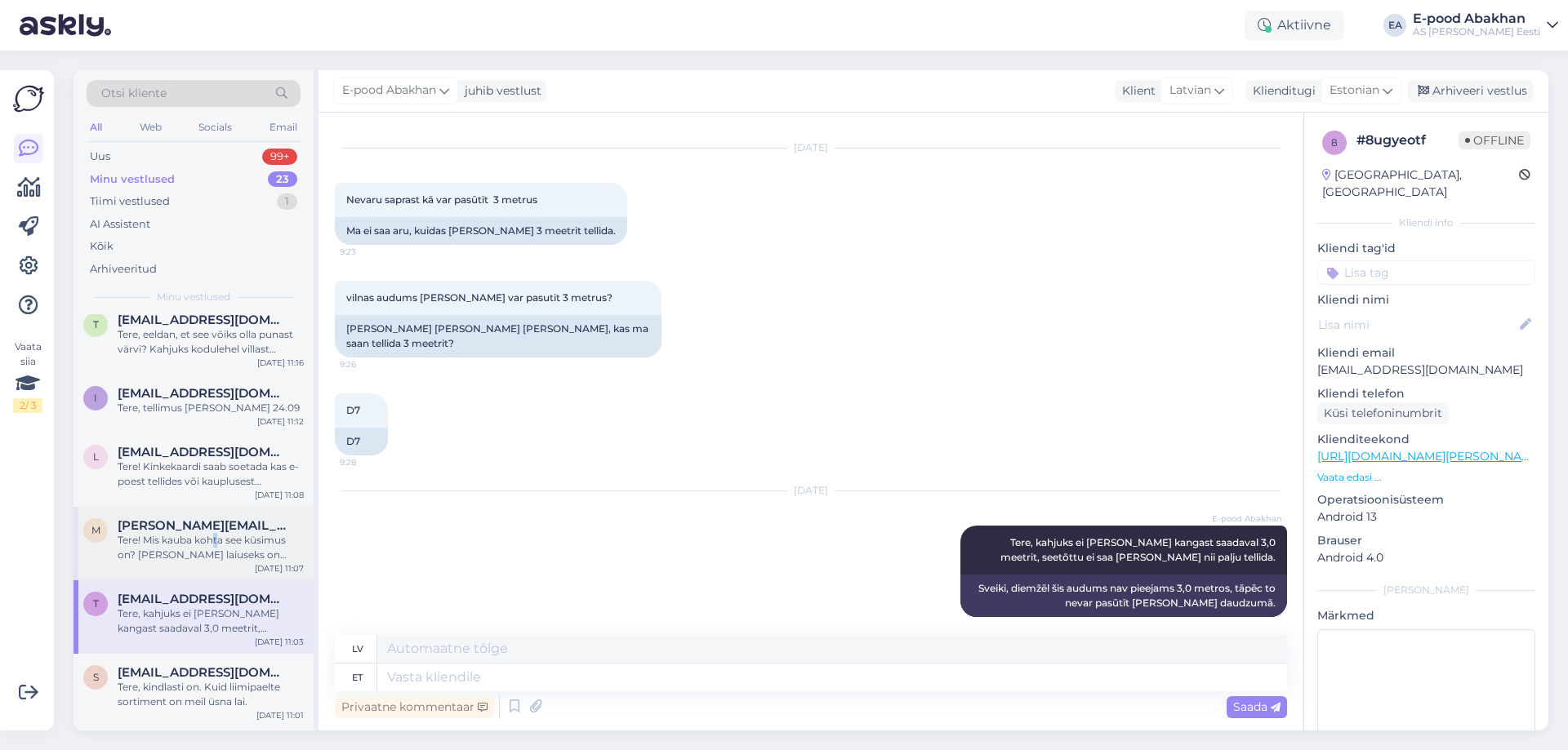
click at [216, 542] on div "Tere! Mis kauba kohta see küsimus on? [PERSON_NAME] laiuseks on märgitud 140 cm…" at bounding box center [210, 548] width 187 height 29
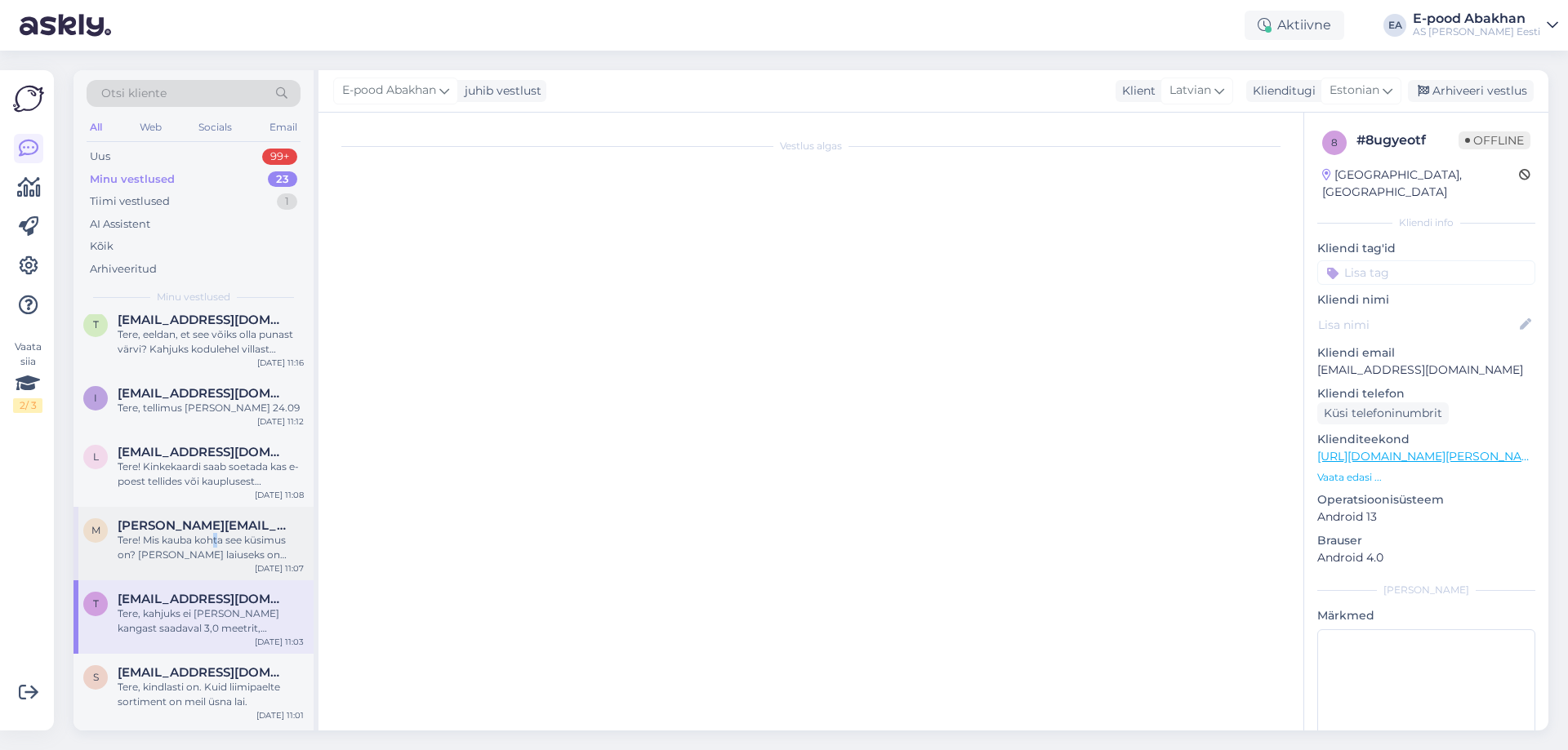
scroll to position [0, 0]
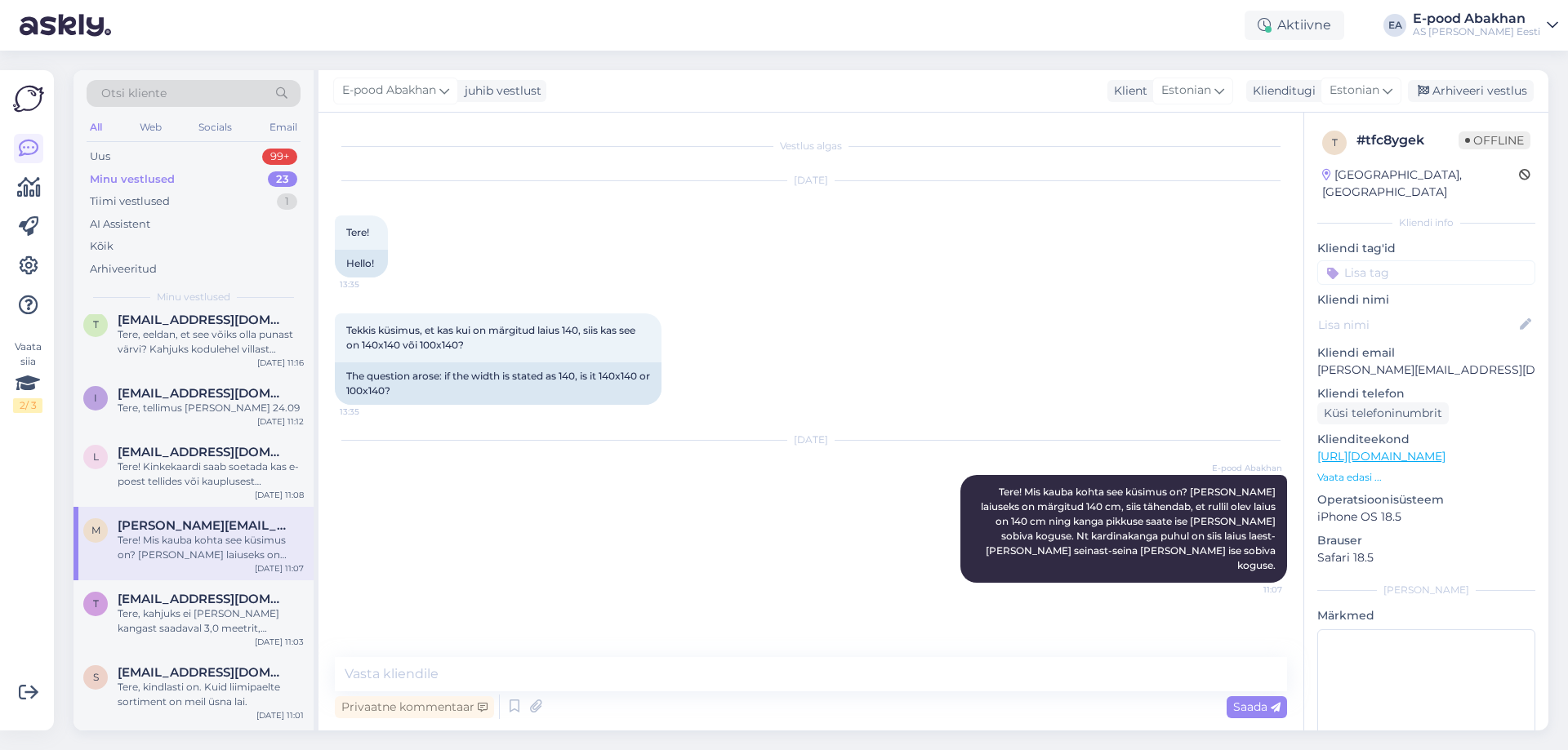
click at [803, 505] on div "[DATE] E-pood Abakhan Tere! Mis kauba kohta see küsimus on? [PERSON_NAME] laius…" at bounding box center [811, 512] width 953 height 178
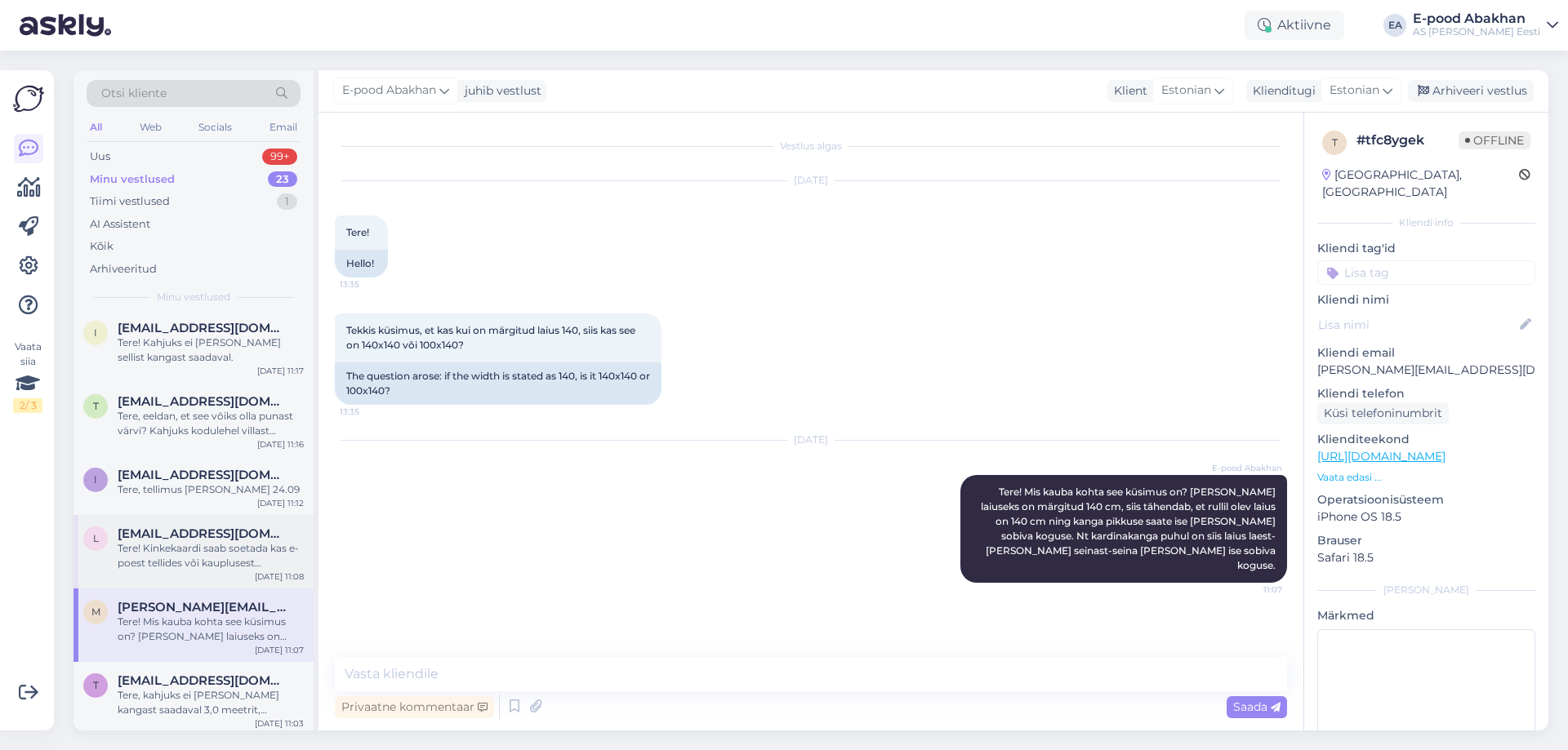
click at [210, 567] on div "Tere! Kinkekaardi saab soetada kas e-poest tellides või kauplusest kohapeal, fü…" at bounding box center [210, 556] width 187 height 29
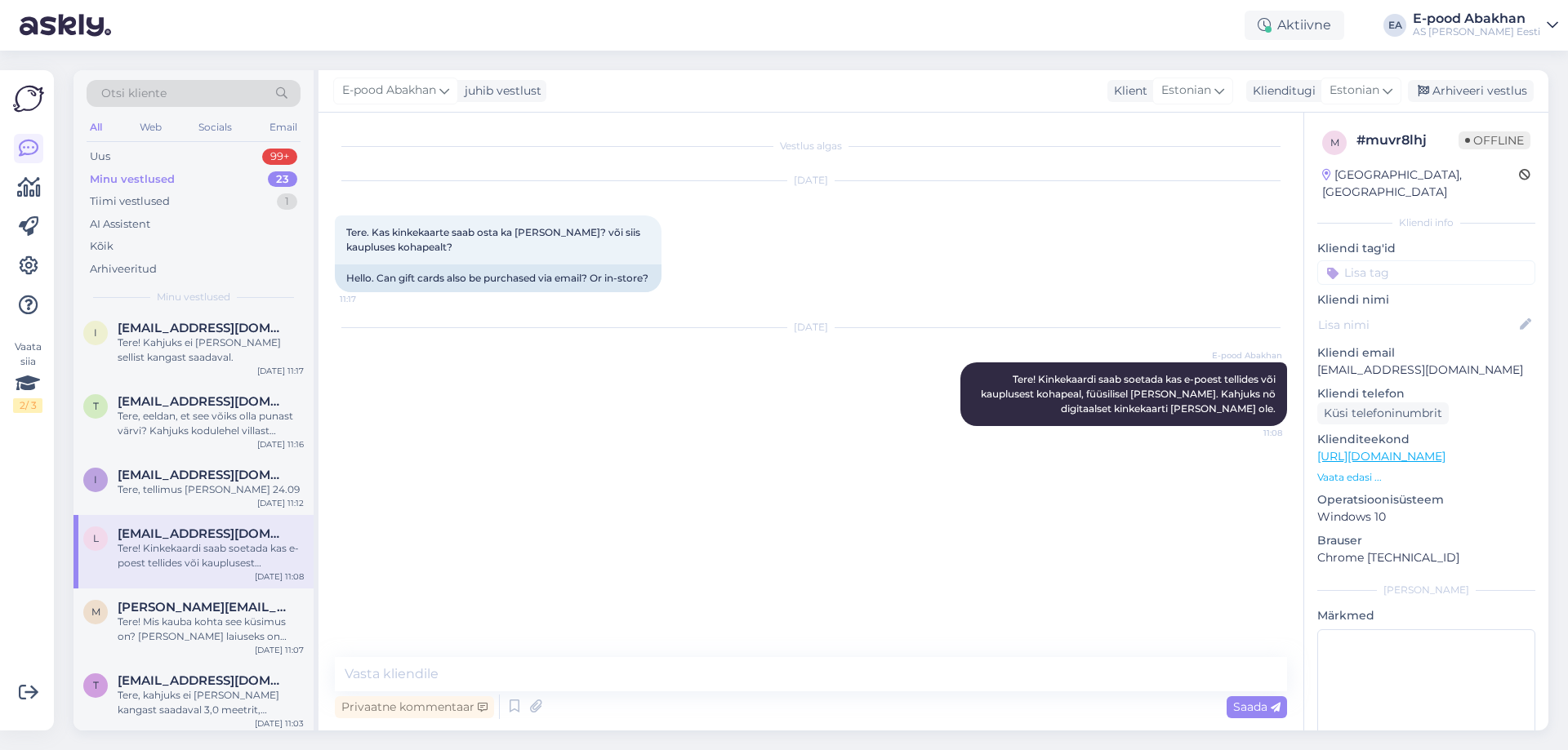
scroll to position [614, 0]
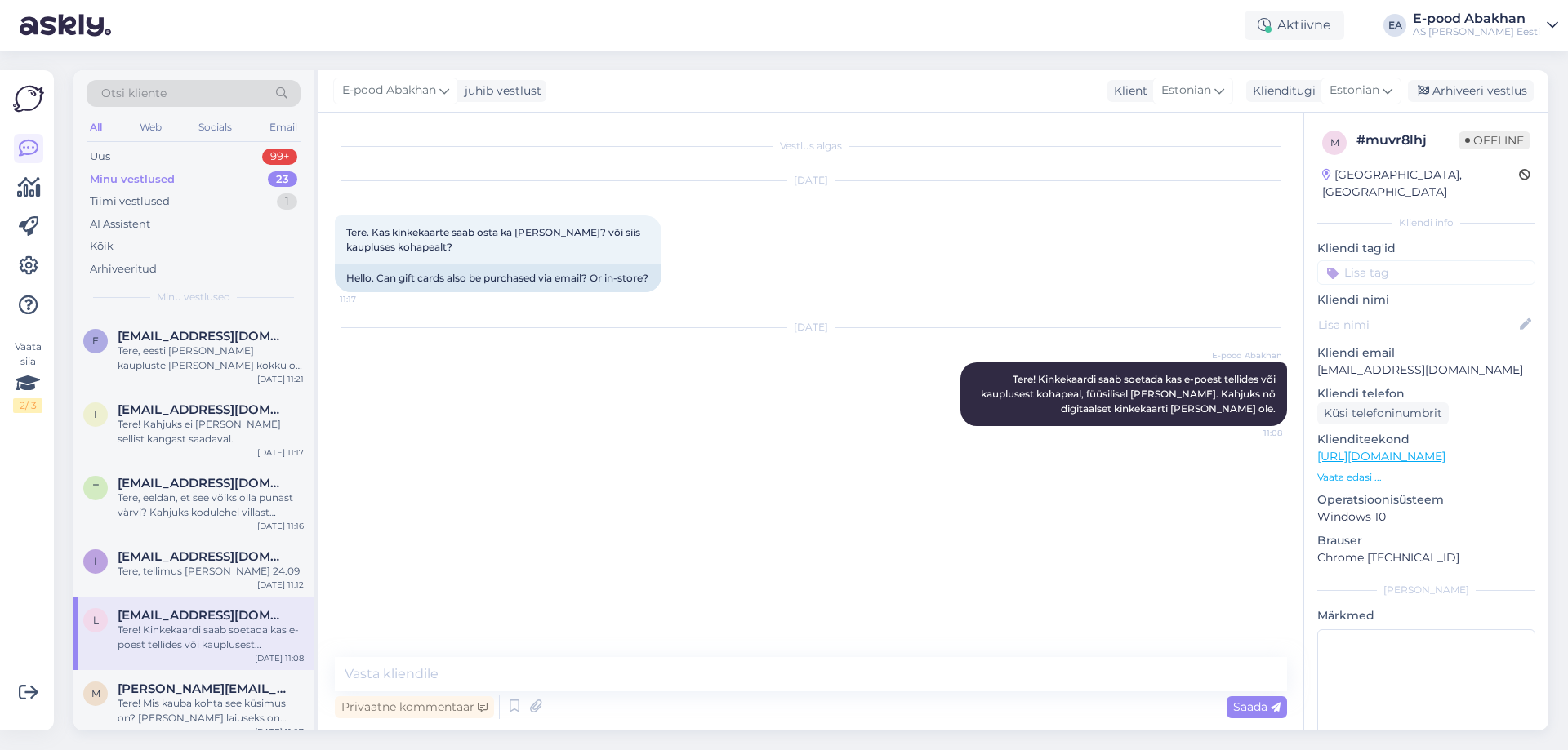
click at [210, 567] on div "Tere, tellimus [PERSON_NAME] 24.09" at bounding box center [210, 571] width 187 height 15
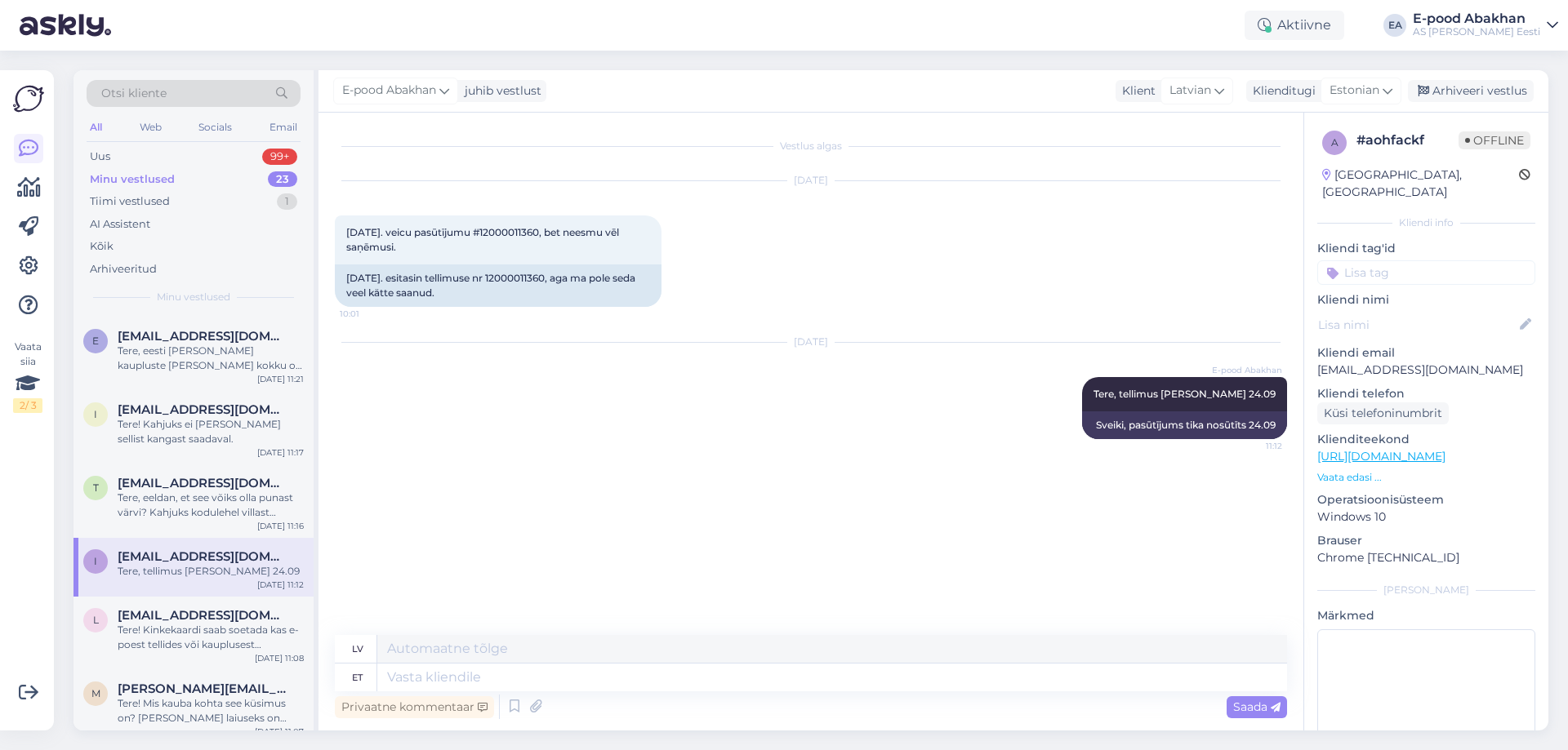
scroll to position [532, 0]
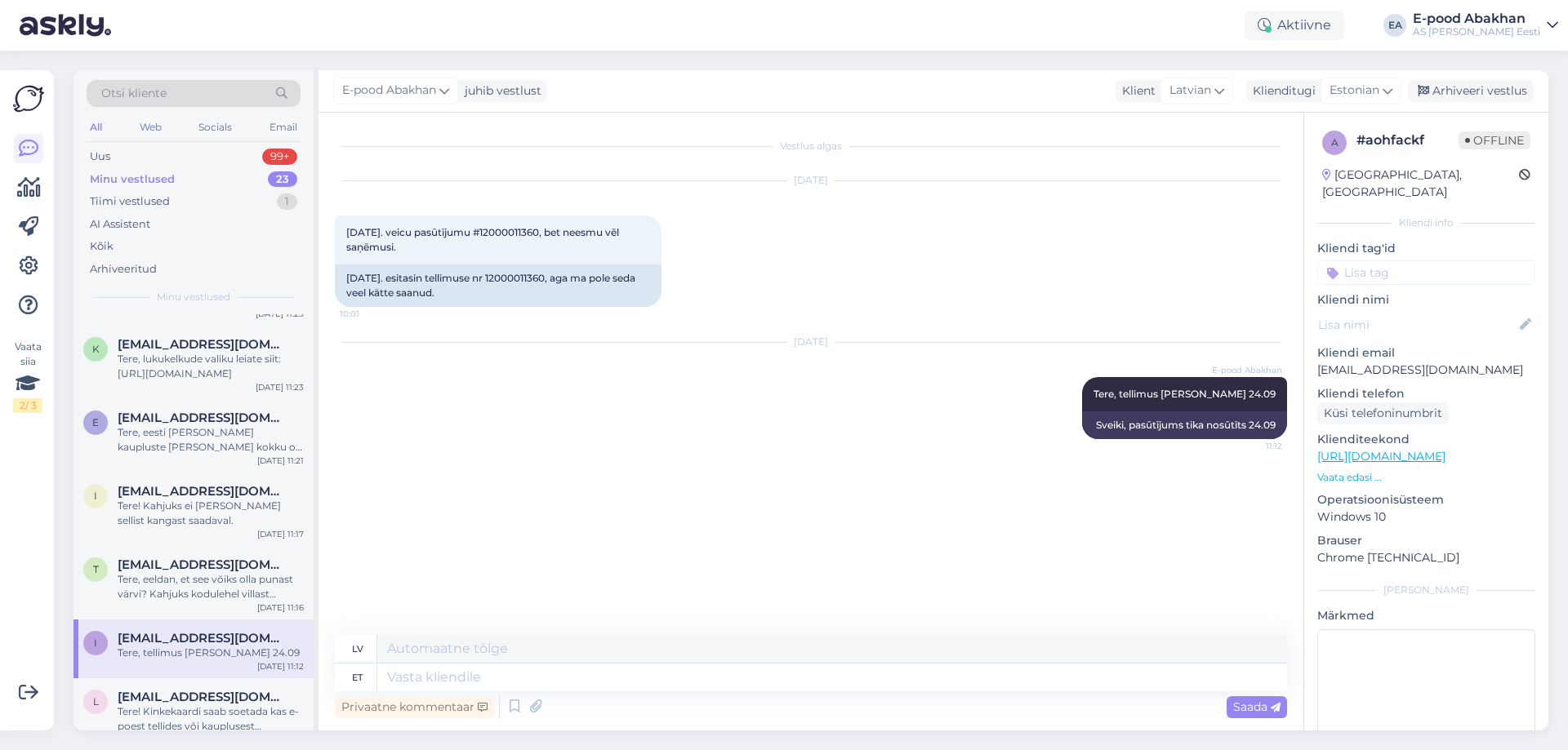
click at [236, 588] on div "Tere, eeldan, et see võiks olla punast värvi? Kahjuks kodulehel villast punast …" at bounding box center [210, 587] width 187 height 29
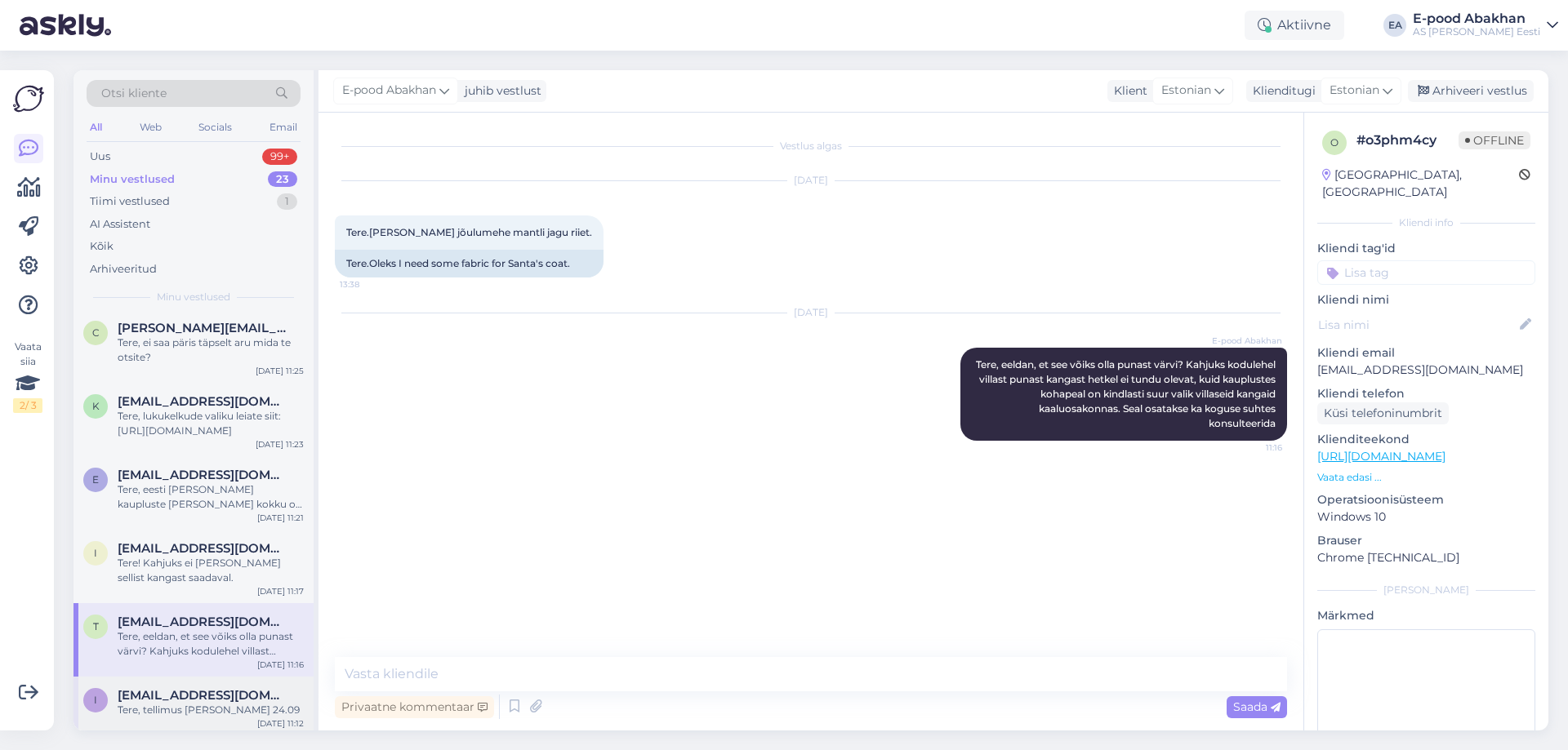
scroll to position [450, 0]
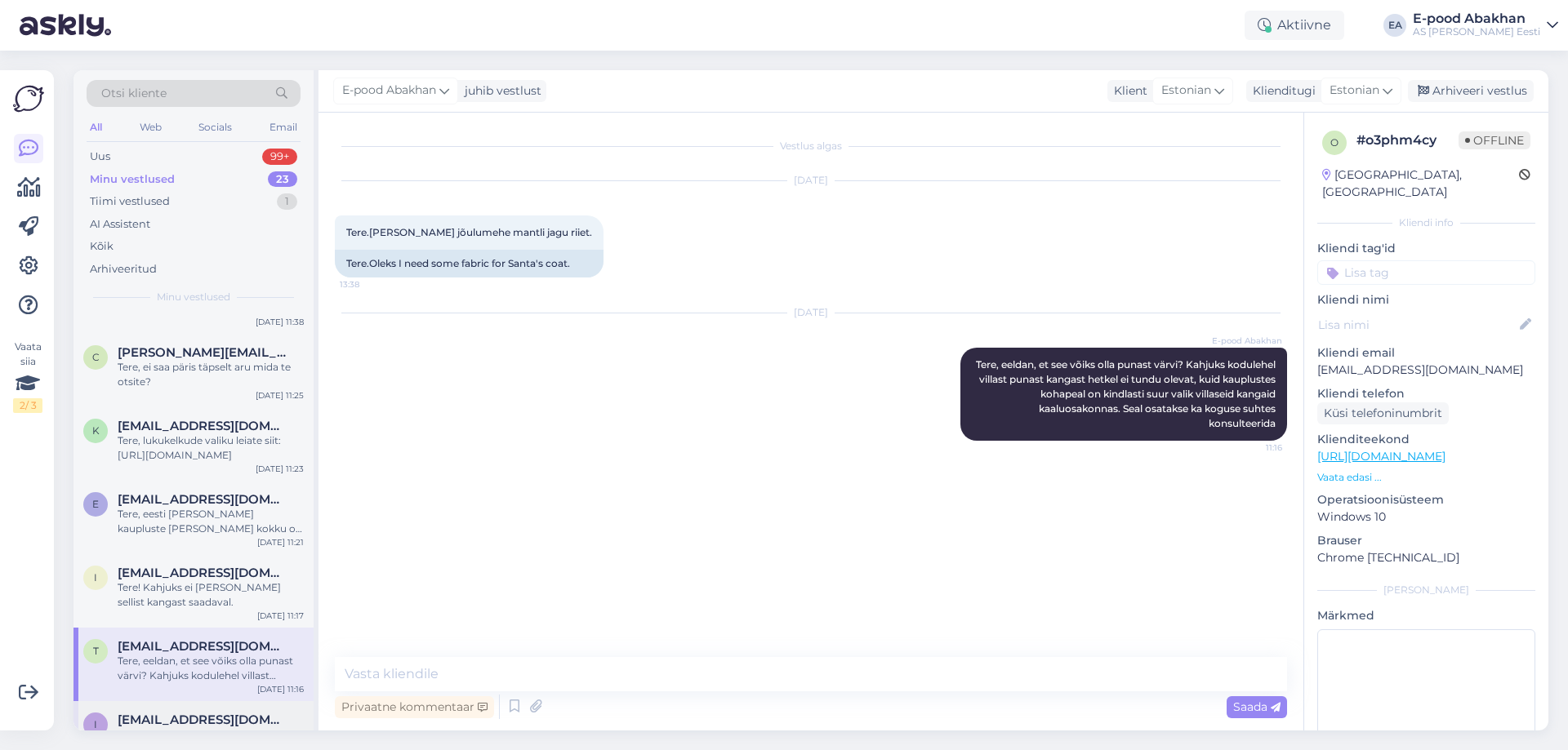
click at [236, 588] on div "Tere! Kahjuks ei [PERSON_NAME] sellist kangast saadaval." at bounding box center [210, 595] width 187 height 29
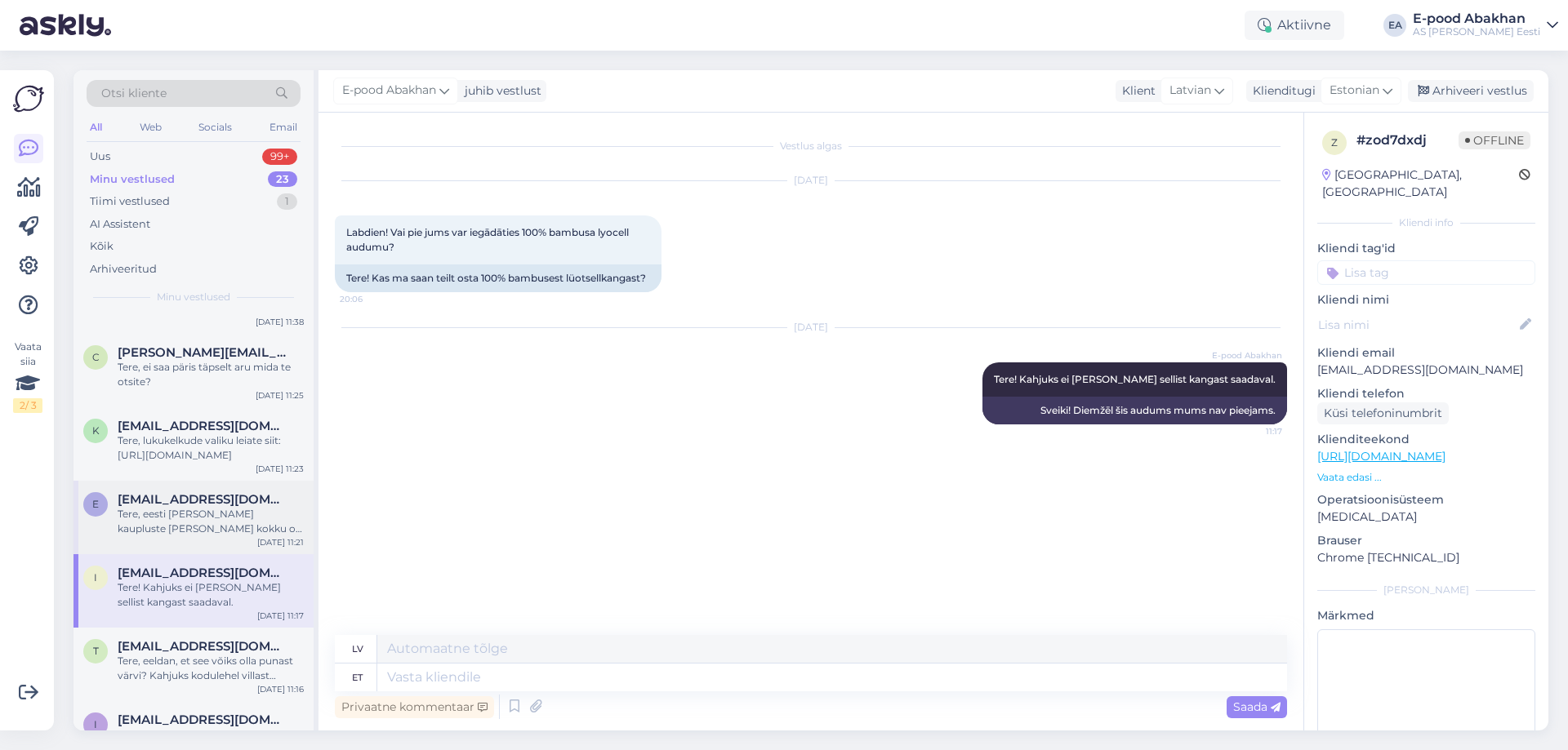
click at [233, 529] on div "Tere, eesti [PERSON_NAME] kaupluste [PERSON_NAME] kokku on [PERSON_NAME] kangas…" at bounding box center [210, 521] width 187 height 29
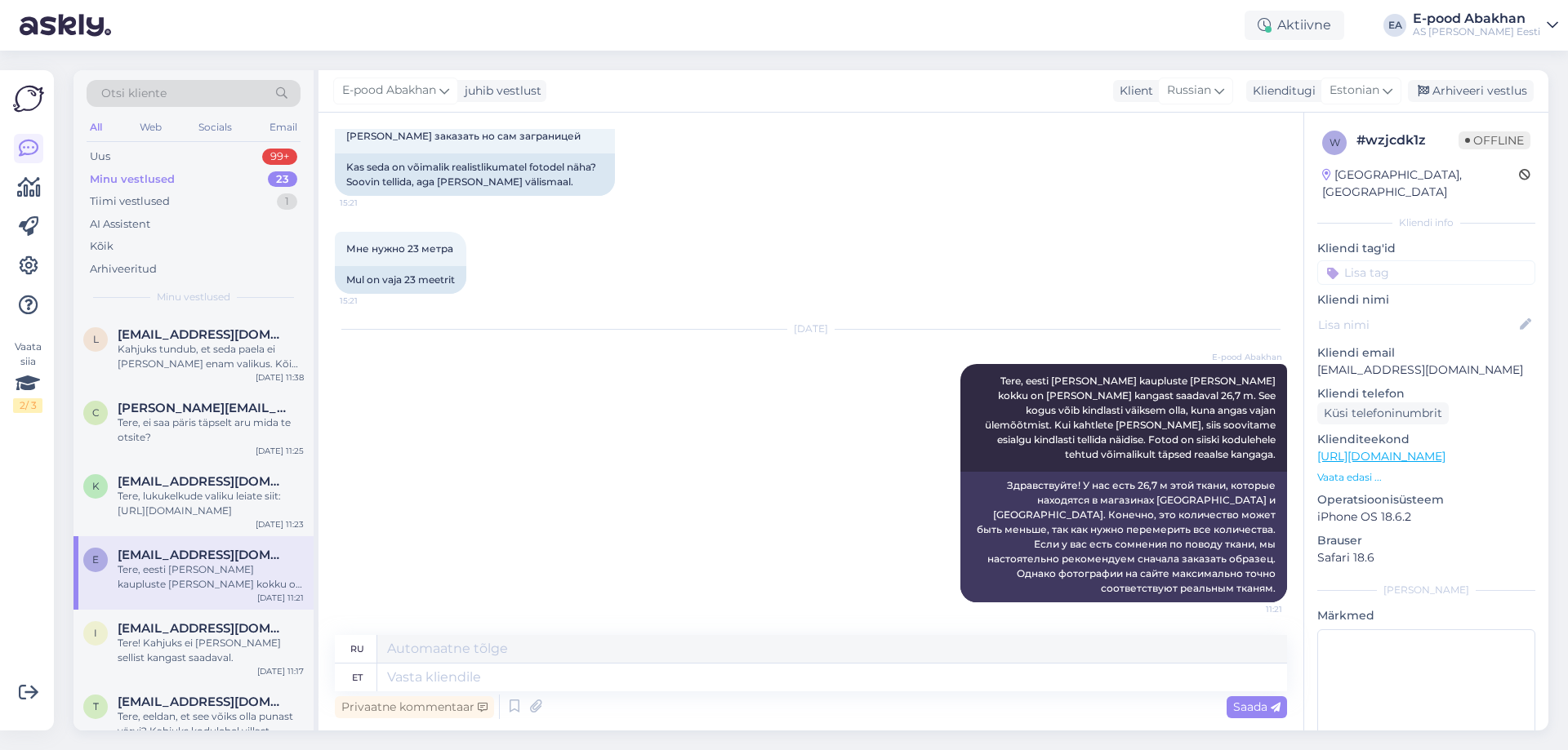
scroll to position [369, 0]
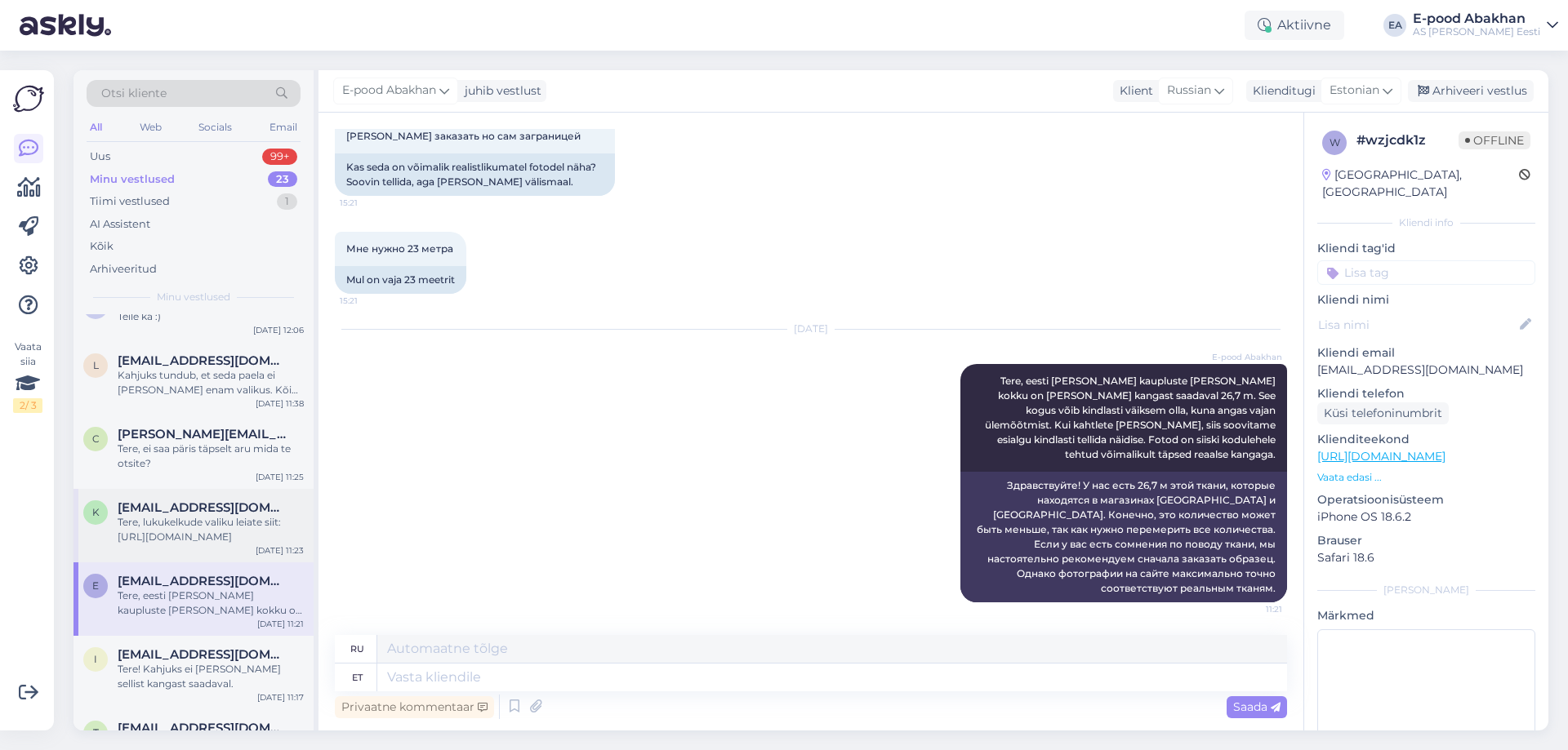
click at [212, 519] on div "Tere, lukukelkude valiku leiate siit: [URL][DOMAIN_NAME]" at bounding box center [210, 529] width 187 height 29
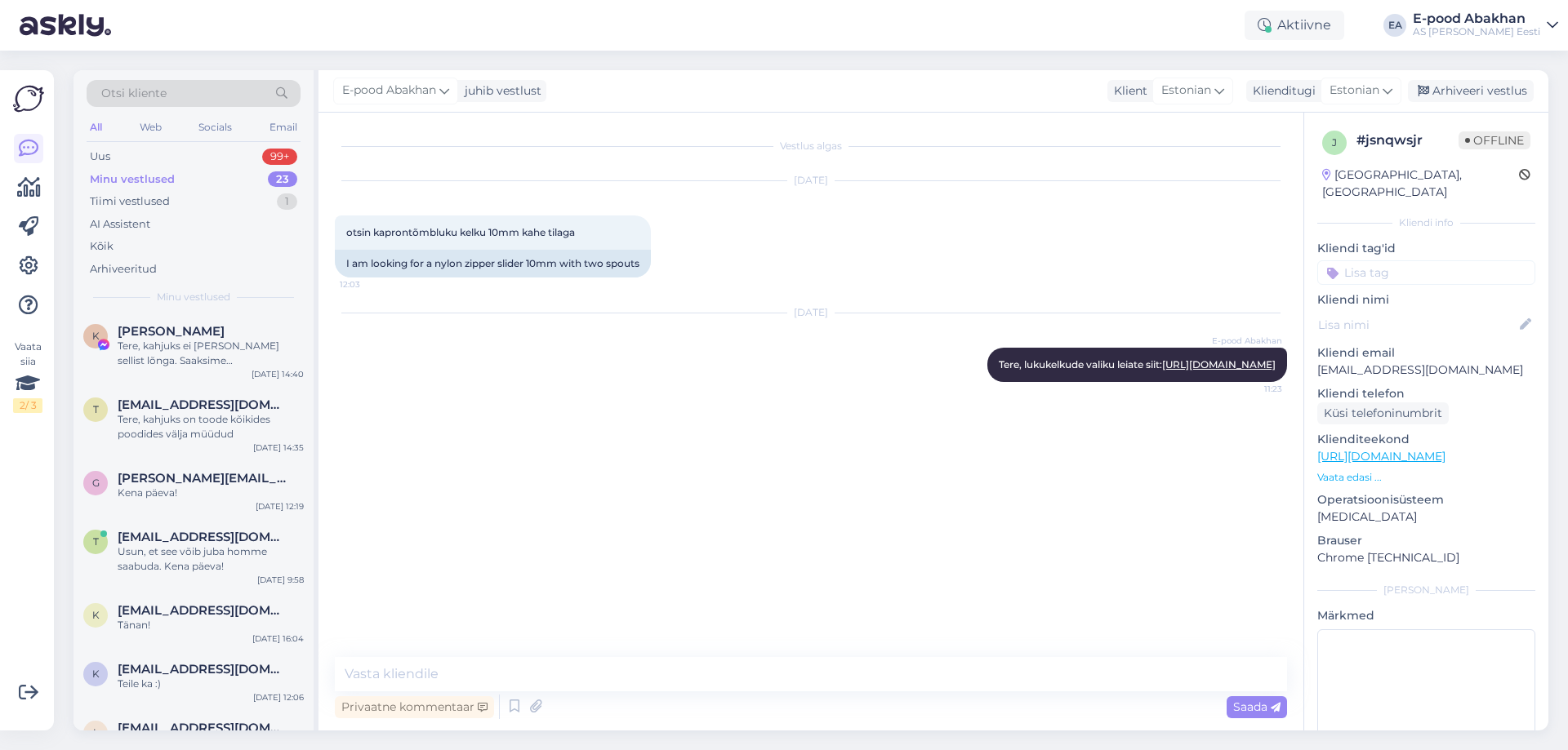
scroll to position [0, 0]
click at [222, 370] on div "K [PERSON_NAME], kahjuks ei [PERSON_NAME] sellist lõnga. Saaksime [PERSON_NAME]…" at bounding box center [193, 351] width 240 height 73
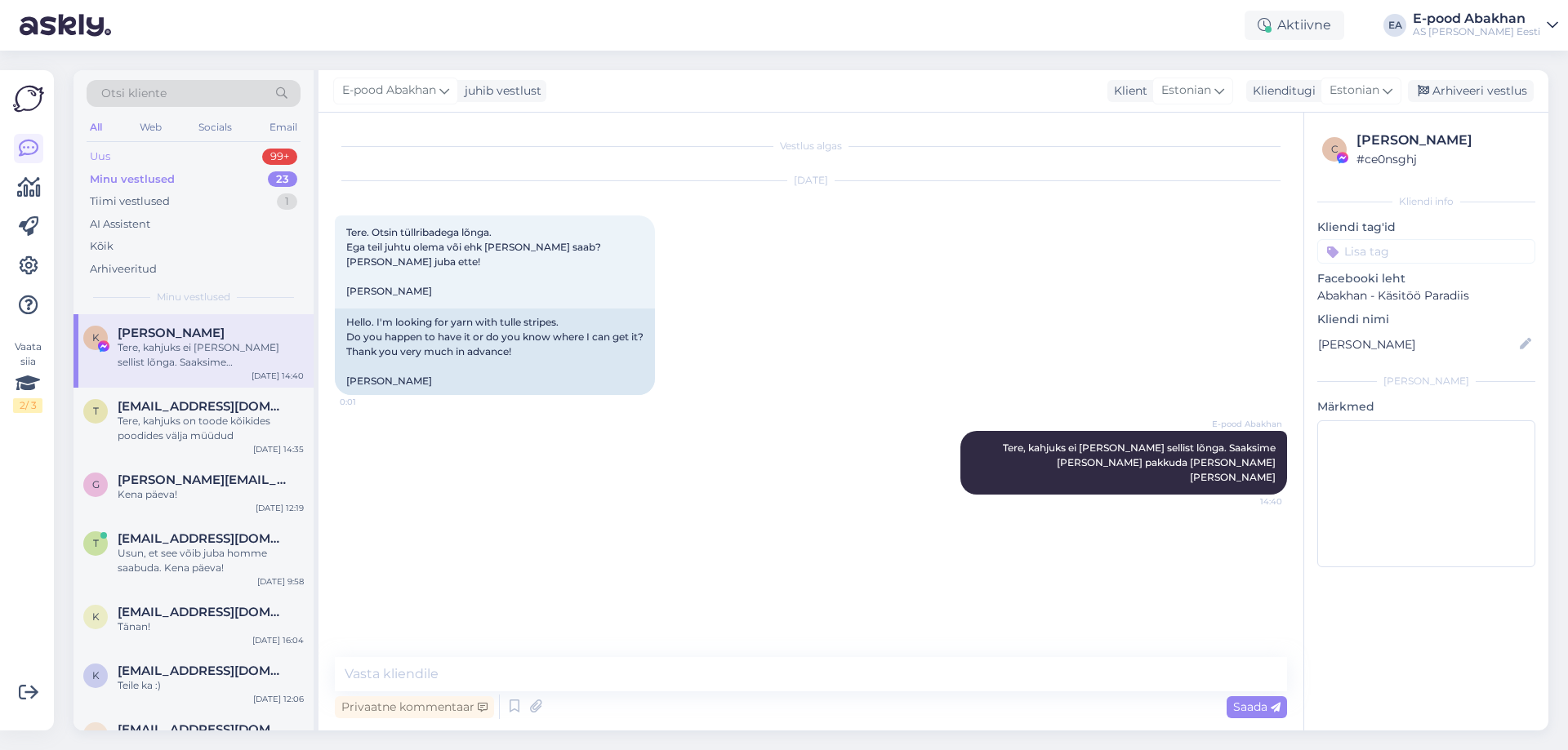
click at [182, 154] on div "Uus 99+" at bounding box center [193, 156] width 214 height 22
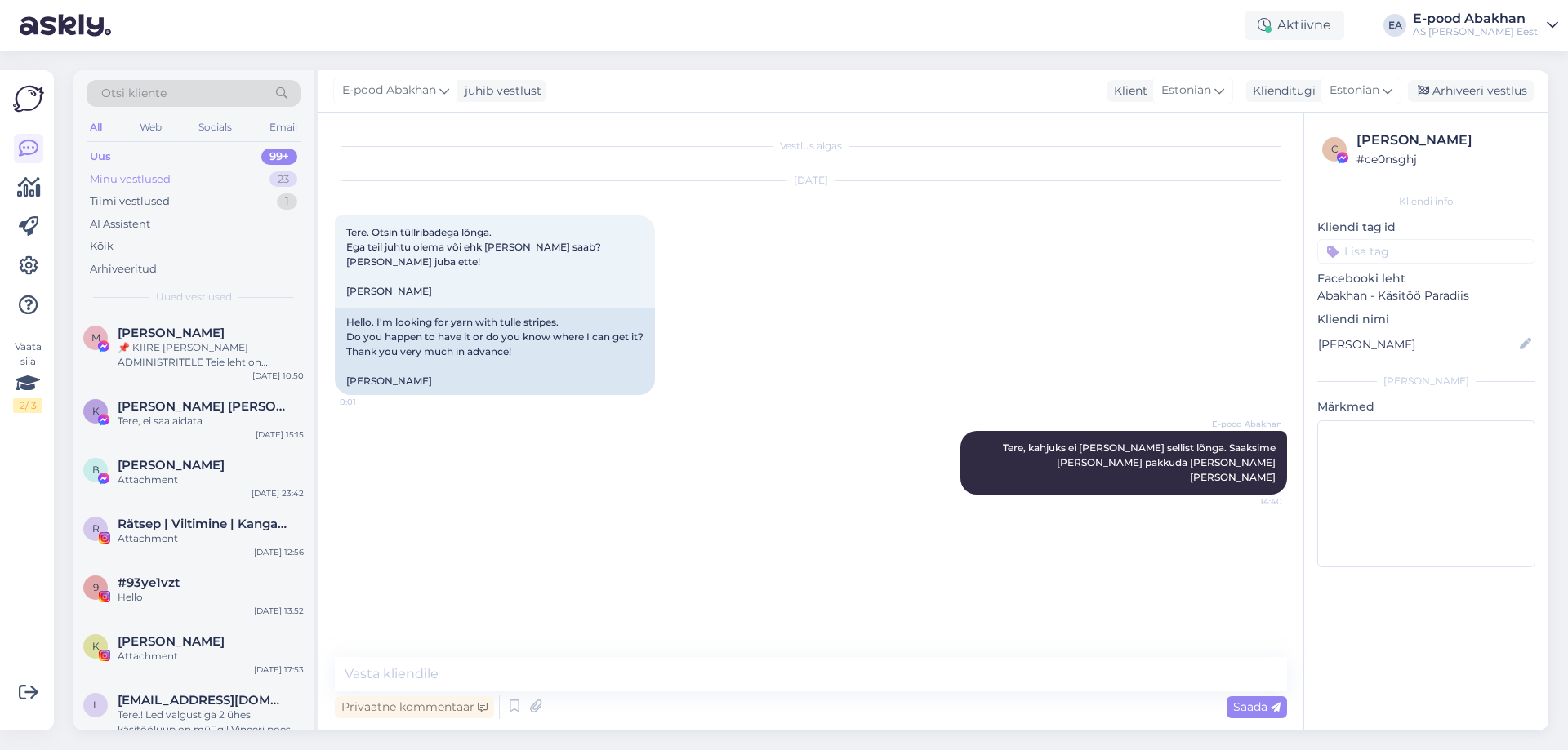
click at [185, 188] on div "Minu vestlused 23" at bounding box center [193, 179] width 214 height 22
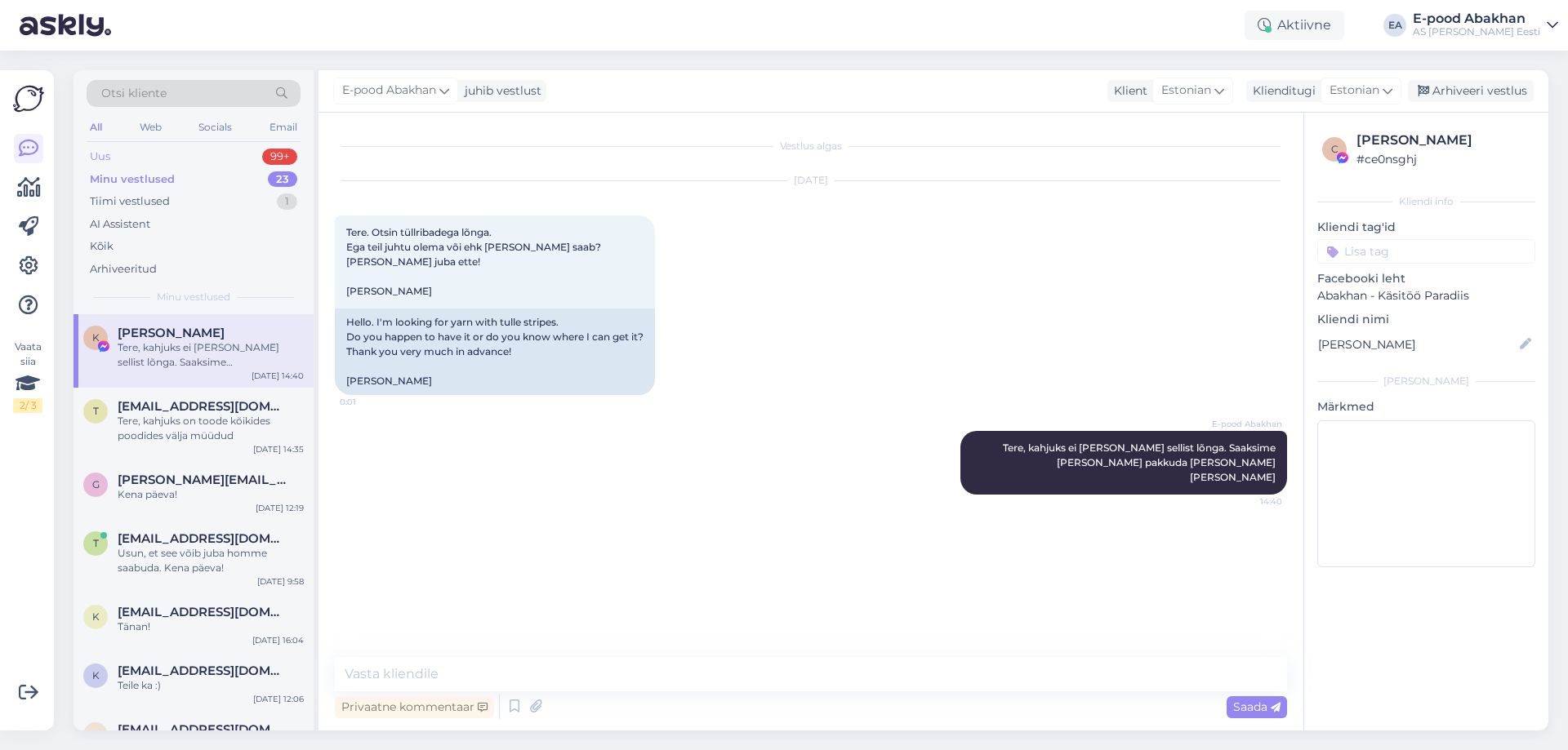
click at [181, 155] on div "Uus 99+" at bounding box center [193, 156] width 214 height 22
